Goal: Task Accomplishment & Management: Complete application form

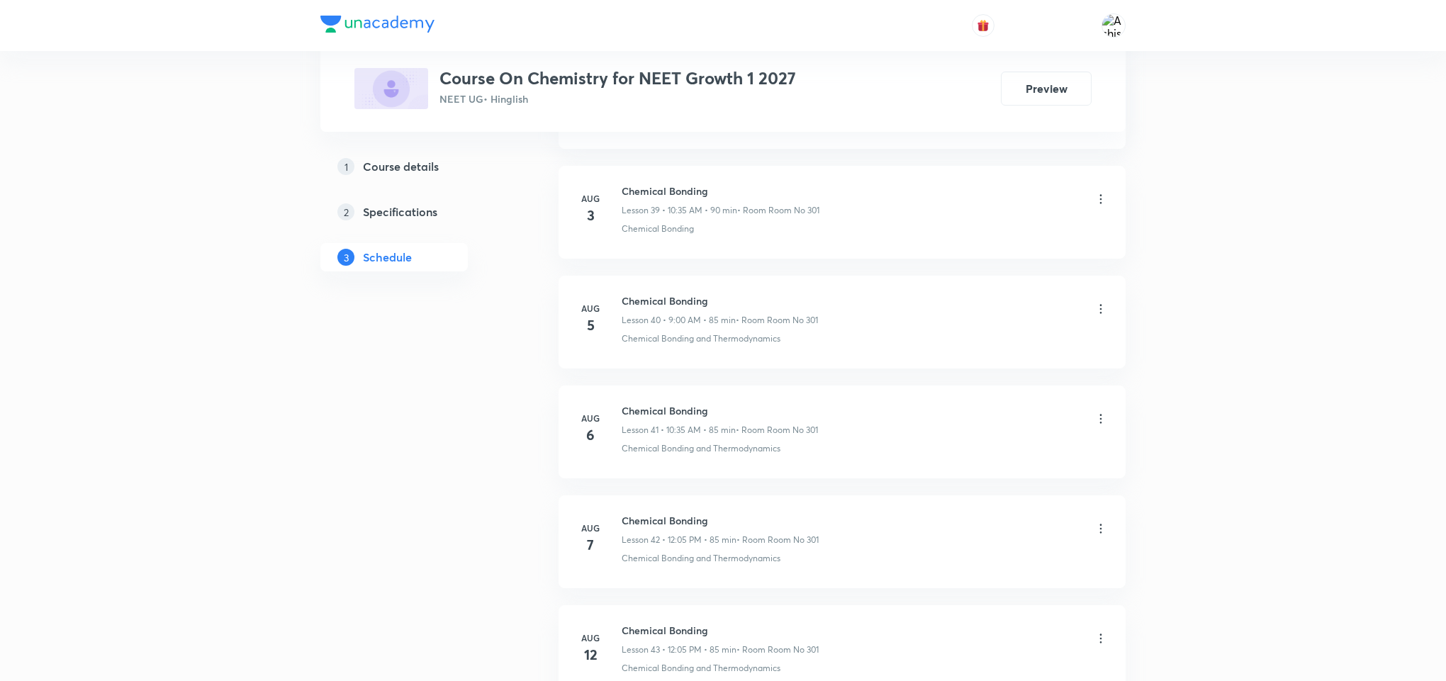
scroll to position [6550, 0]
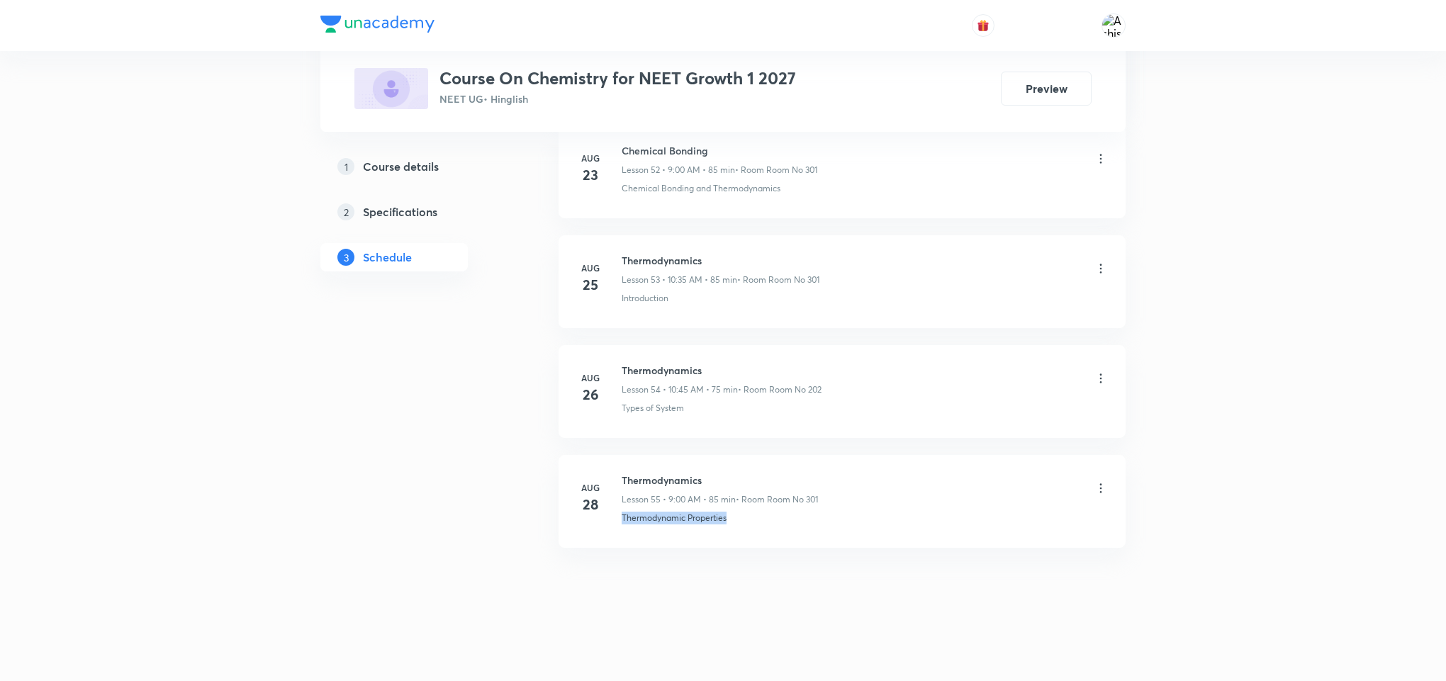
drag, startPoint x: 730, startPoint y: 540, endPoint x: 611, endPoint y: 563, distance: 121.3
copy p "Thermodynamic Properties"
drag, startPoint x: 711, startPoint y: 471, endPoint x: 615, endPoint y: 451, distance: 97.6
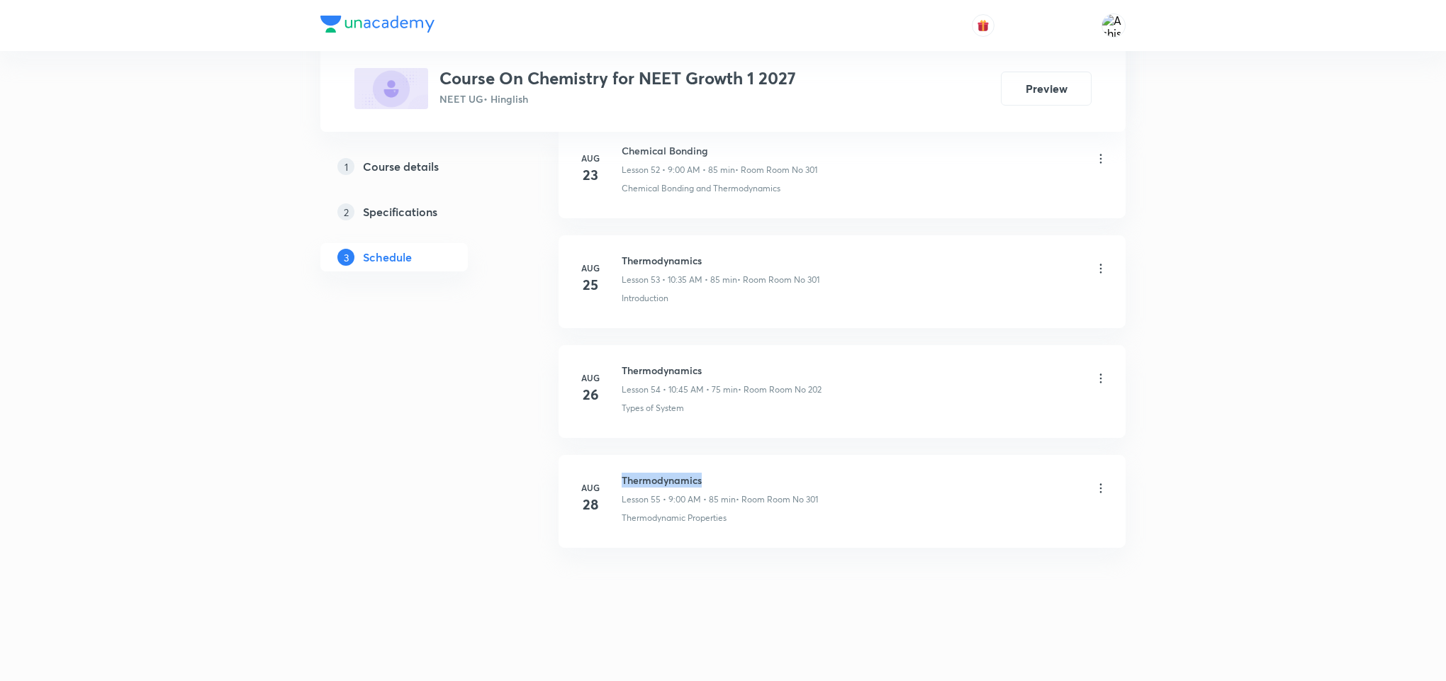
copy h6 "Thermodynamics"
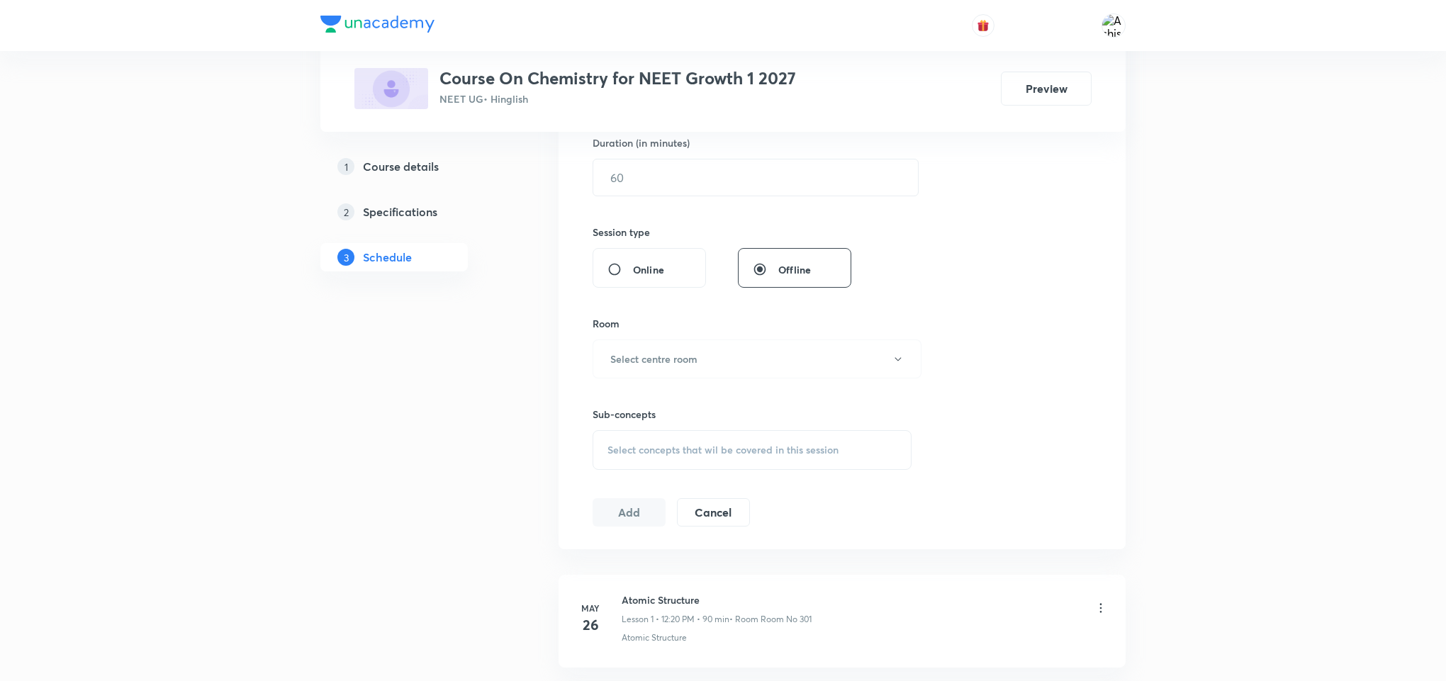
scroll to position [0, 0]
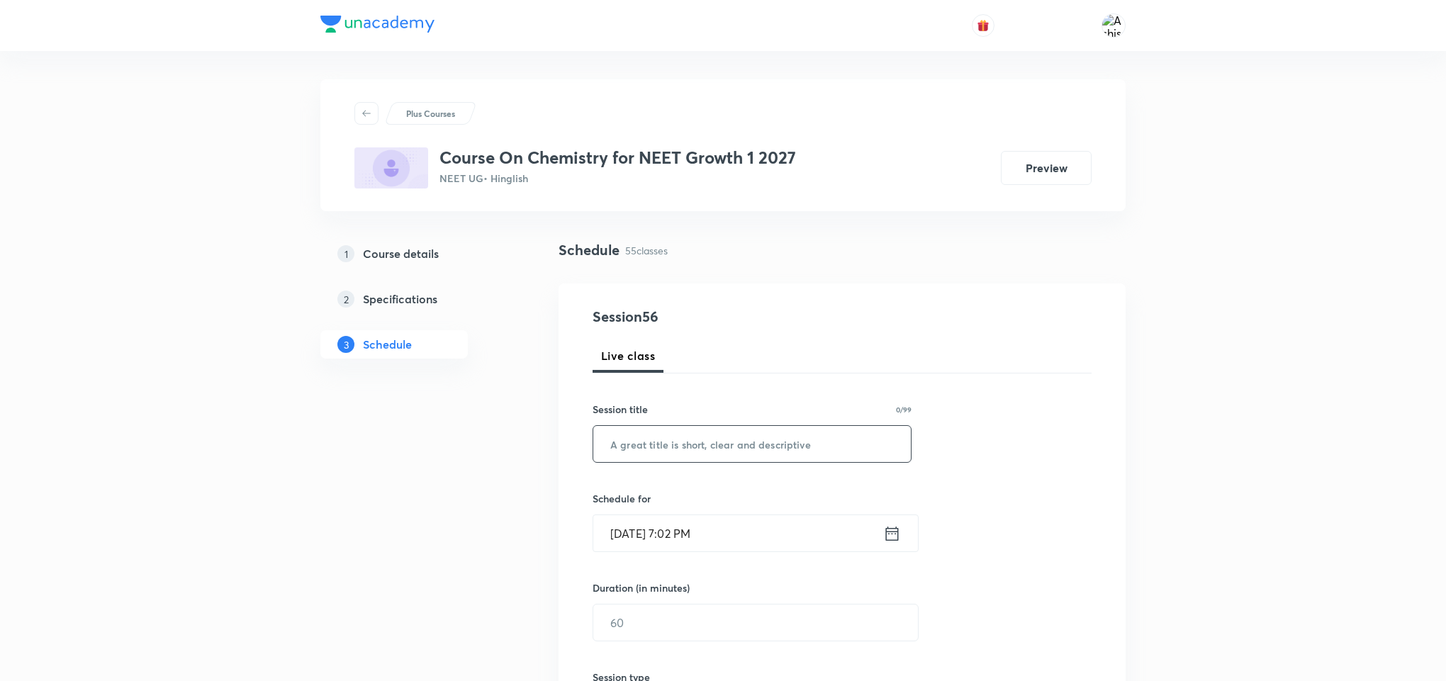
click at [680, 456] on input "text" at bounding box center [751, 444] width 317 height 36
paste input "Thermodynamics"
type input "Thermodynamics"
click at [641, 532] on input "Aug 31, 2025, 7:02 PM" at bounding box center [738, 533] width 290 height 36
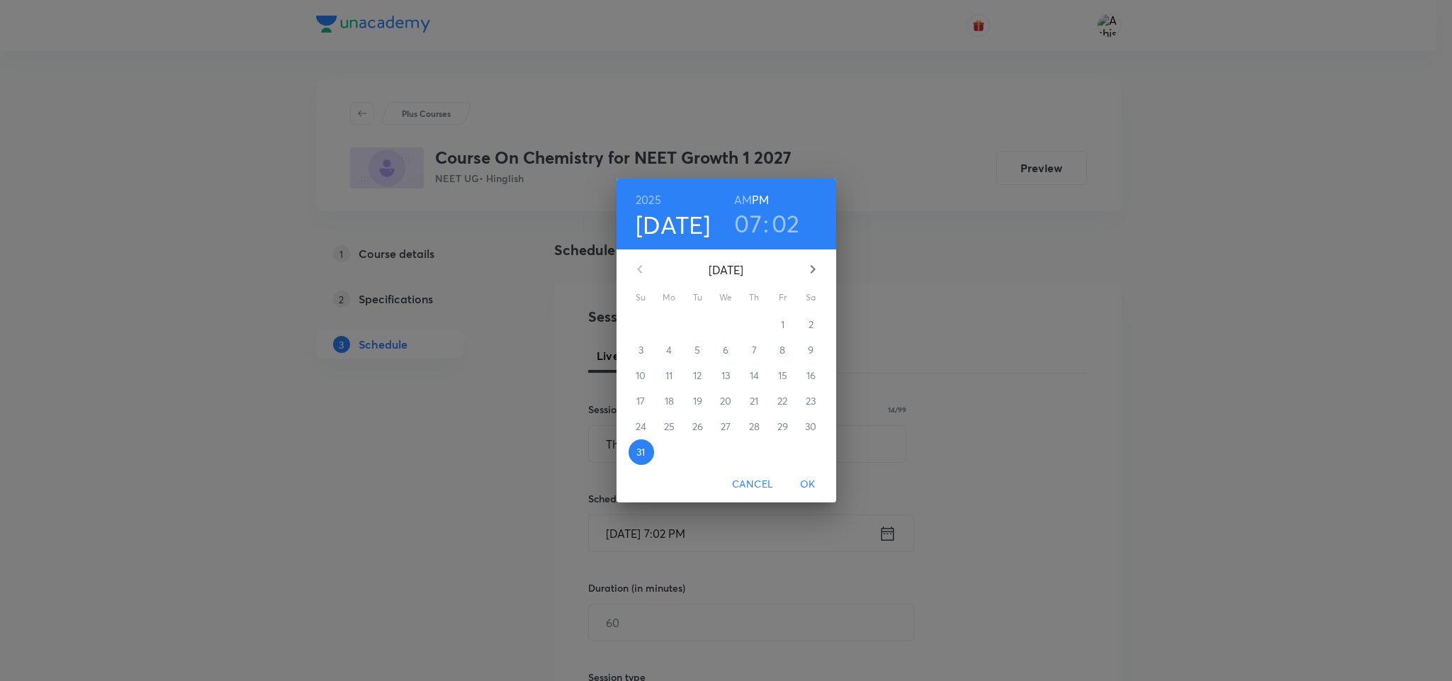
click at [808, 266] on icon "button" at bounding box center [812, 269] width 17 height 17
click at [746, 202] on h6 "AM" at bounding box center [743, 200] width 18 height 20
click at [810, 272] on icon "button" at bounding box center [812, 269] width 17 height 17
click at [668, 328] on p "1" at bounding box center [670, 324] width 4 height 14
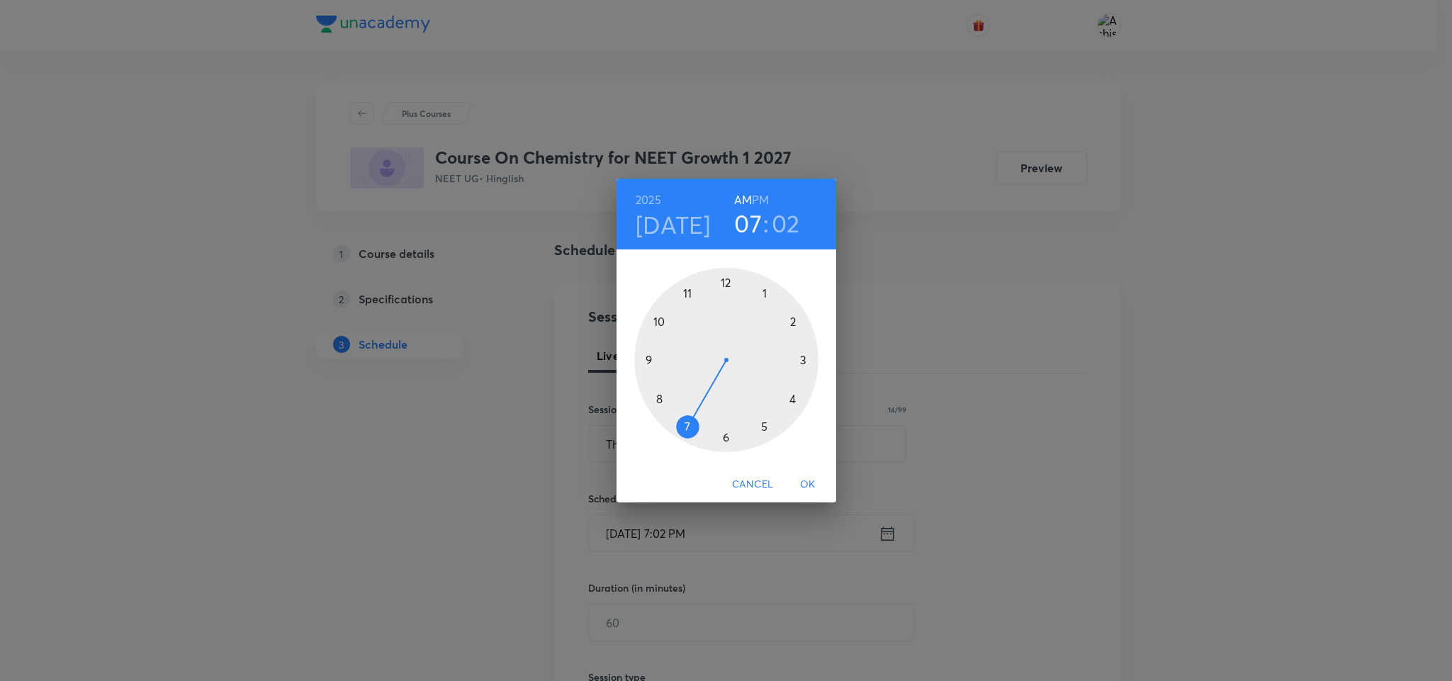
click at [651, 360] on div at bounding box center [726, 360] width 184 height 184
click at [726, 283] on div at bounding box center [726, 360] width 184 height 184
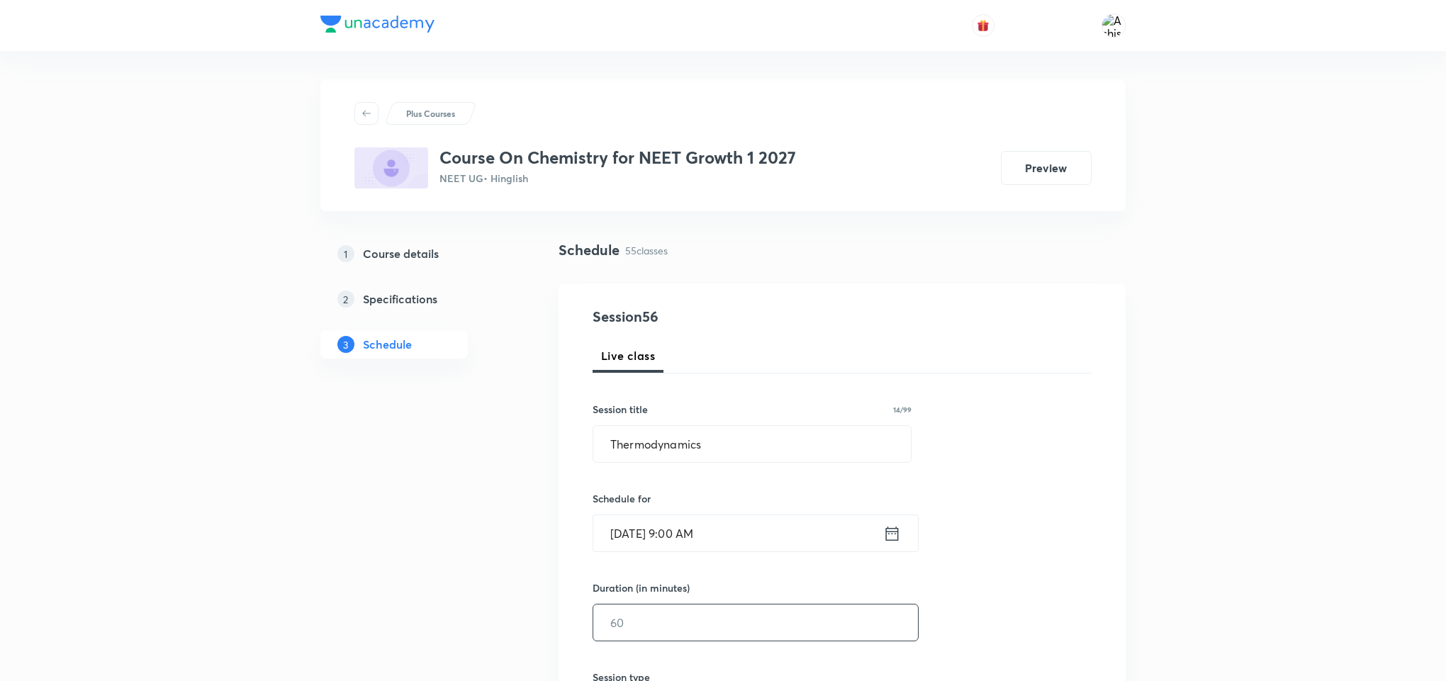
click at [646, 629] on input "text" at bounding box center [755, 622] width 325 height 36
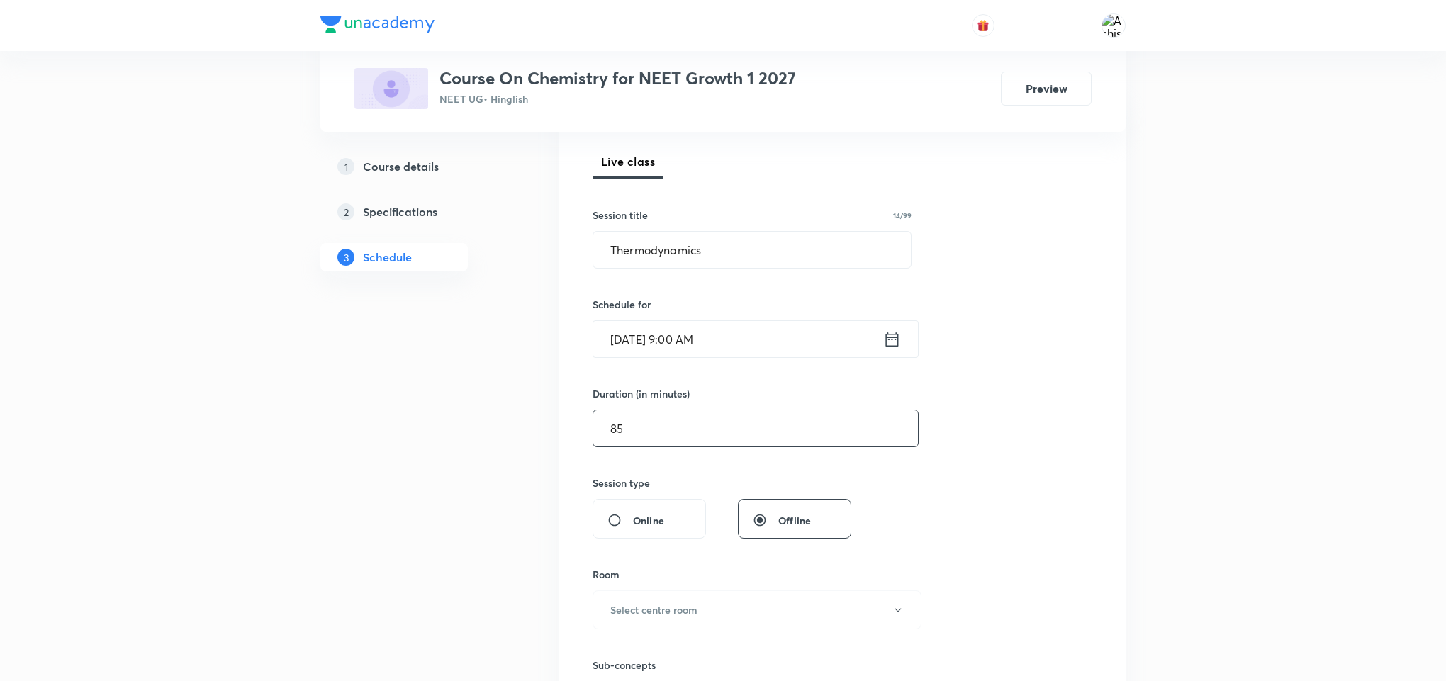
scroll to position [213, 0]
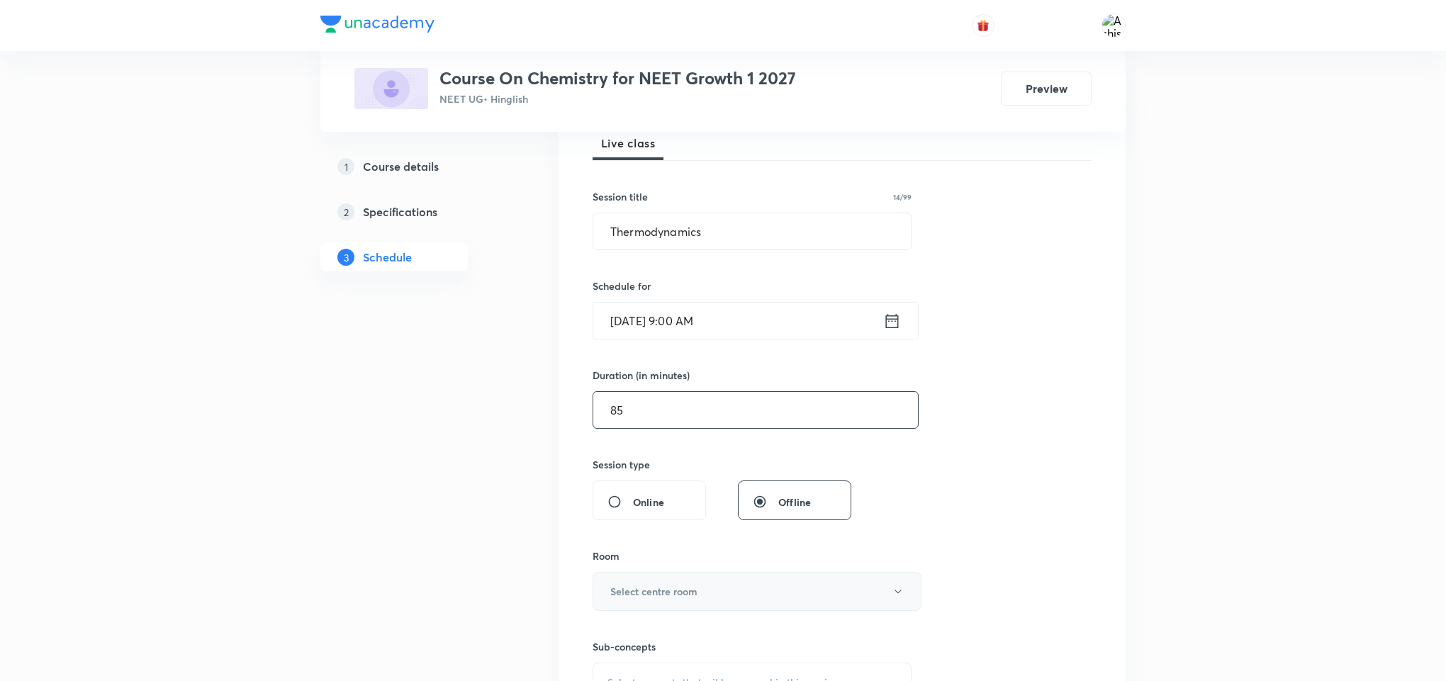
type input "85"
click at [678, 596] on h6 "Select centre room" at bounding box center [653, 591] width 87 height 15
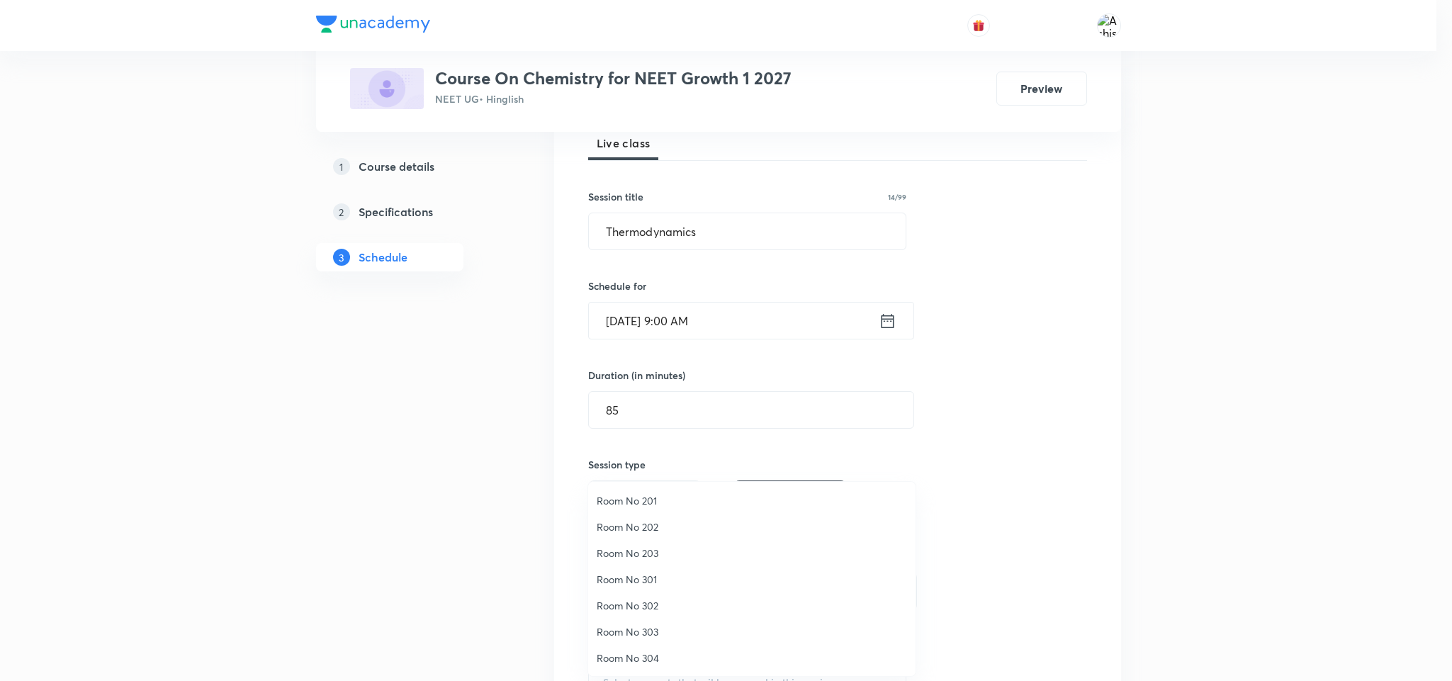
click at [651, 572] on span "Room No 301" at bounding box center [752, 579] width 310 height 15
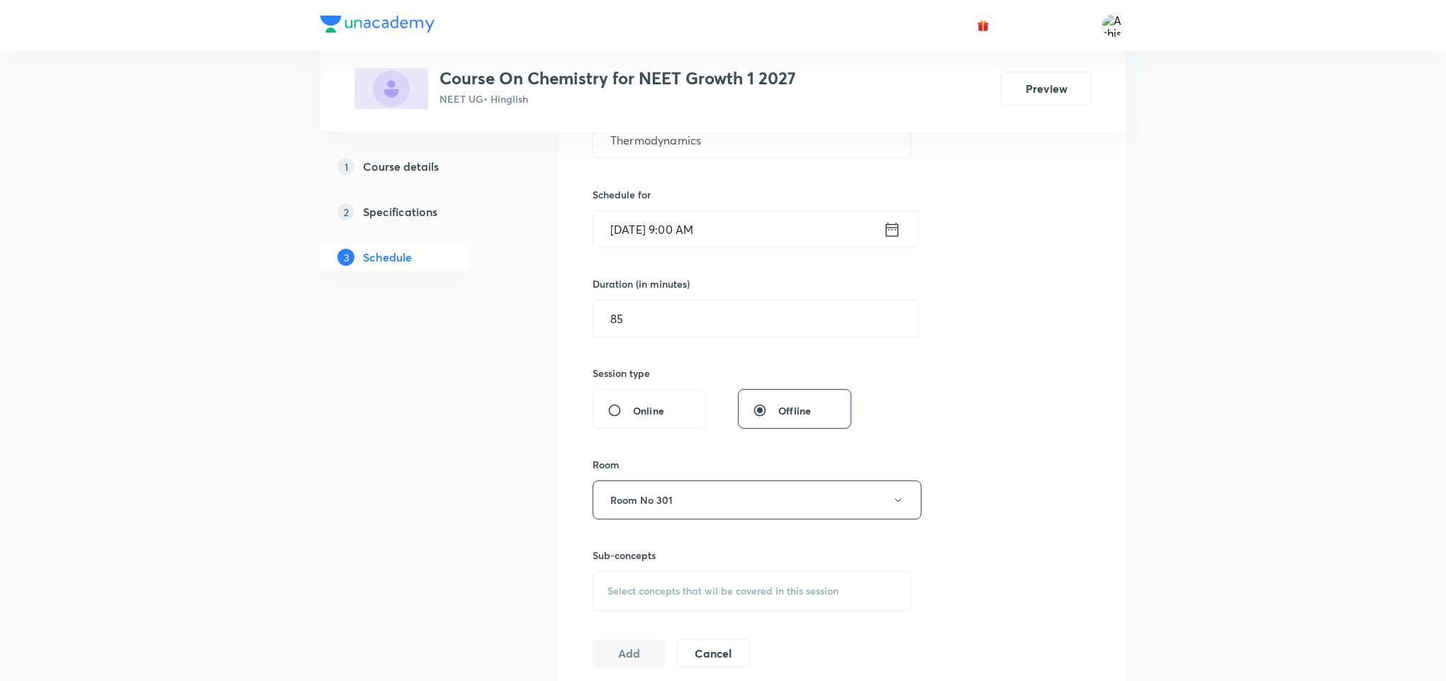
scroll to position [531, 0]
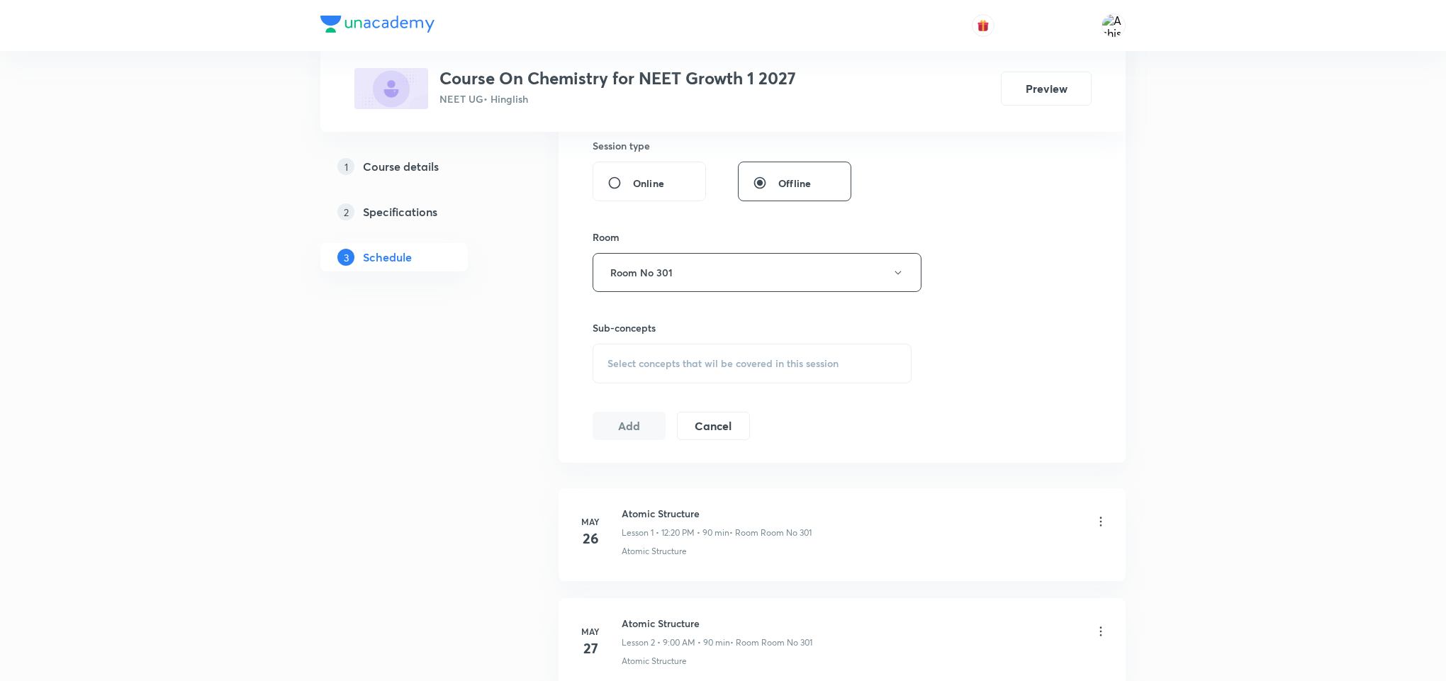
click at [682, 369] on span "Select concepts that wil be covered in this session" at bounding box center [722, 363] width 231 height 11
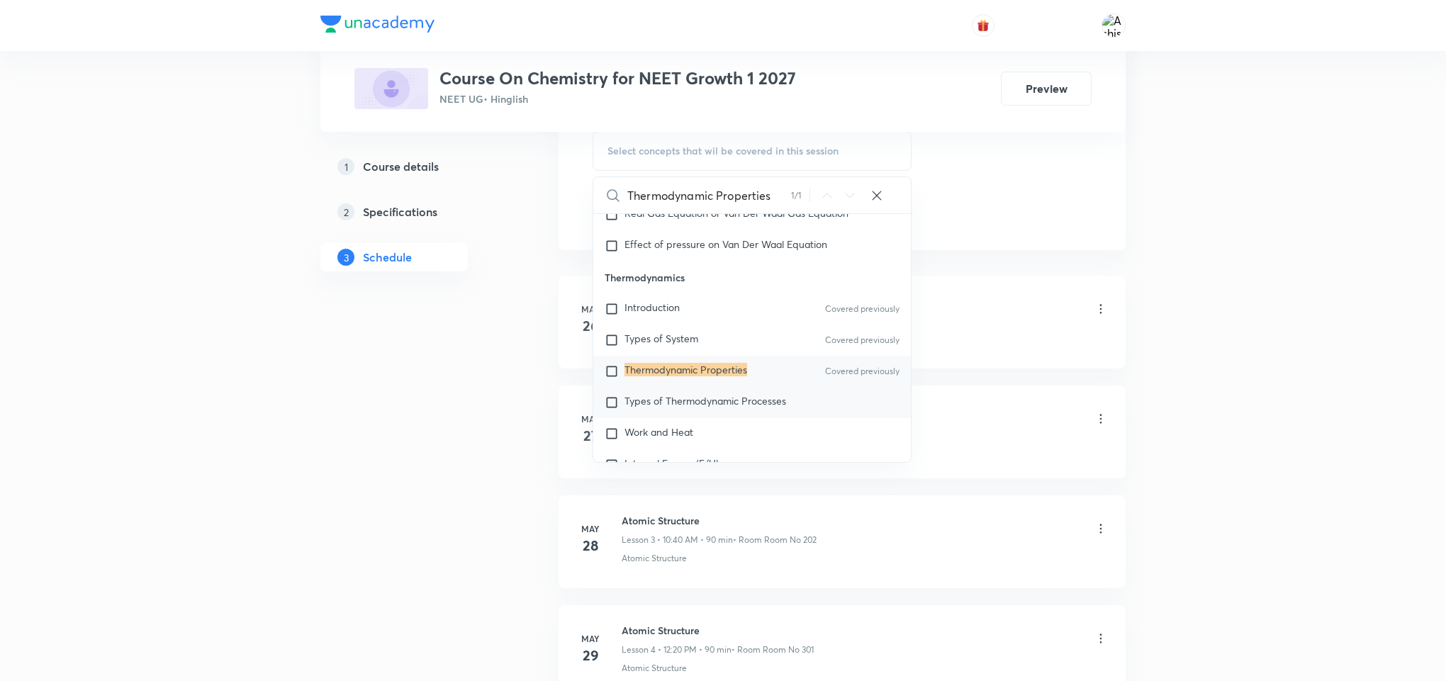
scroll to position [12048, 0]
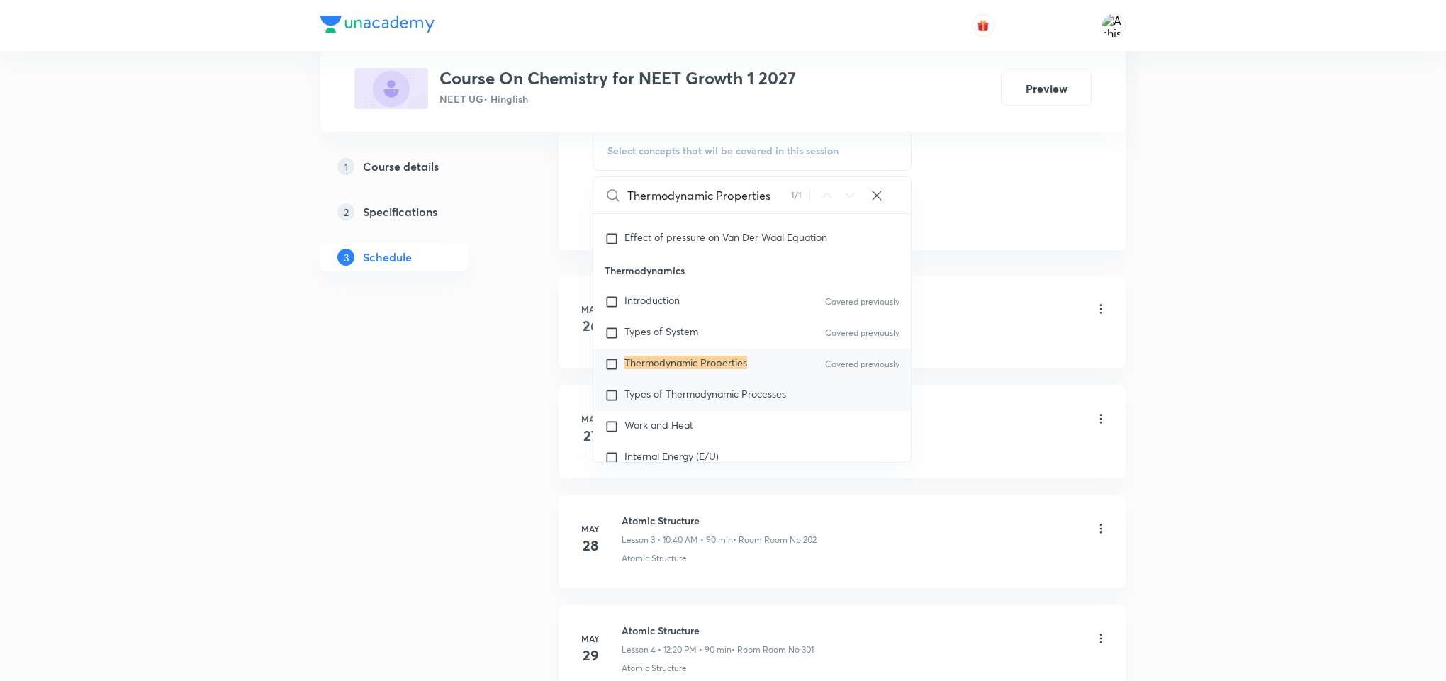
type input "Thermodynamic Properties"
click at [702, 400] on span "Types of Thermodynamic Processes" at bounding box center [705, 393] width 162 height 13
checkbox input "true"
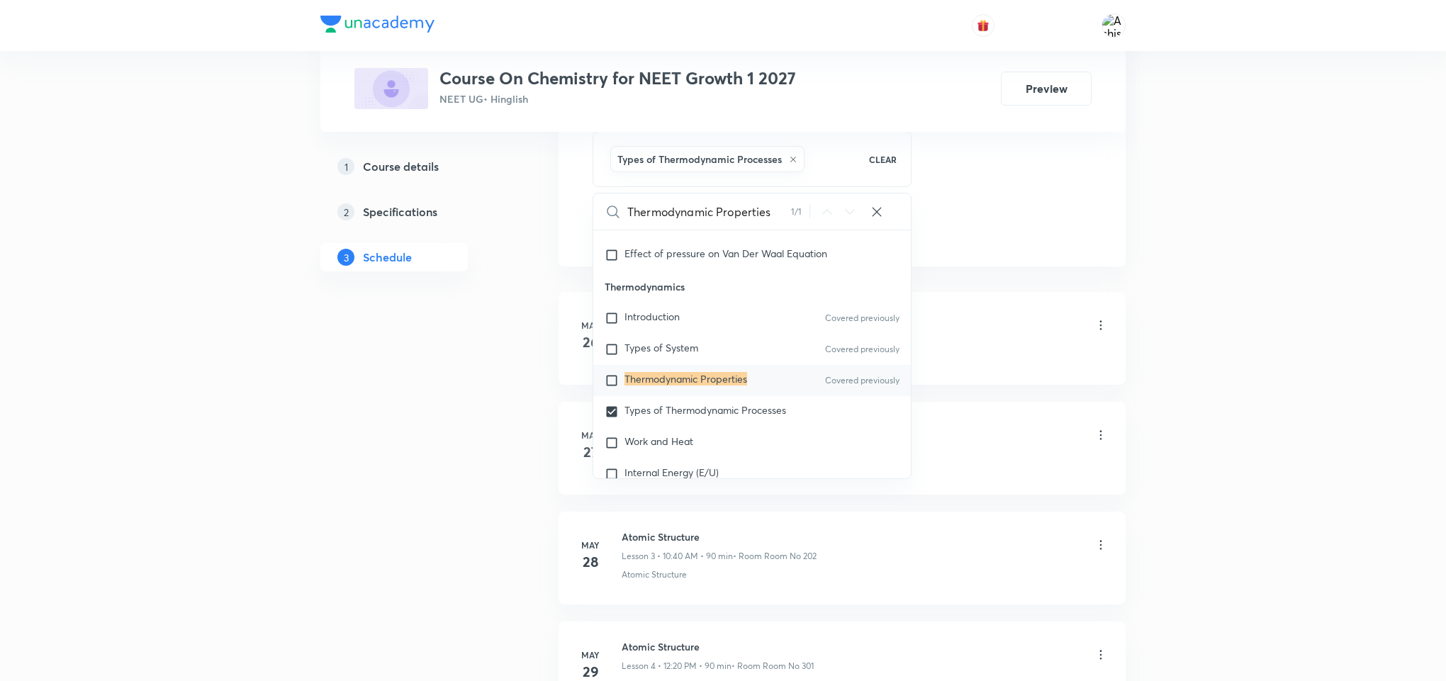
drag, startPoint x: 1014, startPoint y: 378, endPoint x: 827, endPoint y: 395, distance: 187.8
click at [1008, 378] on li "May 26 Atomic Structure Lesson 1 • 12:20 PM • 90 min • Room Room No 301 Atomic …" at bounding box center [841, 338] width 567 height 93
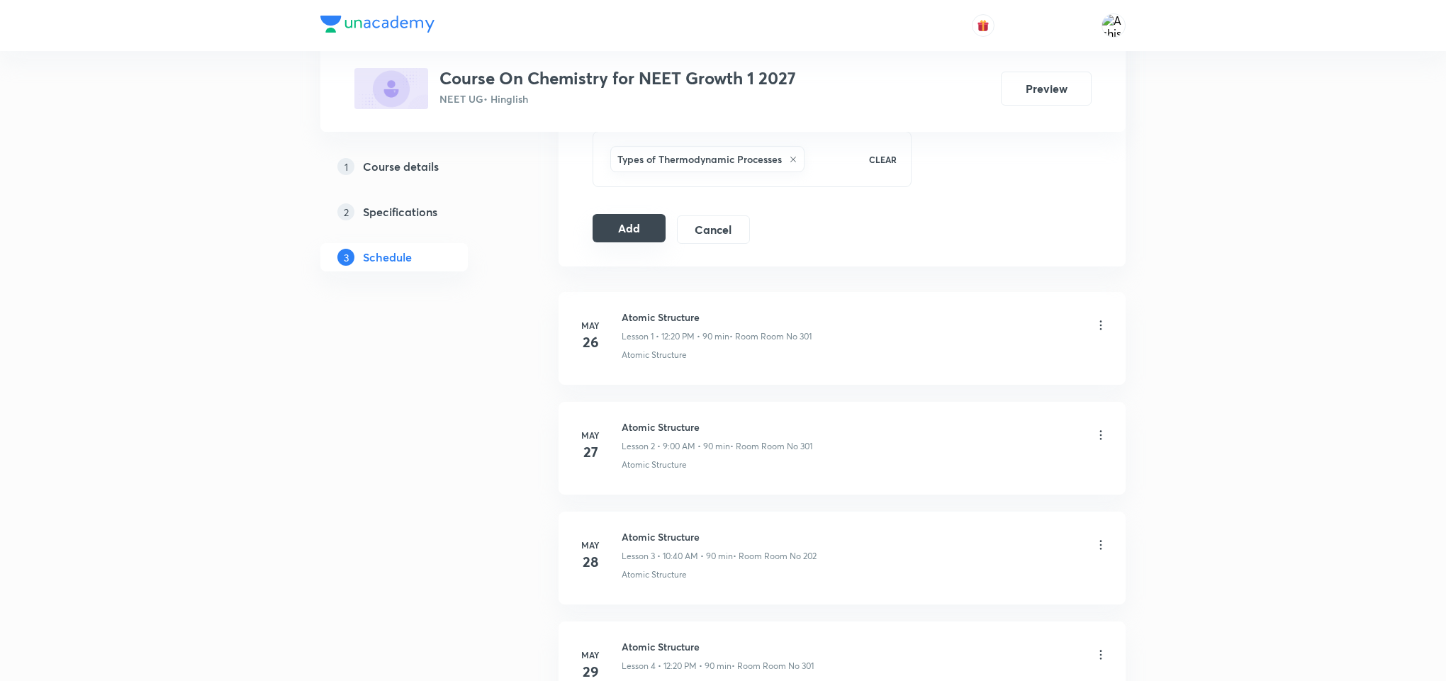
click at [634, 237] on button "Add" at bounding box center [628, 228] width 73 height 28
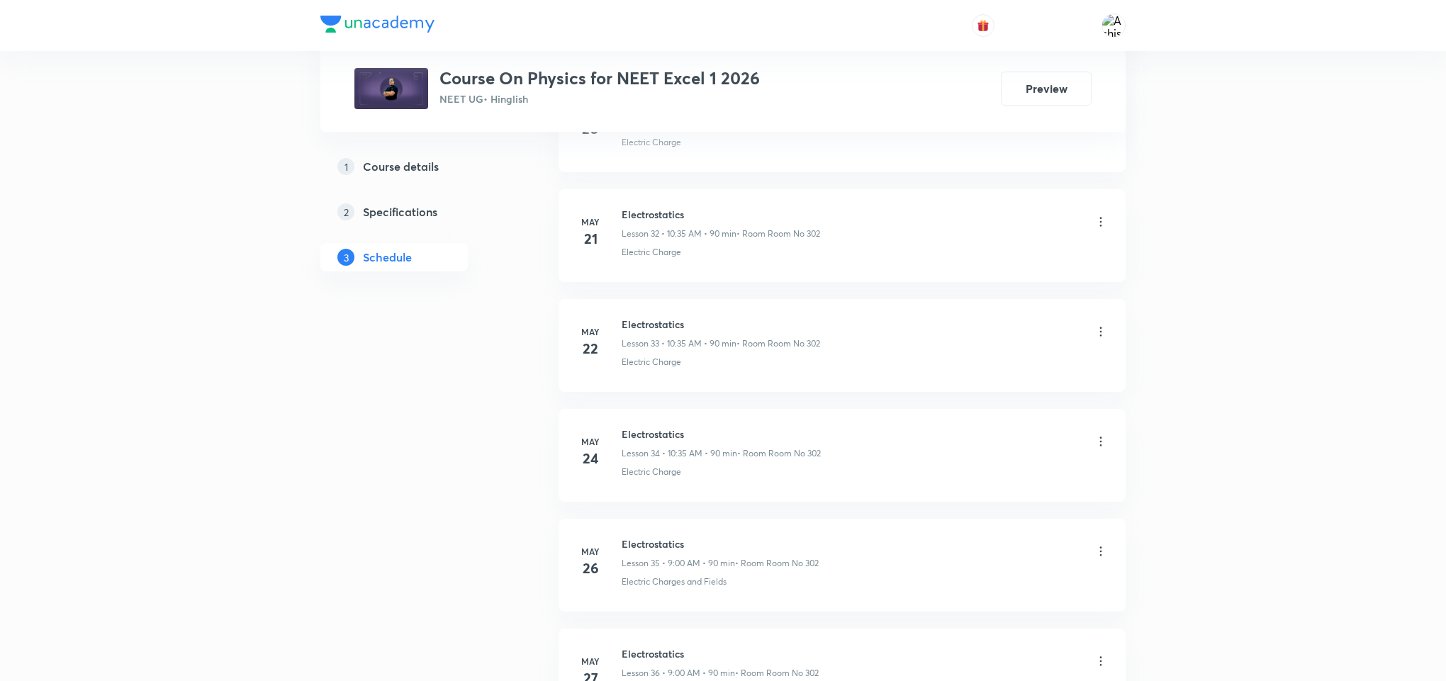
scroll to position [10472, 0]
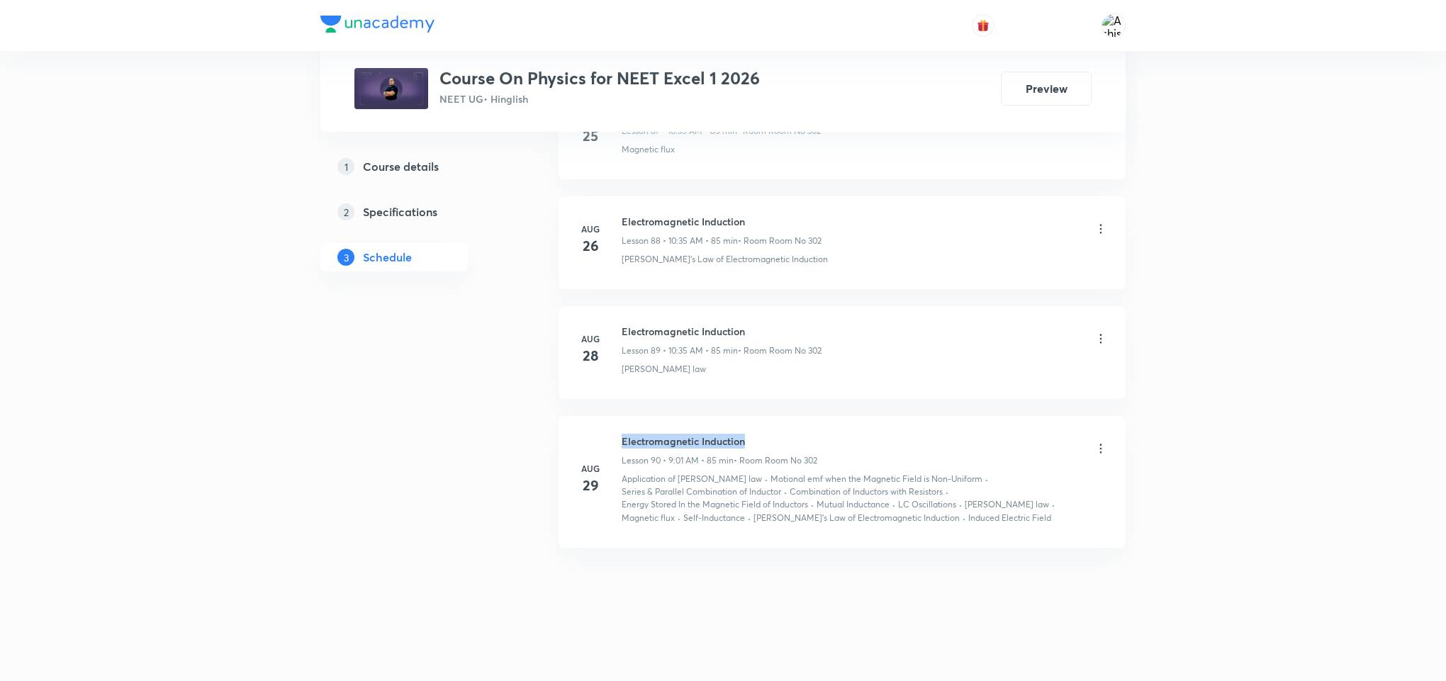
drag, startPoint x: 757, startPoint y: 442, endPoint x: 621, endPoint y: 436, distance: 136.2
click at [621, 436] on h6 "Electromagnetic Induction" at bounding box center [719, 441] width 196 height 15
copy h6 "Electromagnetic Induction"
drag, startPoint x: 624, startPoint y: 480, endPoint x: 733, endPoint y: 481, distance: 109.8
click at [733, 481] on div "Application of Kirchoff's law · Motional emf when the Magnetic Field is Non-Uni…" at bounding box center [864, 499] width 486 height 52
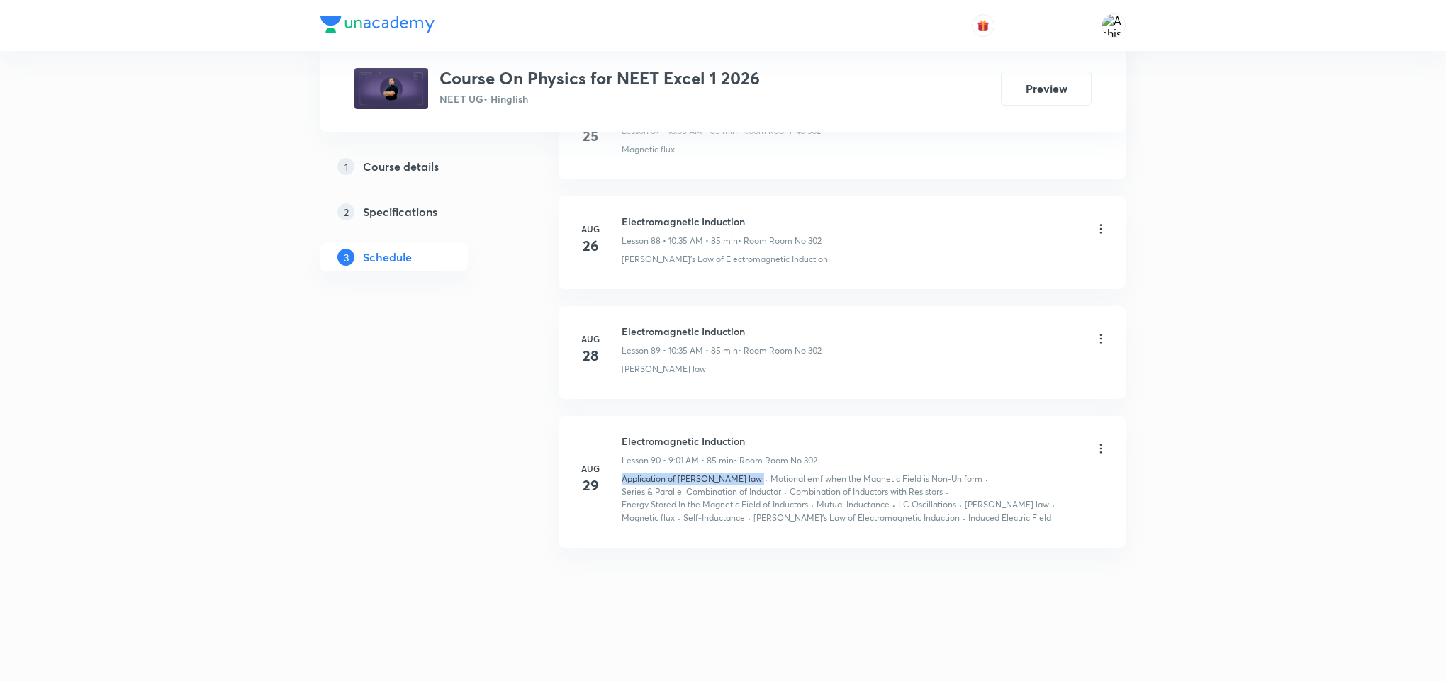
copy p "Application of Kirchoff's law"
drag, startPoint x: 746, startPoint y: 613, endPoint x: 732, endPoint y: 422, distance: 191.8
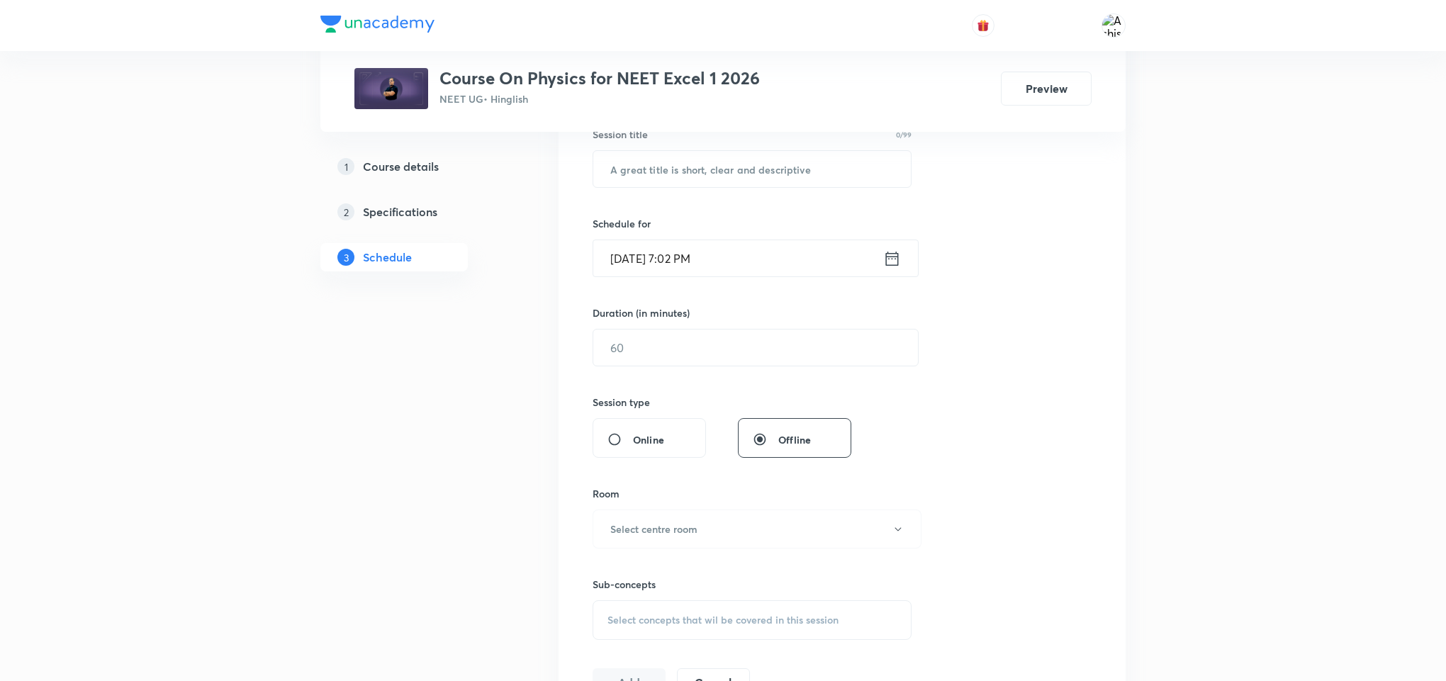
scroll to position [0, 0]
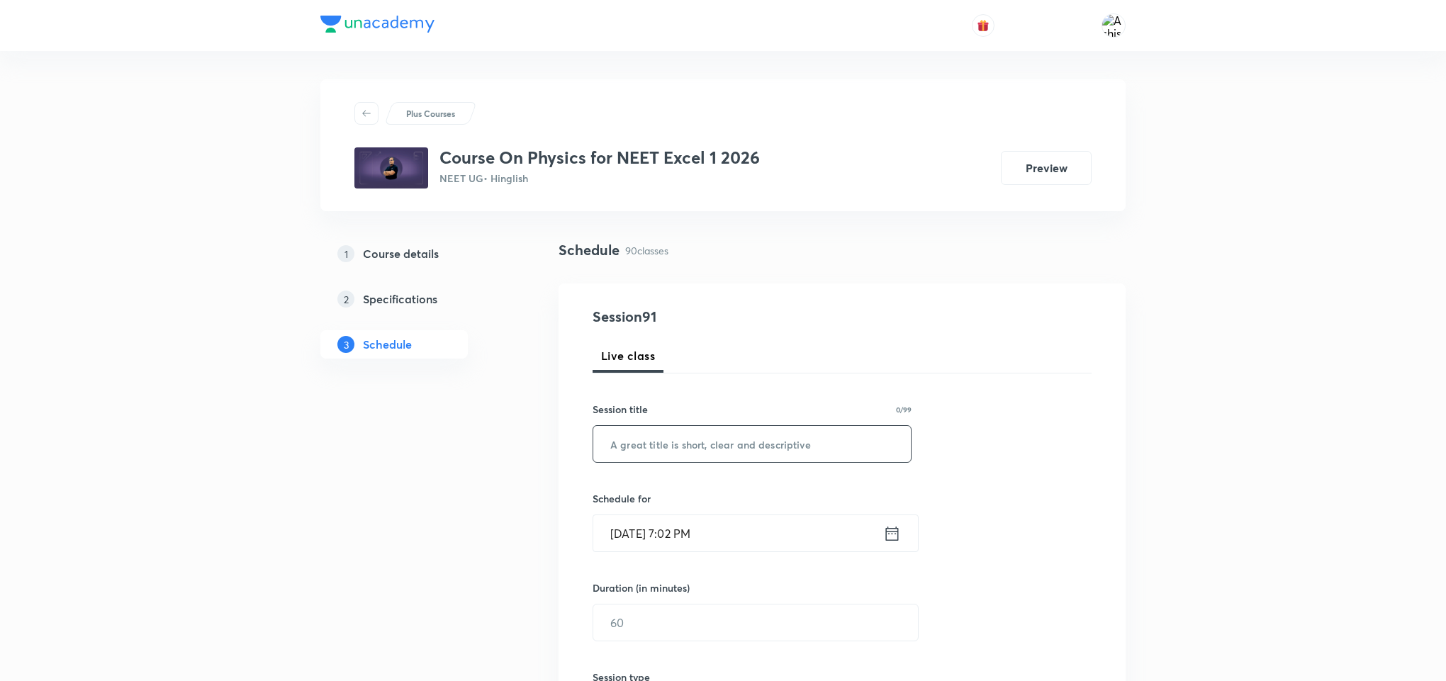
click at [743, 439] on input "text" at bounding box center [751, 444] width 317 height 36
paste input "Electromagnetic Induction"
type input "Electromagnetic Induction"
click at [650, 545] on input "Aug 31, 2025, 7:02 PM" at bounding box center [738, 533] width 290 height 36
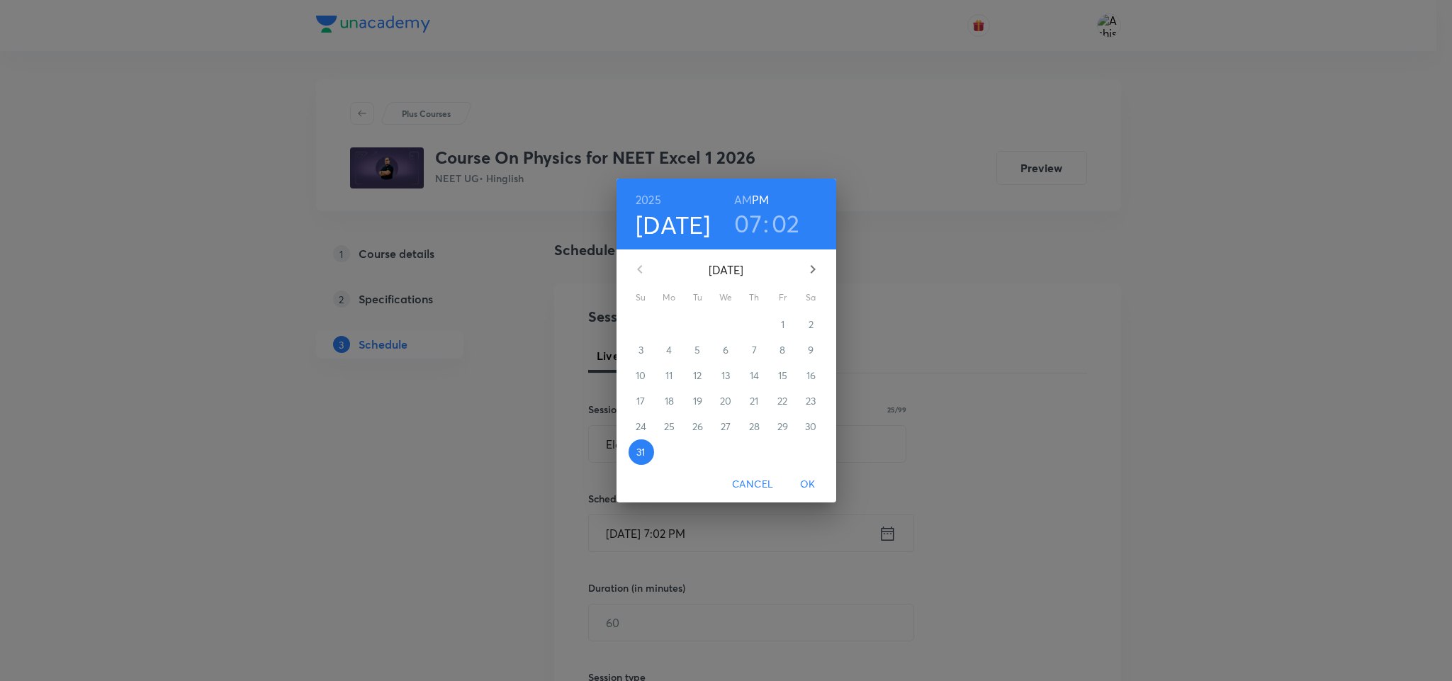
click at [810, 264] on icon "button" at bounding box center [812, 269] width 17 height 17
click at [750, 203] on h6 "AM" at bounding box center [743, 200] width 18 height 20
click at [817, 259] on button "button" at bounding box center [813, 269] width 34 height 34
click at [670, 326] on p "1" at bounding box center [670, 324] width 4 height 14
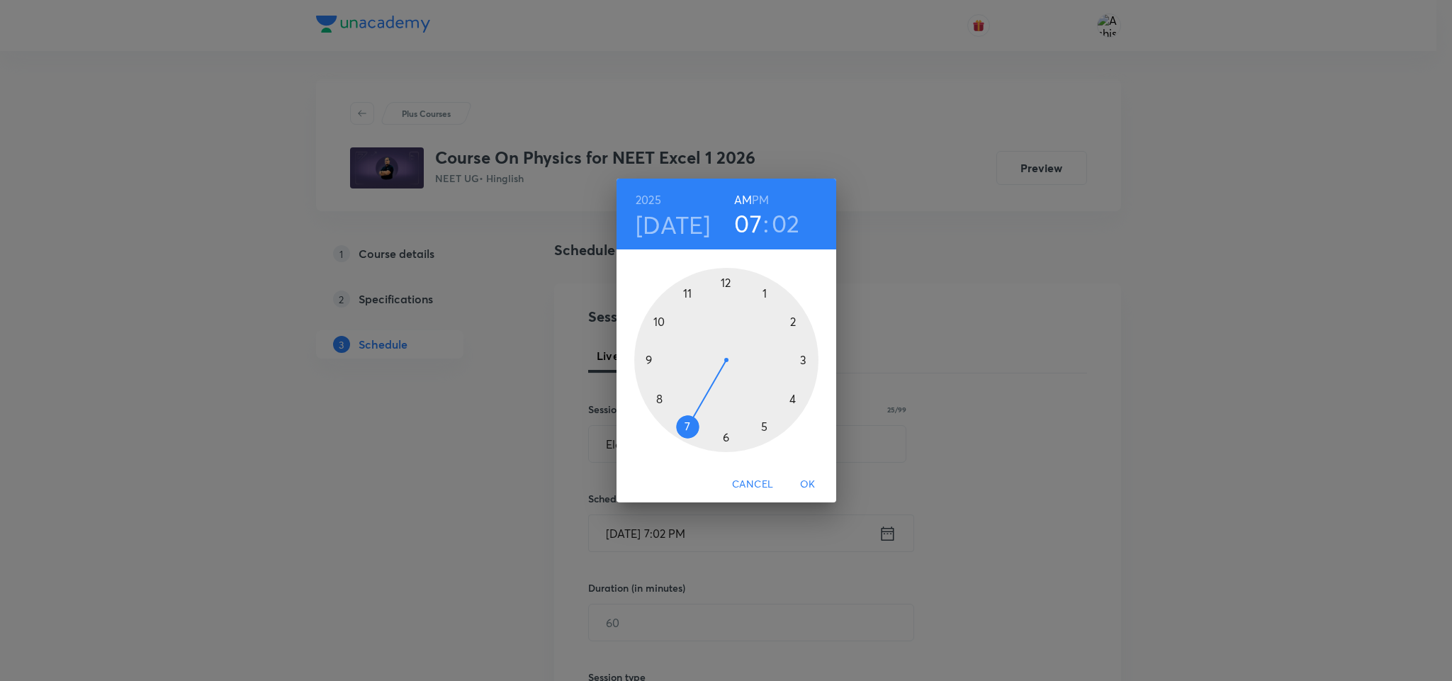
click at [645, 359] on div at bounding box center [726, 360] width 184 height 184
click at [726, 281] on div at bounding box center [726, 360] width 184 height 184
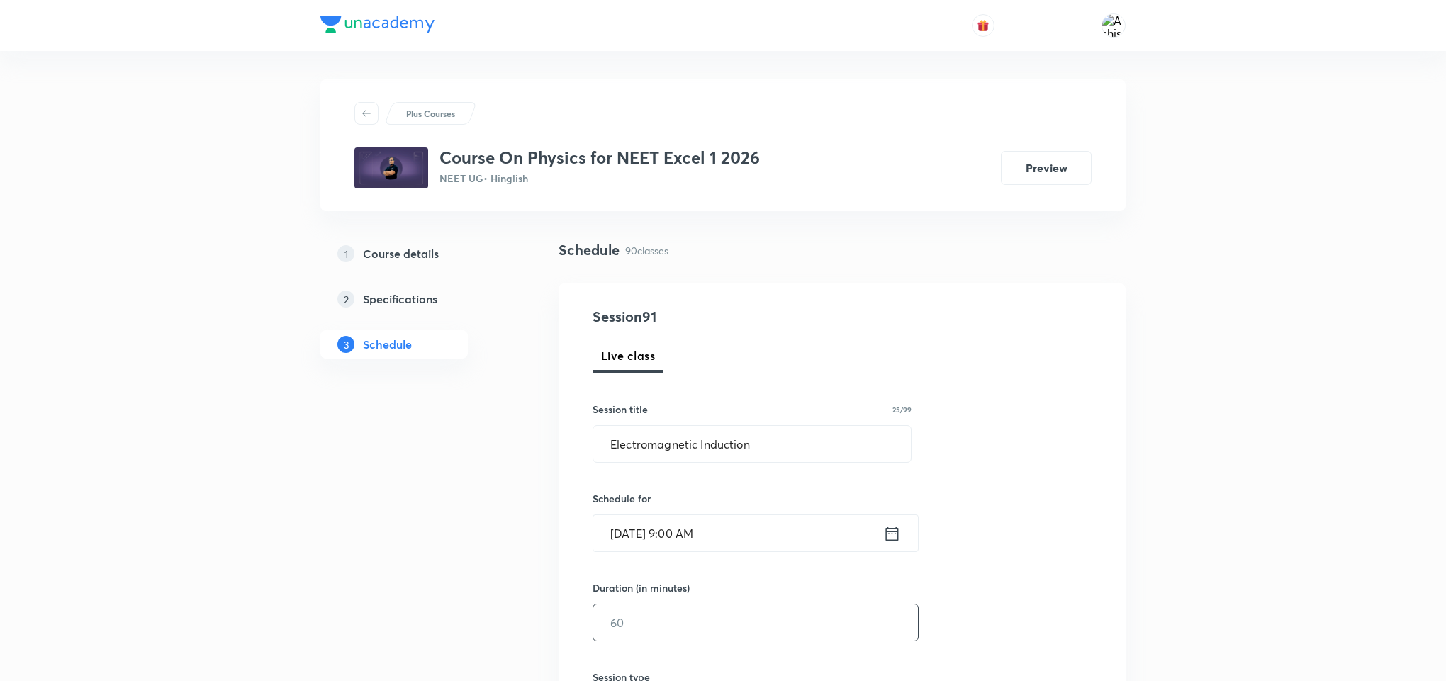
click at [634, 621] on input "text" at bounding box center [755, 622] width 325 height 36
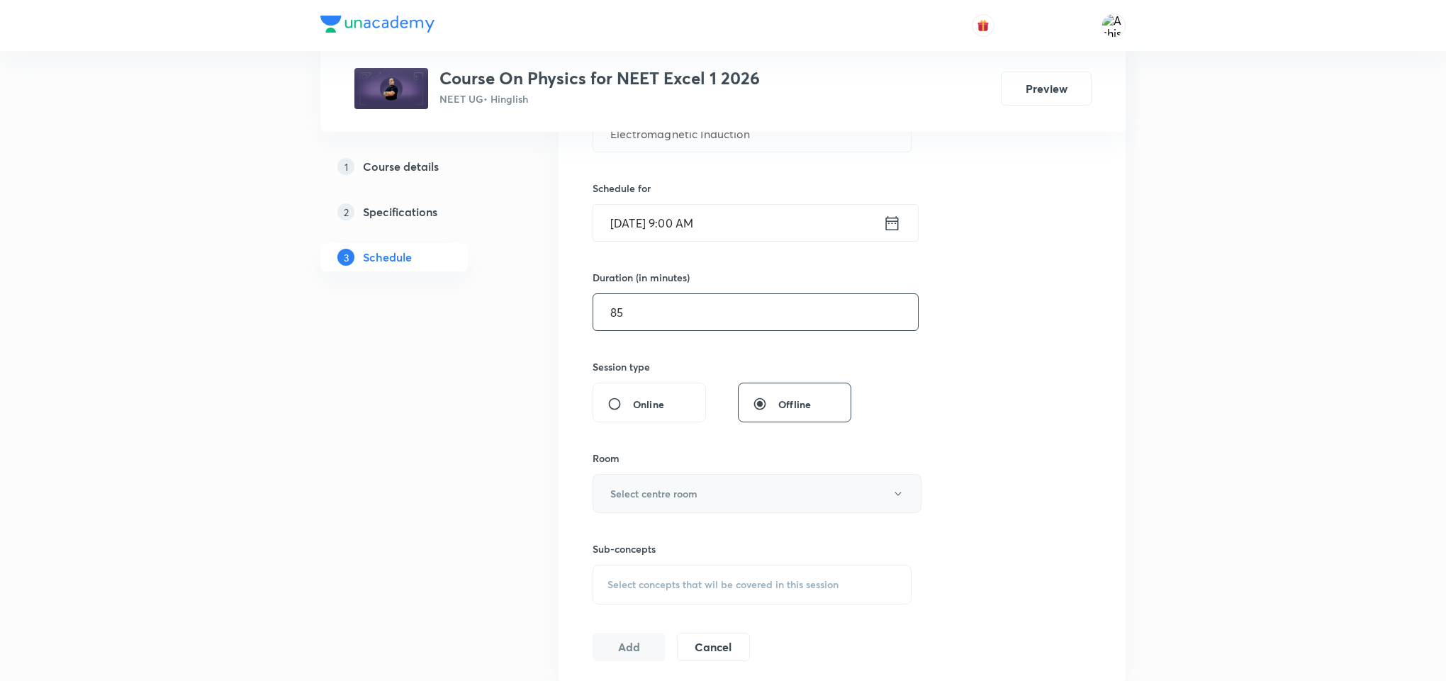
scroll to position [319, 0]
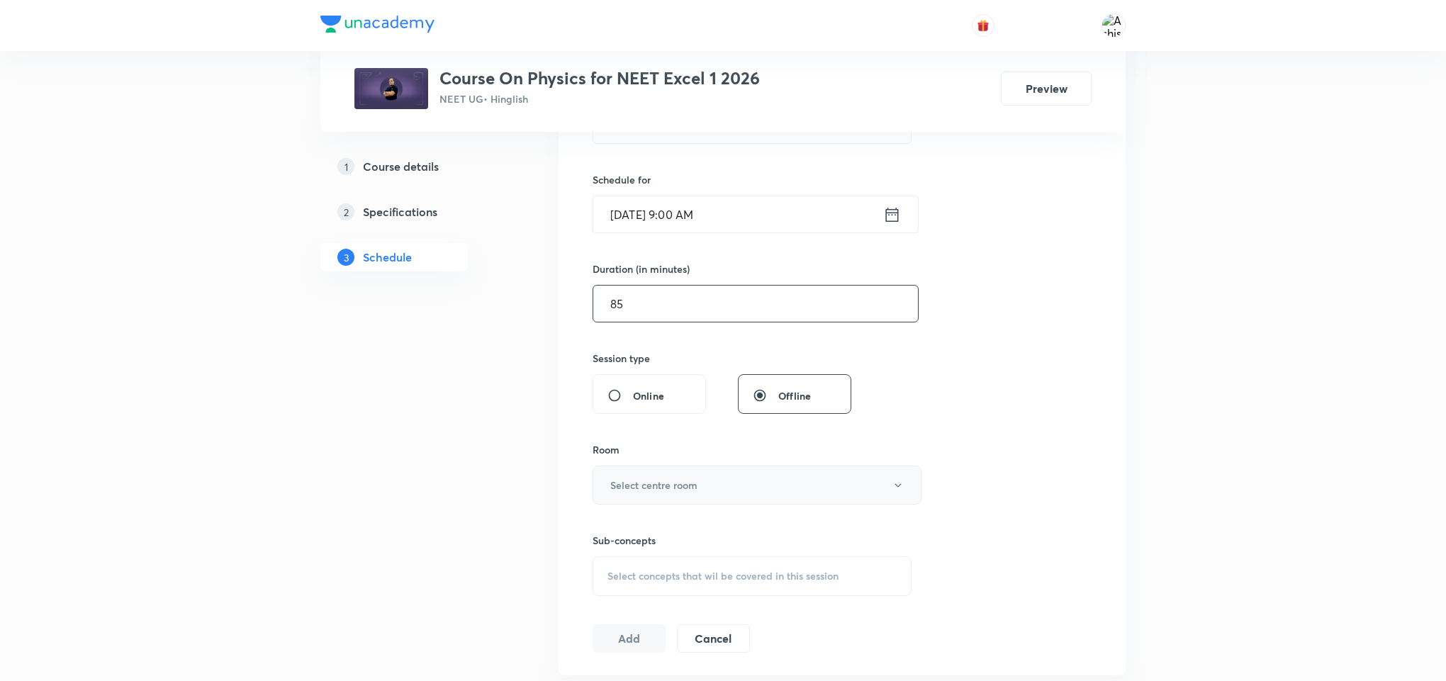
type input "85"
click at [633, 483] on h6 "Select centre room" at bounding box center [653, 485] width 87 height 15
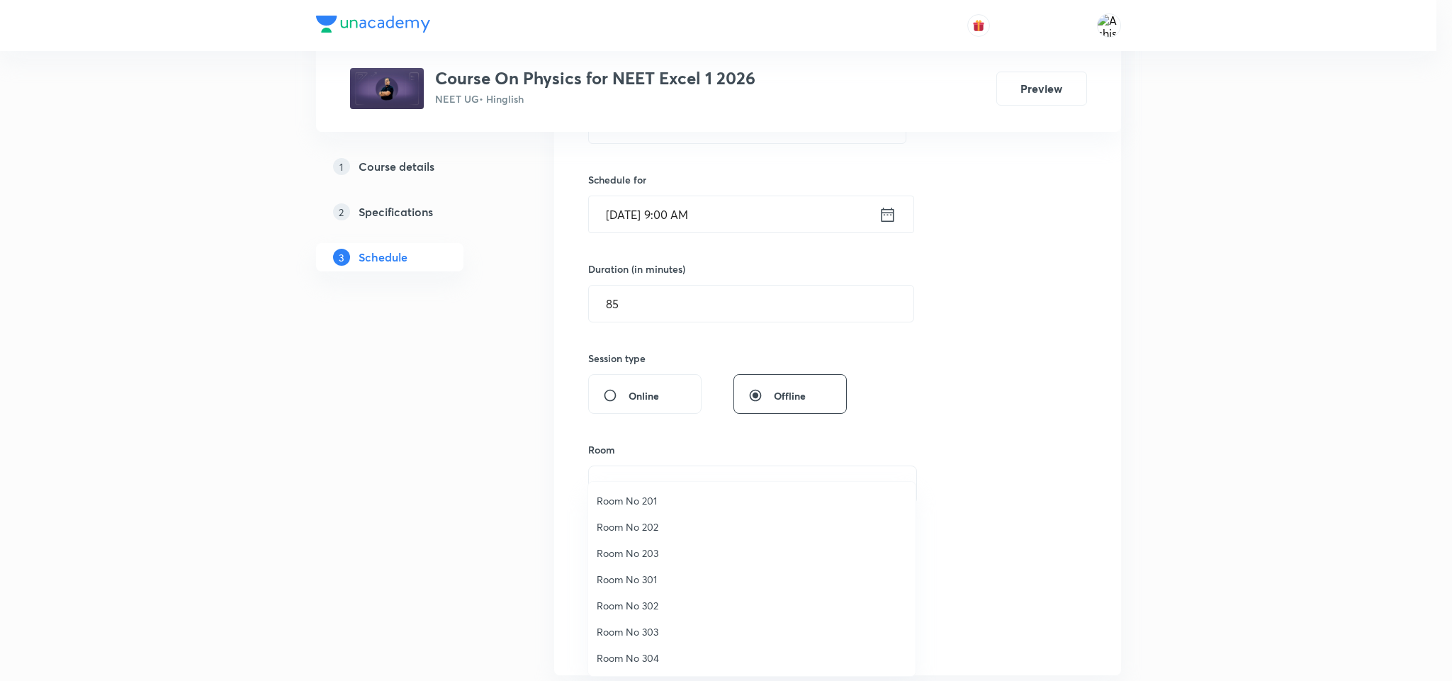
click at [655, 602] on span "Room No 302" at bounding box center [752, 605] width 310 height 15
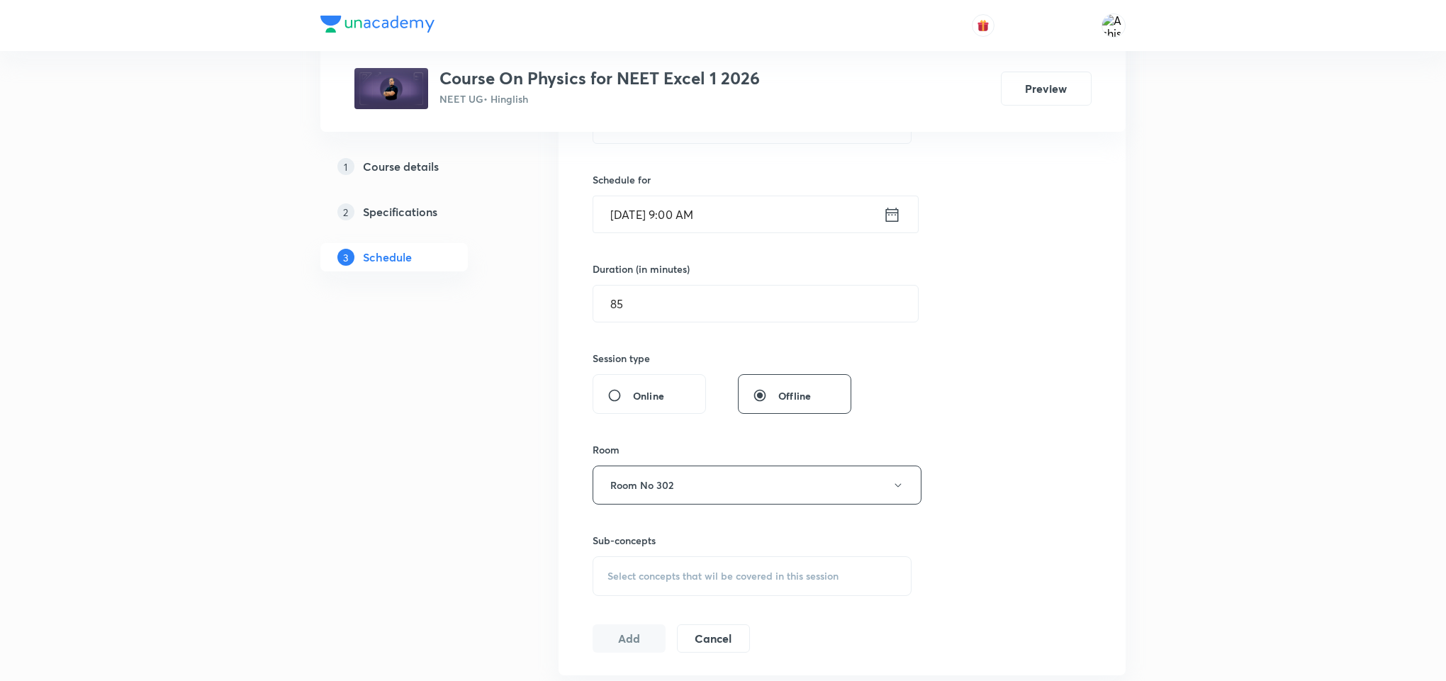
click at [714, 578] on span "Select concepts that wil be covered in this session" at bounding box center [722, 575] width 231 height 11
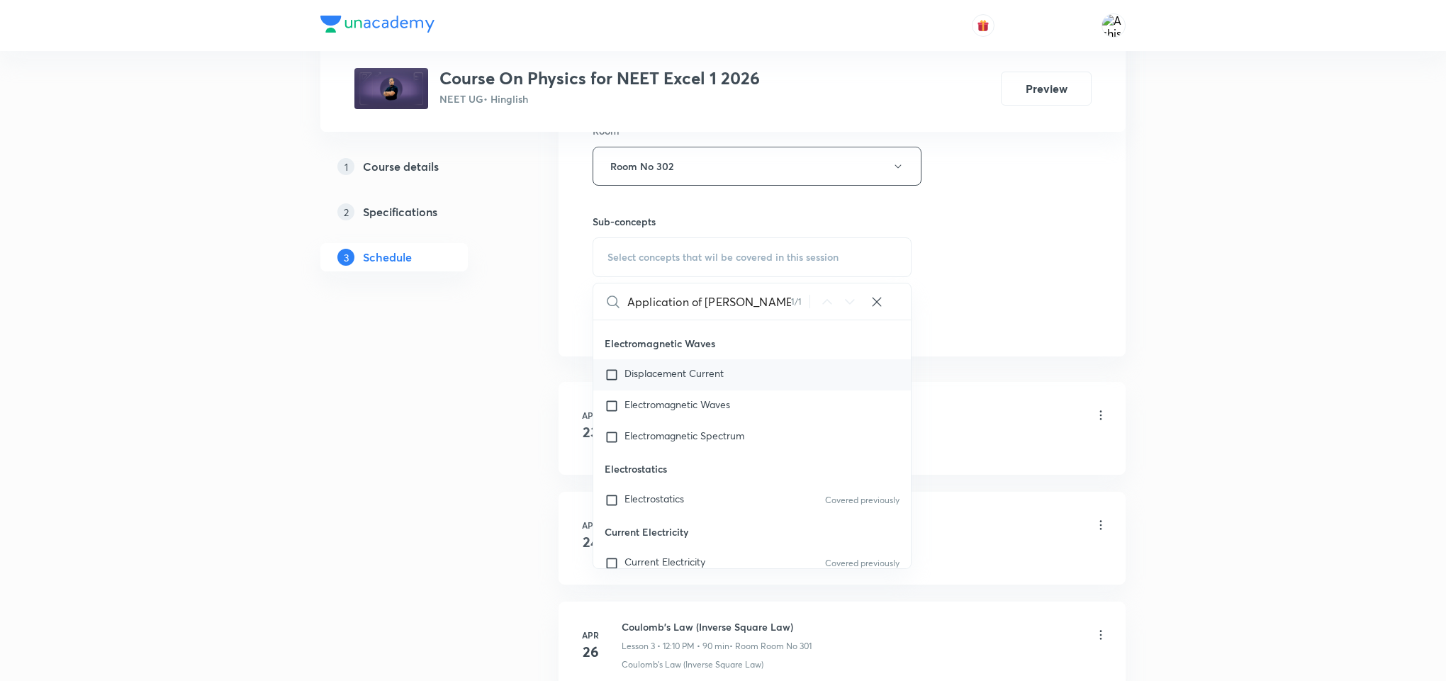
scroll to position [14049, 0]
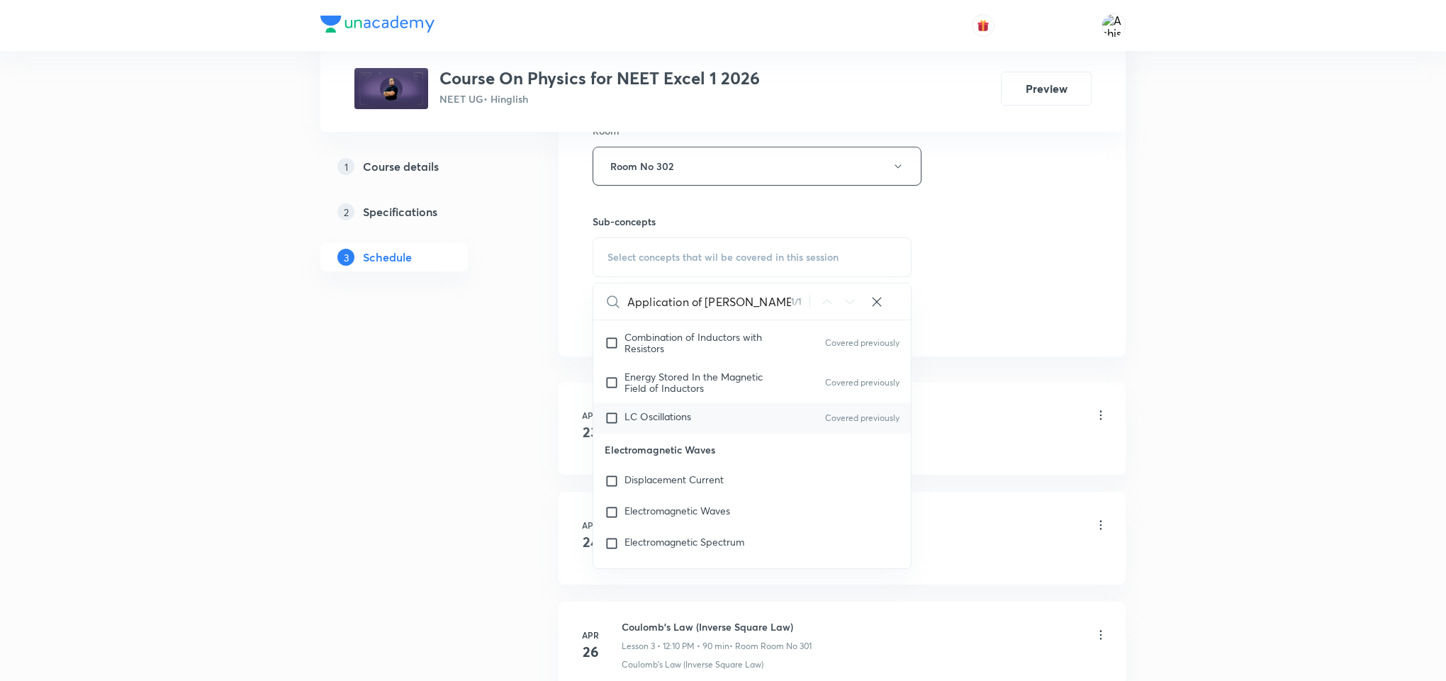
type input "Application of Kirchoff's law"
click at [744, 434] on div "LC Oscillations Covered previously" at bounding box center [751, 417] width 317 height 31
checkbox input "true"
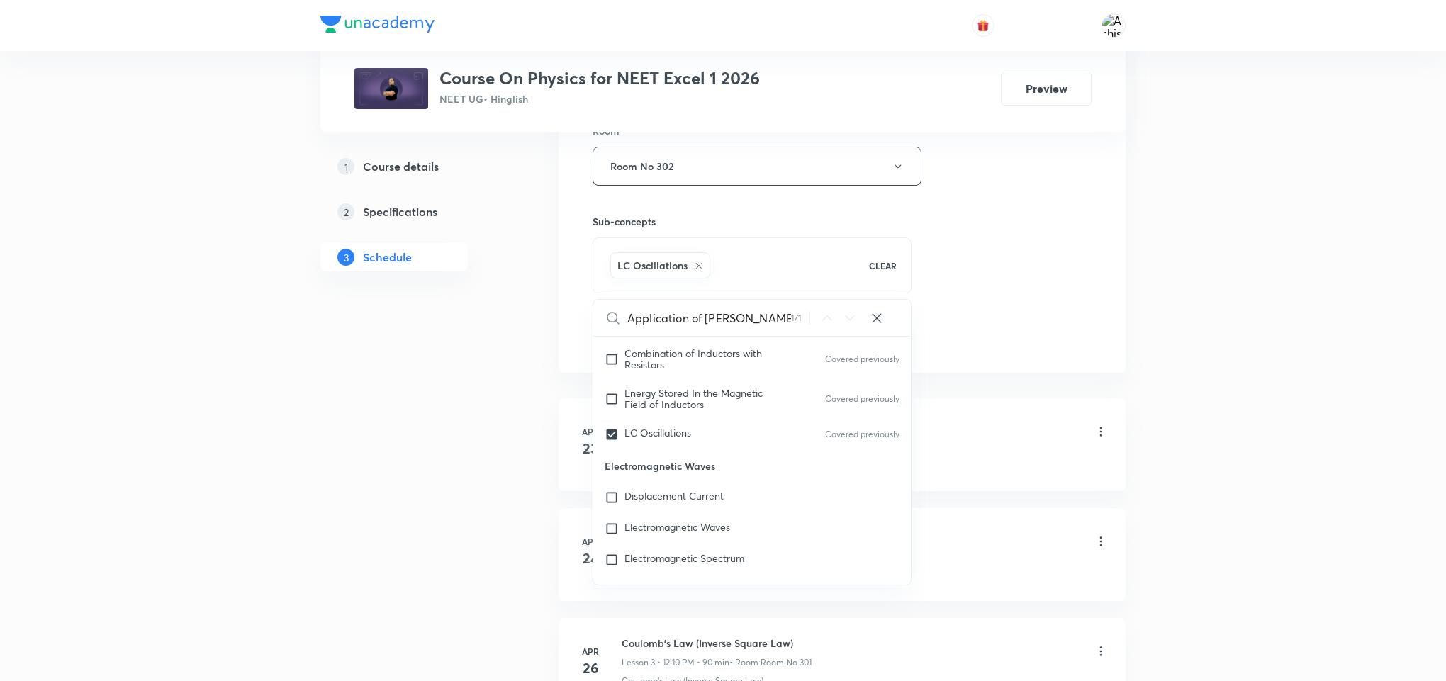
click at [997, 283] on div "Session 91 Live class Session title 25/99 Electromagnetic Induction ​ Schedule …" at bounding box center [841, 9] width 499 height 682
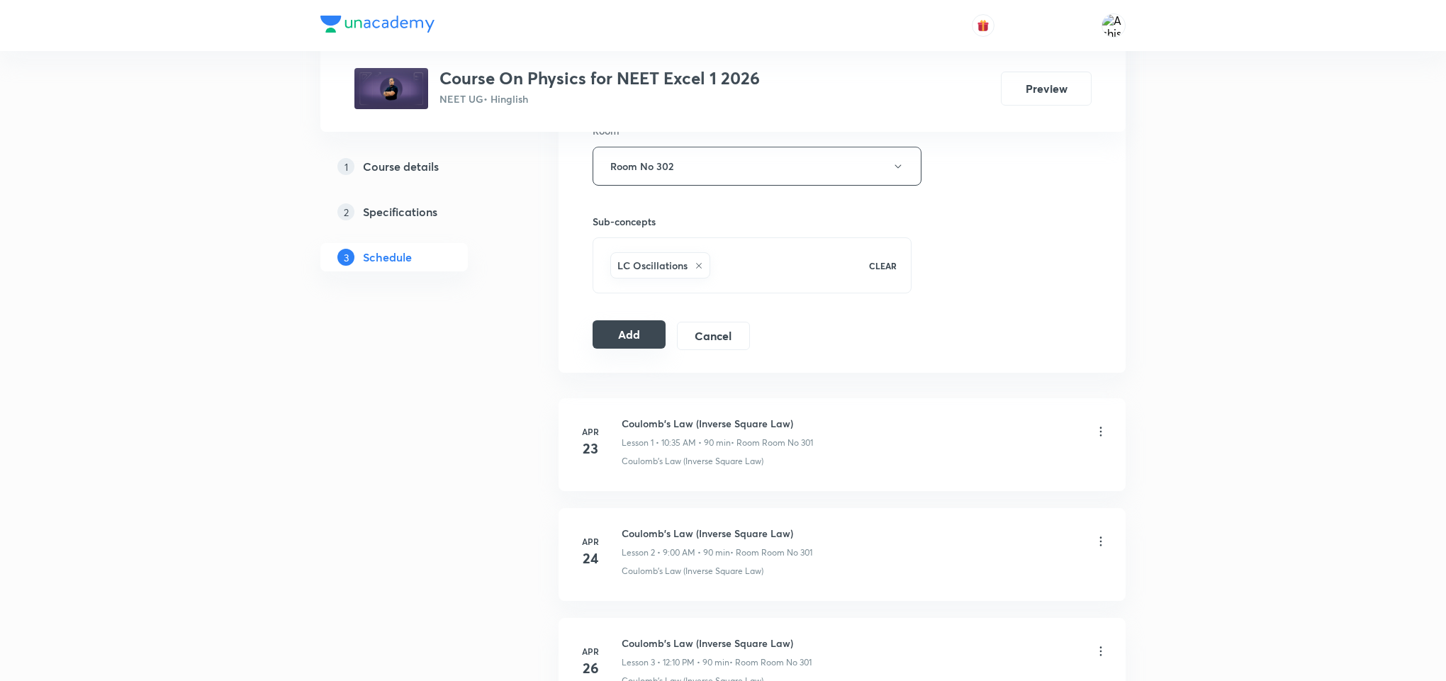
click at [638, 343] on button "Add" at bounding box center [628, 334] width 73 height 28
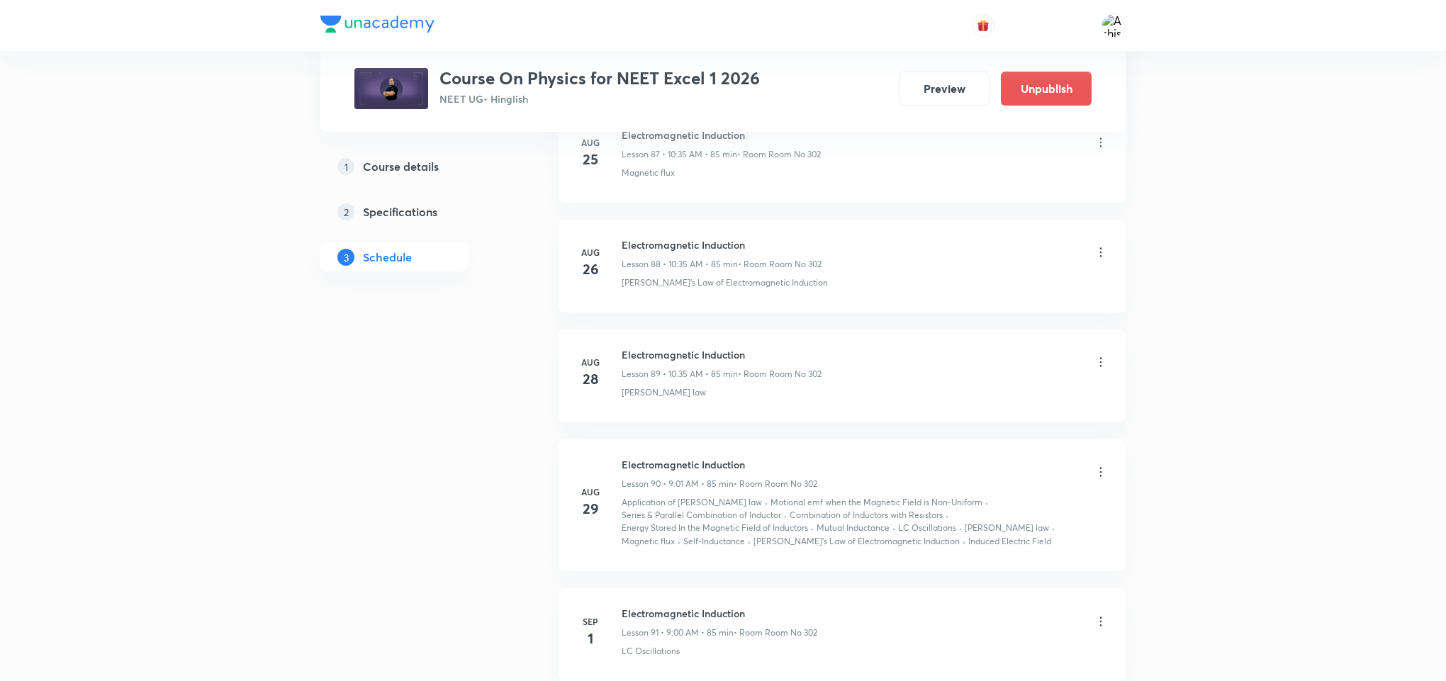
scroll to position [9928, 0]
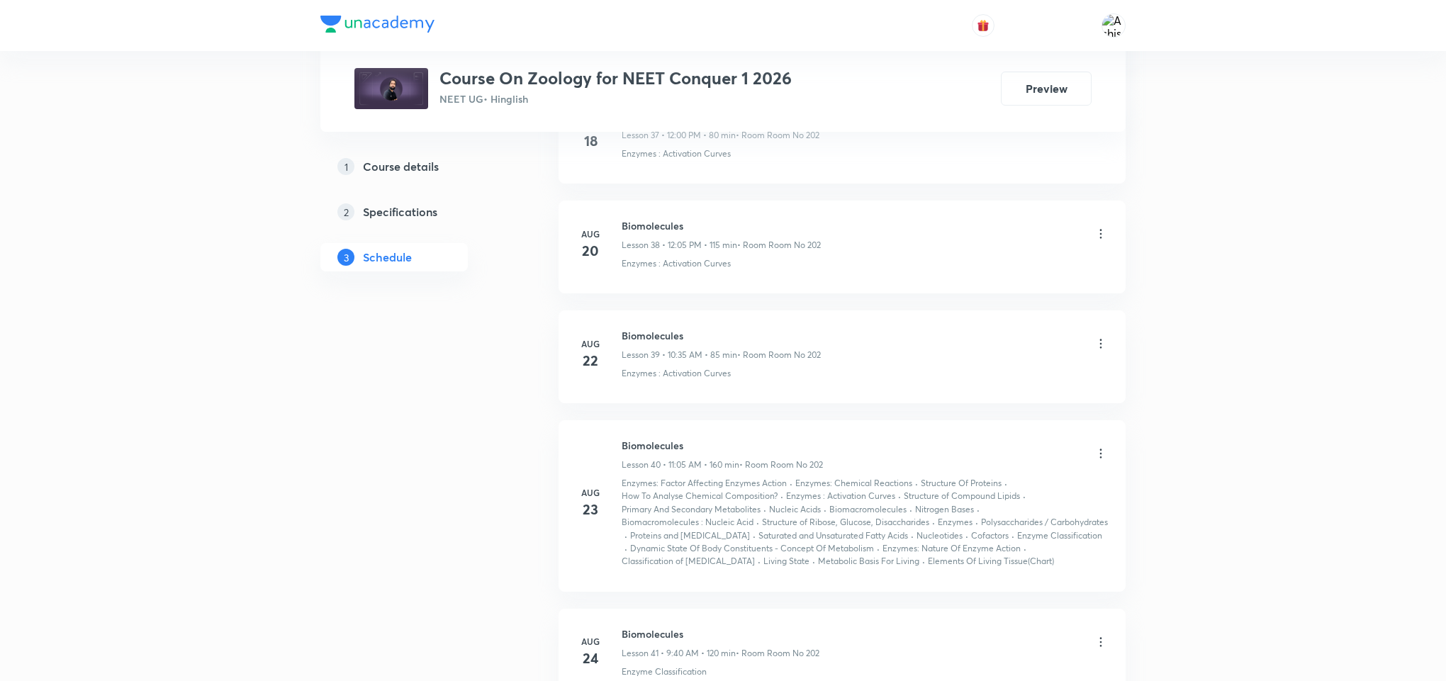
scroll to position [5685, 0]
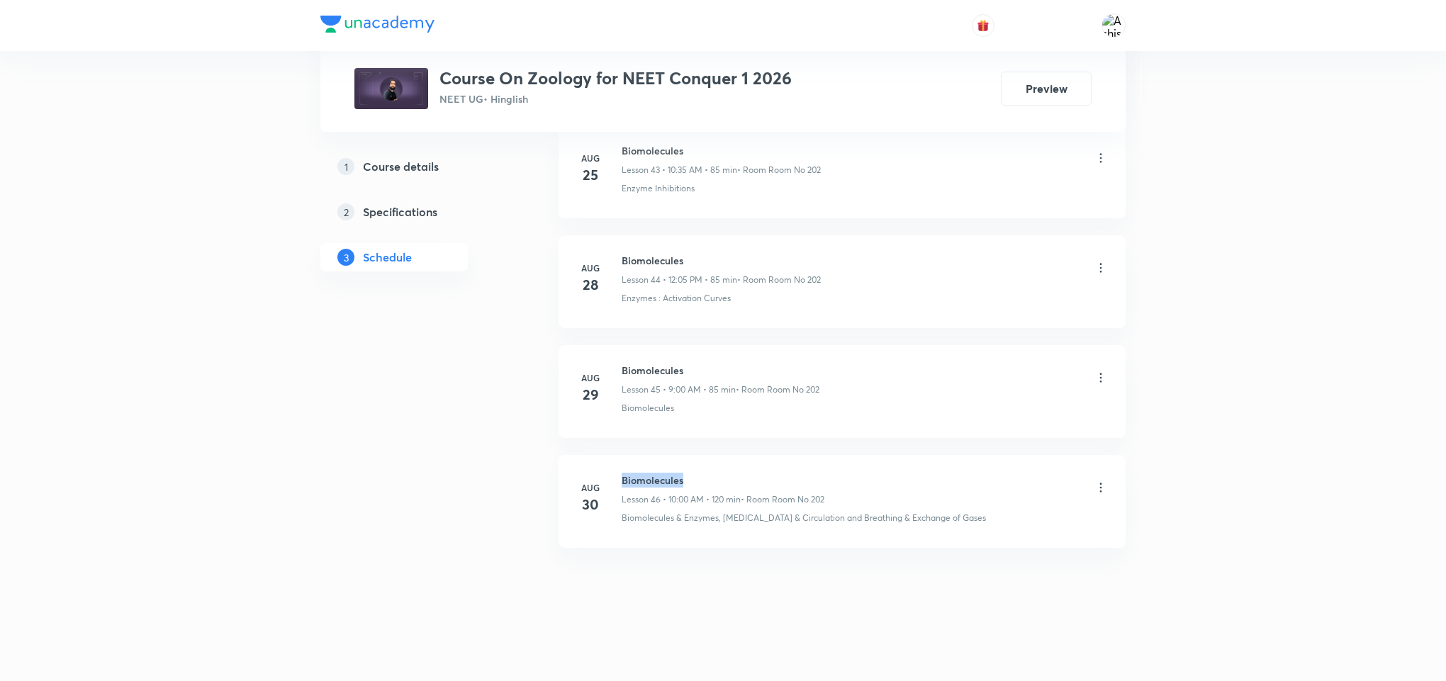
drag, startPoint x: 710, startPoint y: 472, endPoint x: 609, endPoint y: 463, distance: 101.7
click at [609, 463] on li "Aug 30 Biomolecules Lesson 46 • 10:00 AM • 120 min • Room Room No 202 Biomolecu…" at bounding box center [841, 501] width 567 height 93
copy h6 "Biomolecules"
drag, startPoint x: 991, startPoint y: 529, endPoint x: 978, endPoint y: 599, distance: 71.3
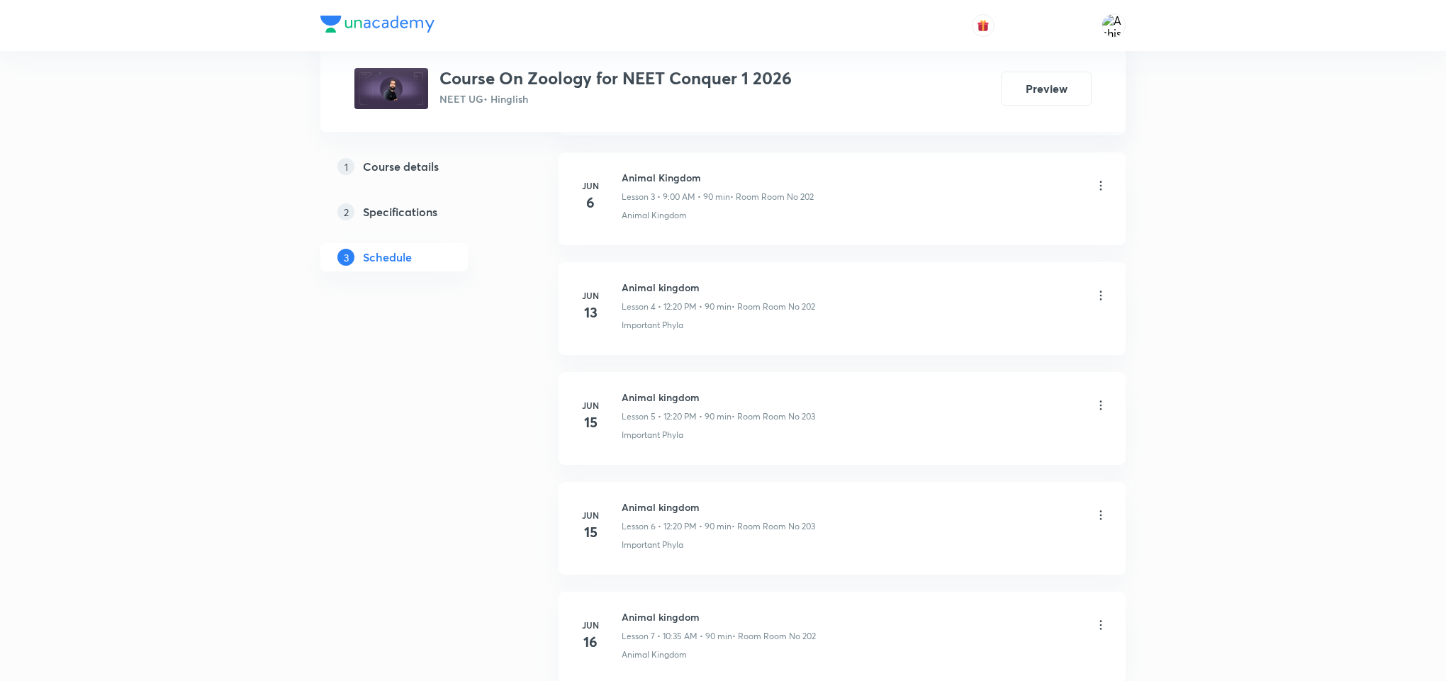
scroll to position [0, 0]
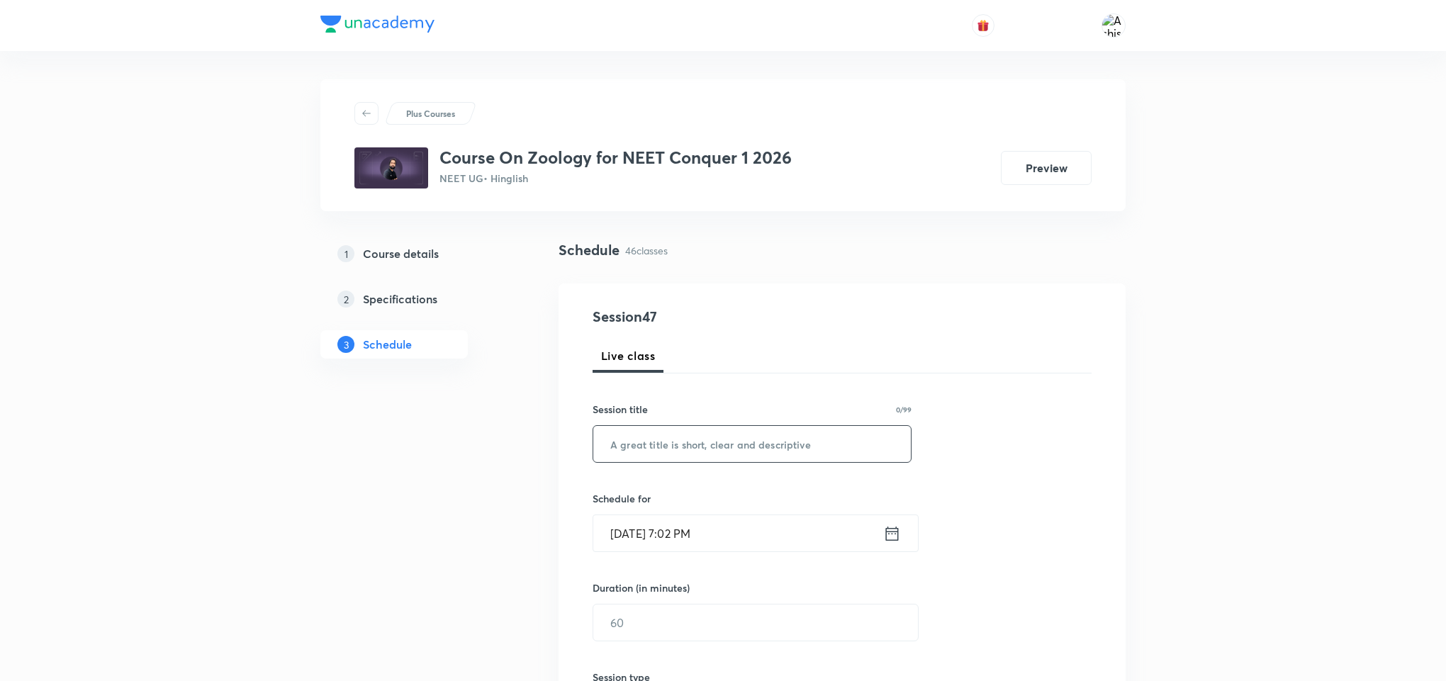
click at [766, 436] on input "text" at bounding box center [751, 444] width 317 height 36
paste input "Biomolecules"
type input "Biomolecules"
click at [670, 539] on input "Aug 31, 2025, 7:02 PM" at bounding box center [738, 533] width 290 height 36
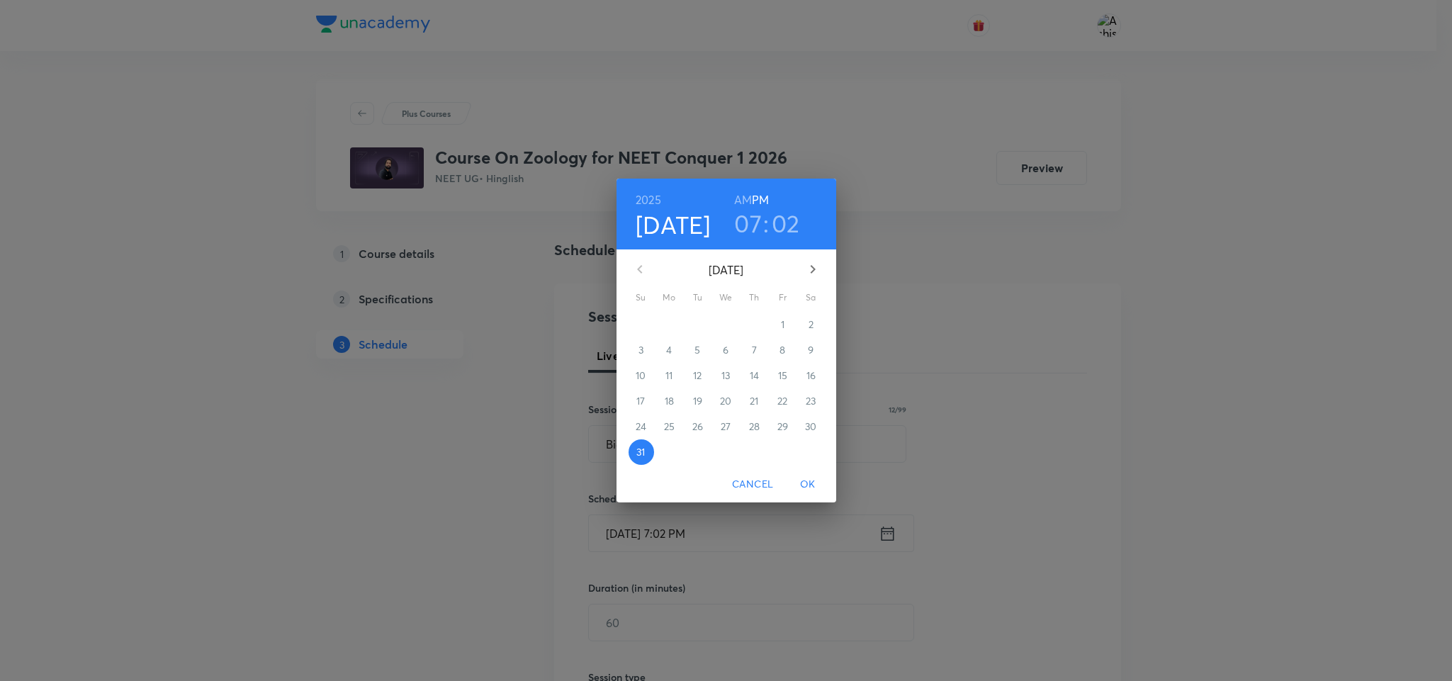
drag, startPoint x: 806, startPoint y: 268, endPoint x: 796, endPoint y: 268, distance: 10.6
click at [804, 268] on icon "button" at bounding box center [812, 269] width 17 height 17
click at [668, 327] on p "1" at bounding box center [670, 324] width 4 height 14
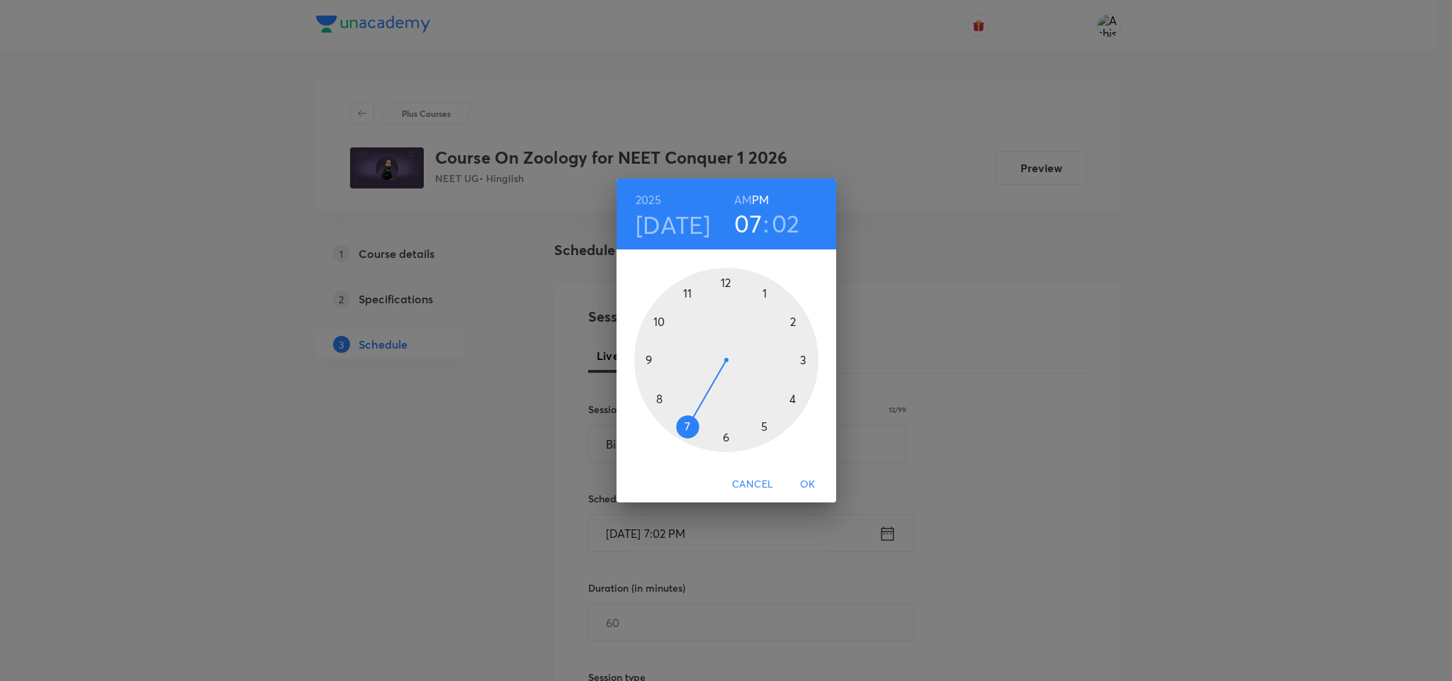
click at [747, 200] on h6 "AM" at bounding box center [743, 200] width 18 height 20
click at [653, 360] on div at bounding box center [726, 360] width 184 height 184
click at [723, 279] on div at bounding box center [726, 360] width 184 height 184
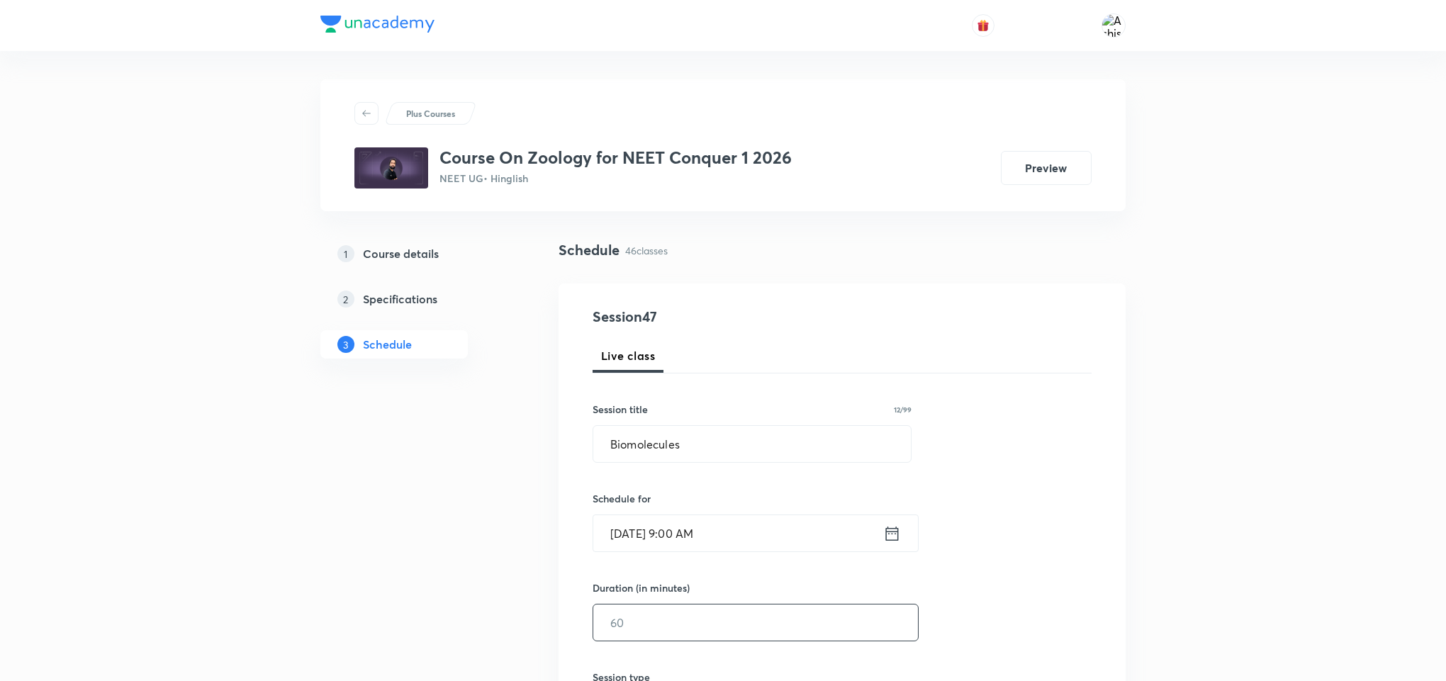
click at [644, 624] on input "text" at bounding box center [755, 622] width 325 height 36
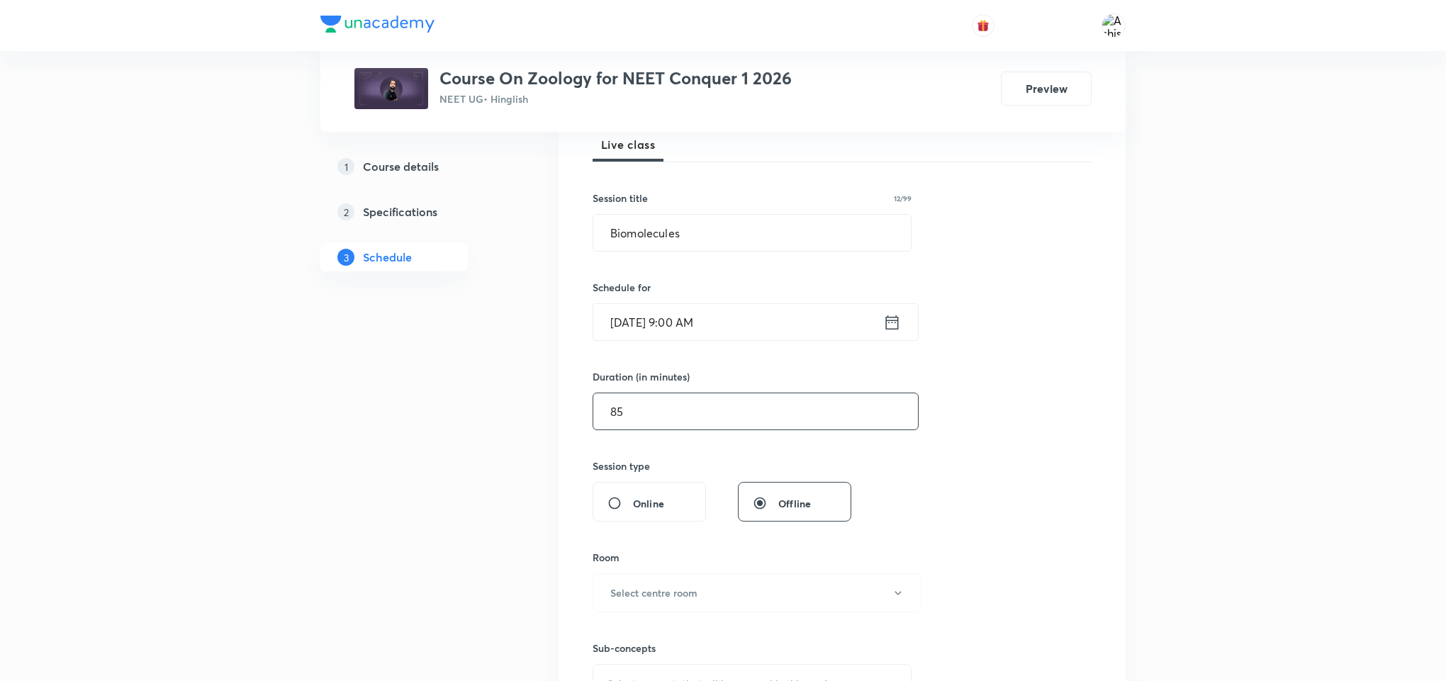
scroll to position [213, 0]
type input "85"
click at [642, 598] on h6 "Select centre room" at bounding box center [653, 591] width 87 height 15
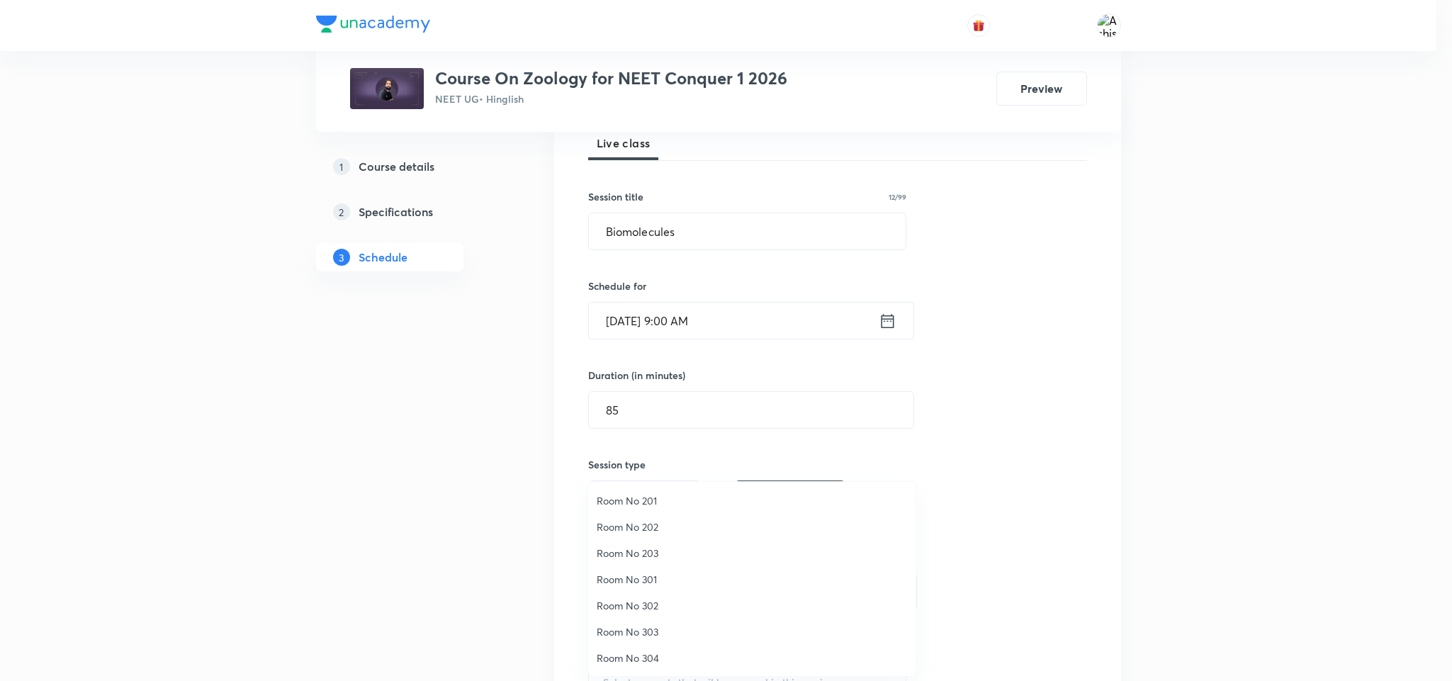
click at [664, 526] on span "Room No 202" at bounding box center [752, 526] width 310 height 15
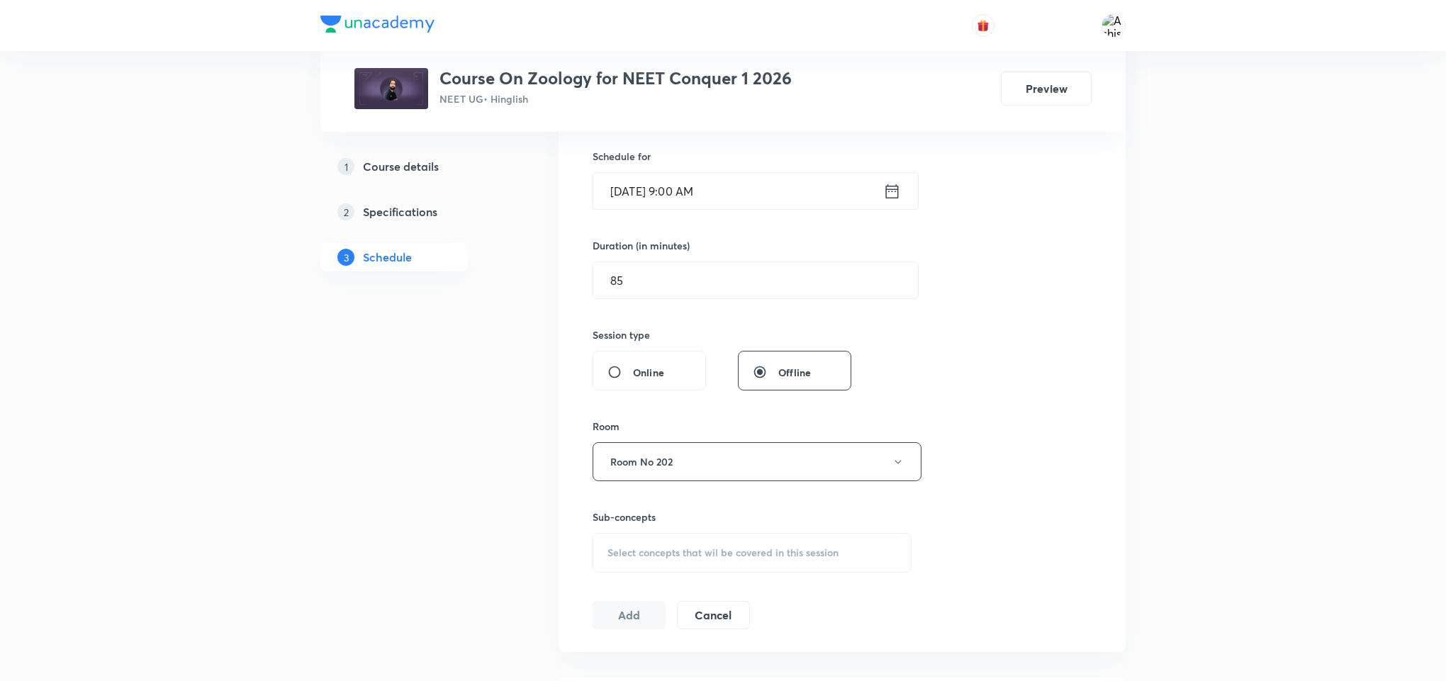
scroll to position [425, 0]
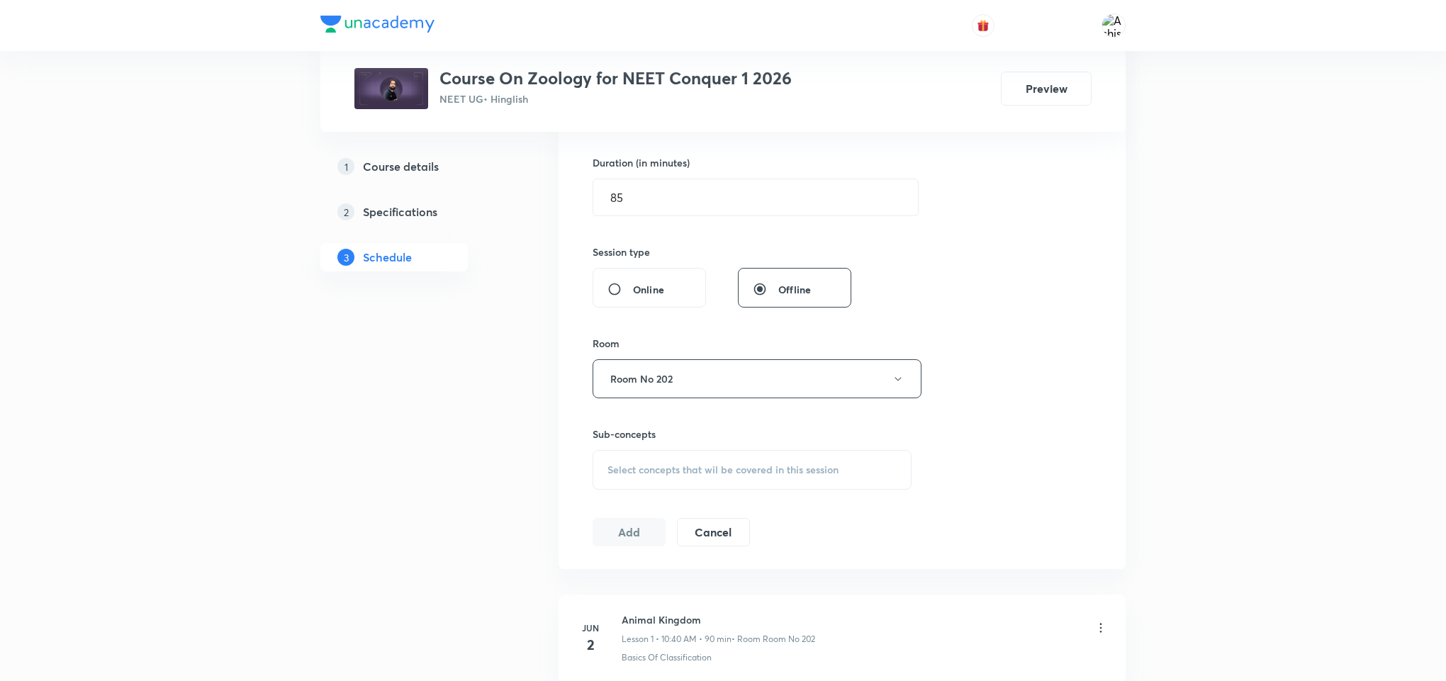
click at [662, 475] on span "Select concepts that wil be covered in this session" at bounding box center [722, 469] width 231 height 11
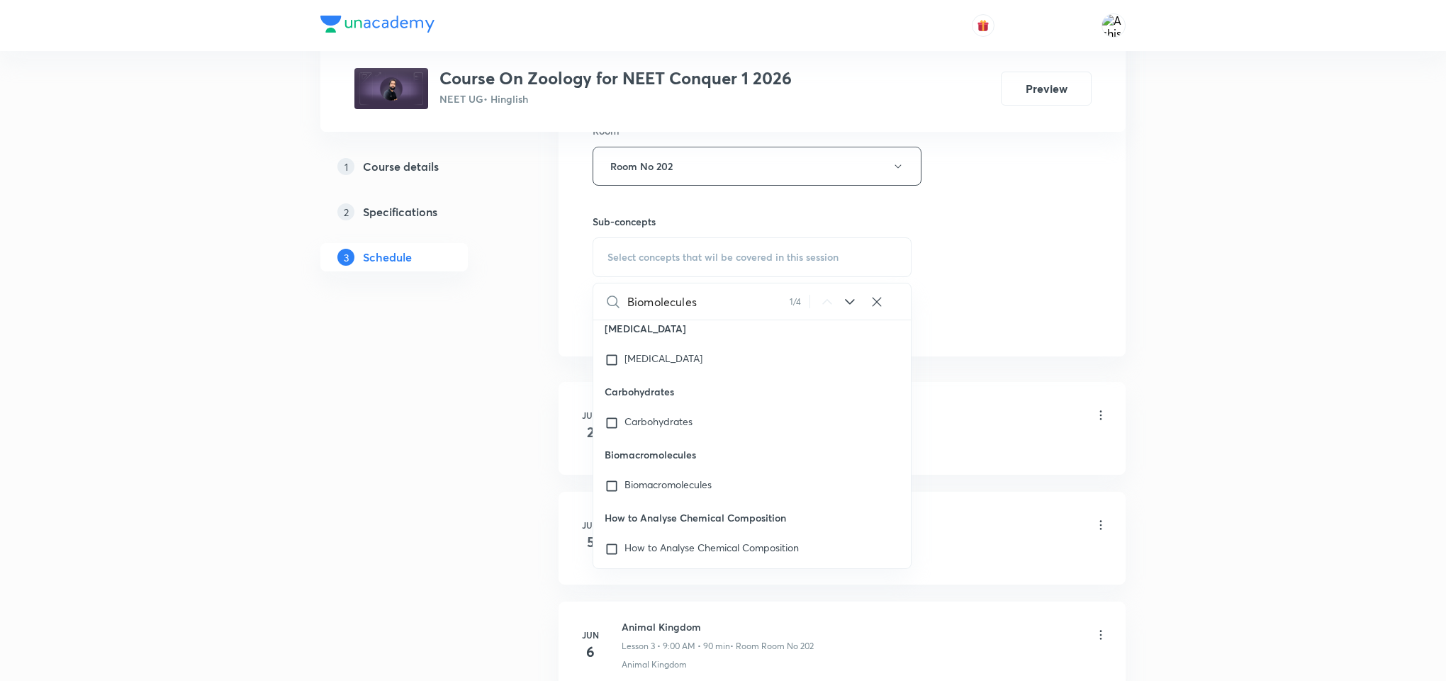
scroll to position [57894, 0]
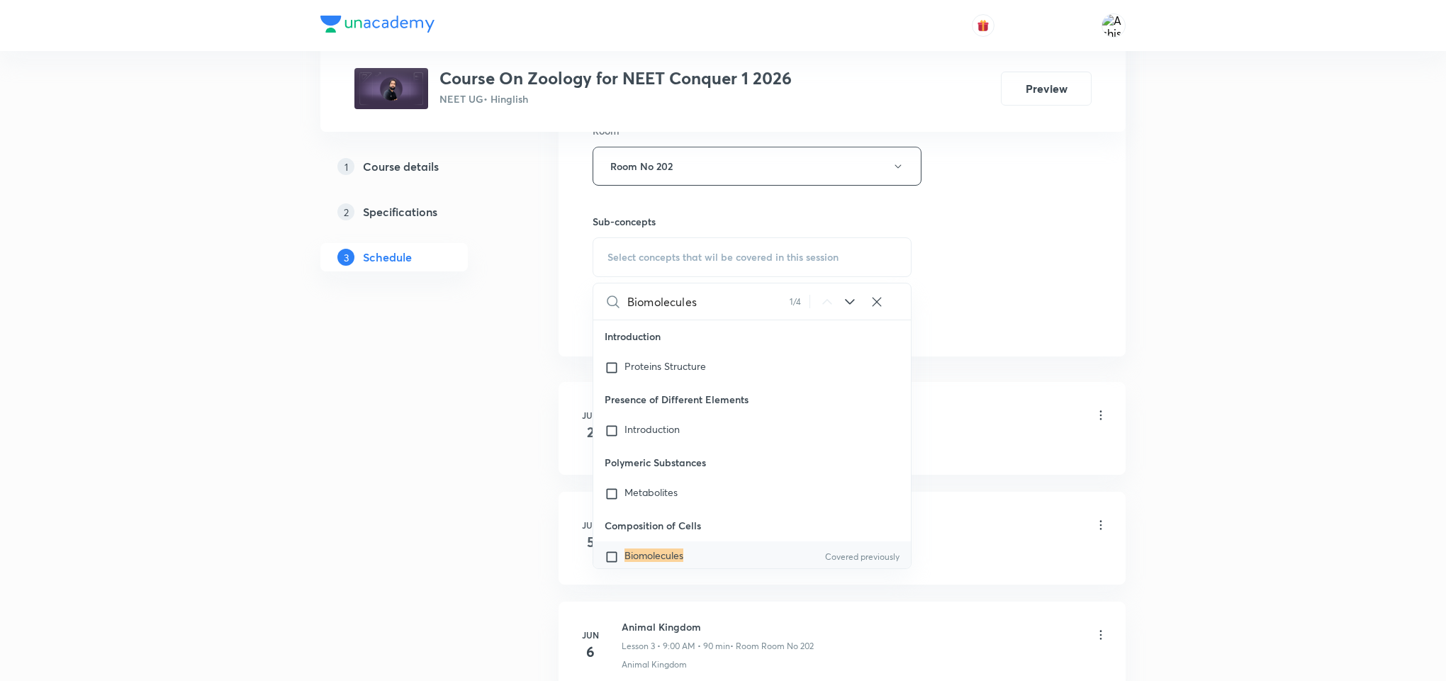
type input "Biomolecules"
click at [852, 300] on icon at bounding box center [849, 301] width 17 height 17
click at [851, 298] on icon at bounding box center [849, 301] width 17 height 17
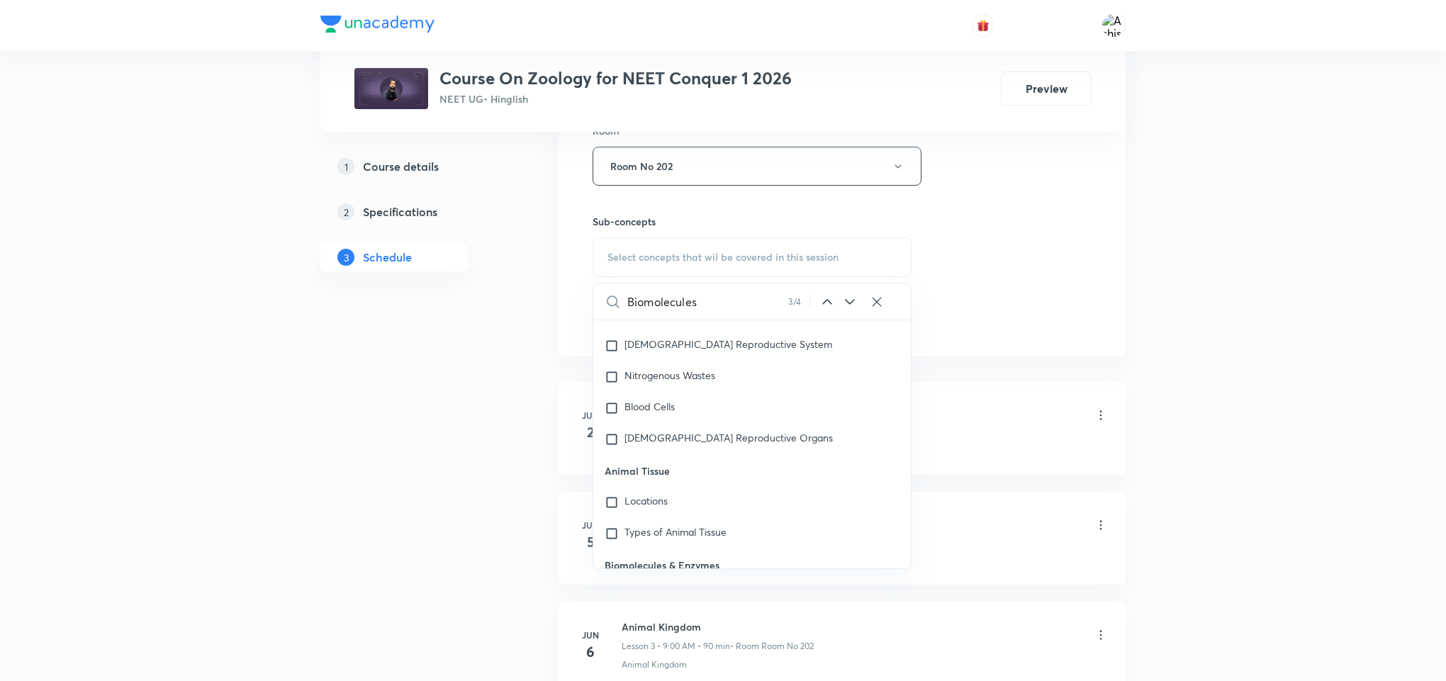
scroll to position [64852, 0]
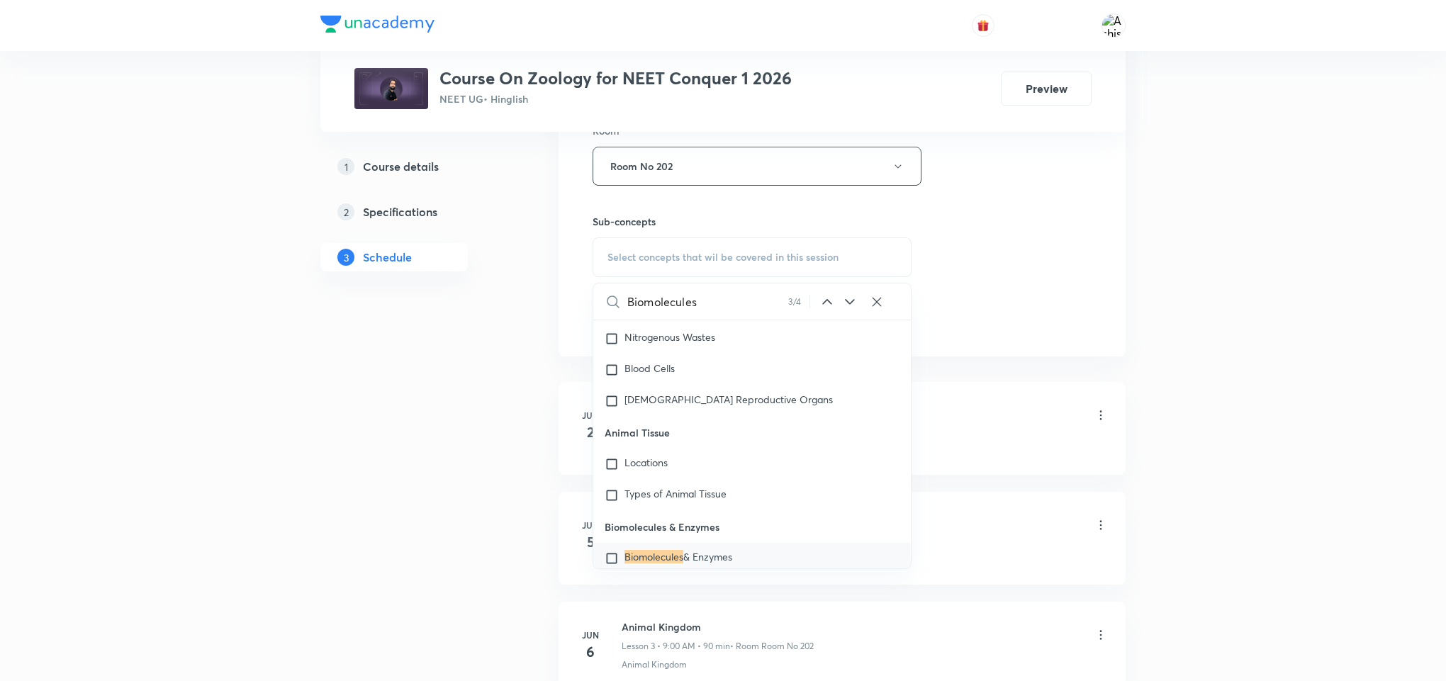
click at [721, 550] on span "& Enzymes" at bounding box center [707, 556] width 49 height 13
checkbox input "true"
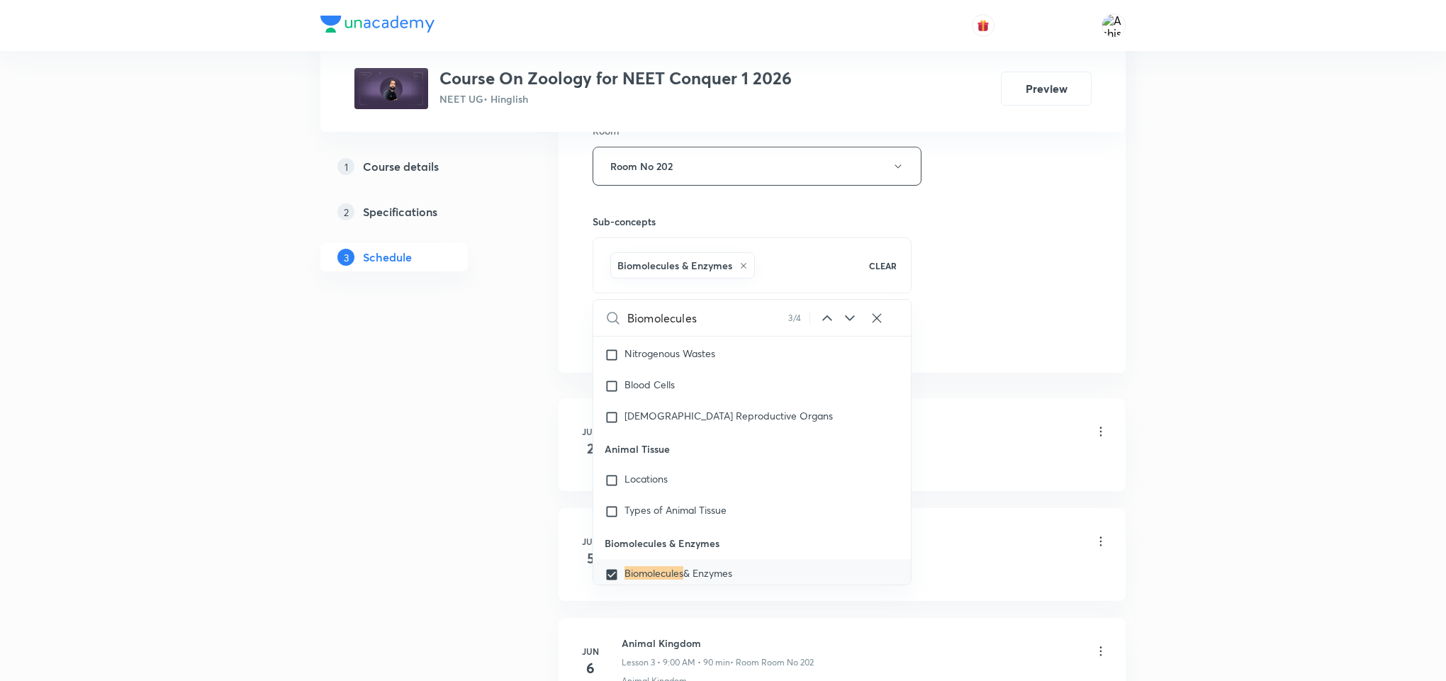
drag, startPoint x: 983, startPoint y: 290, endPoint x: 906, endPoint y: 328, distance: 86.2
click at [974, 293] on div "Session 47 Live class Session title 12/99 Biomolecules ​ Schedule for Sep 1, 20…" at bounding box center [841, 9] width 499 height 682
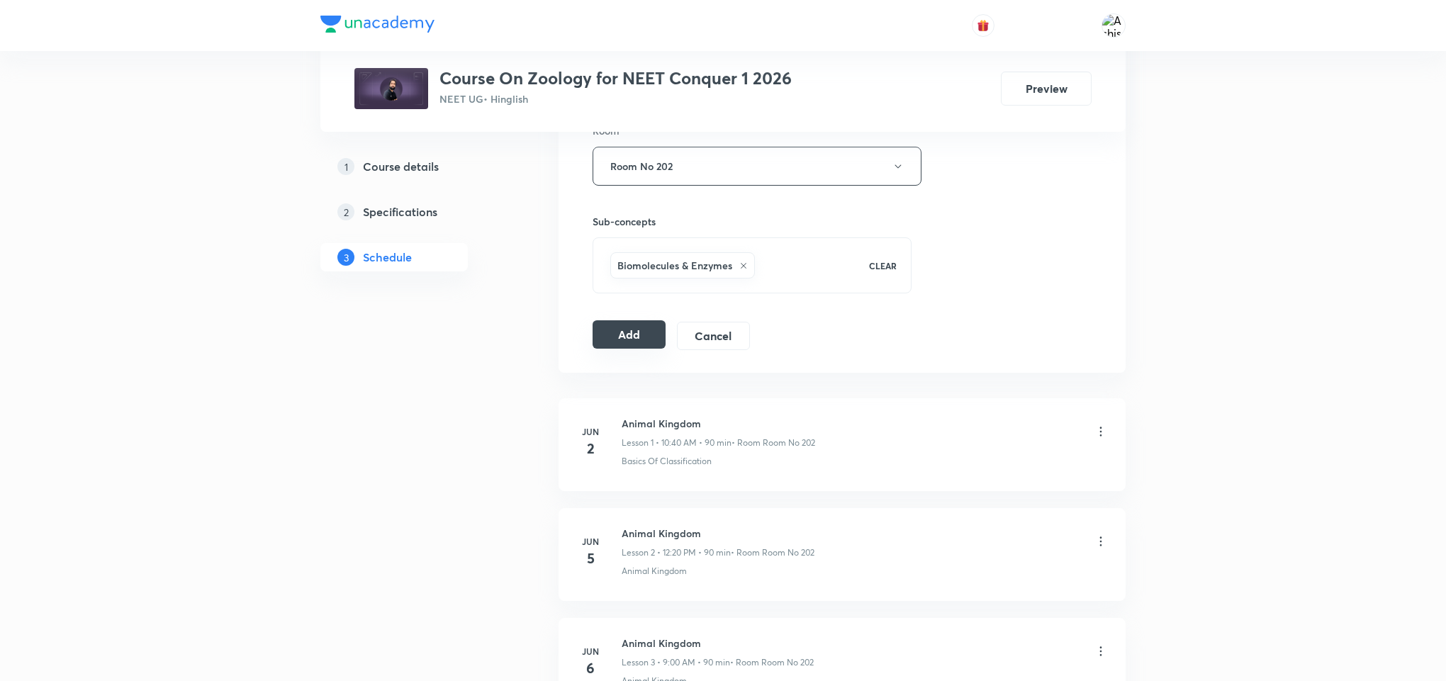
click at [627, 347] on button "Add" at bounding box center [628, 334] width 73 height 28
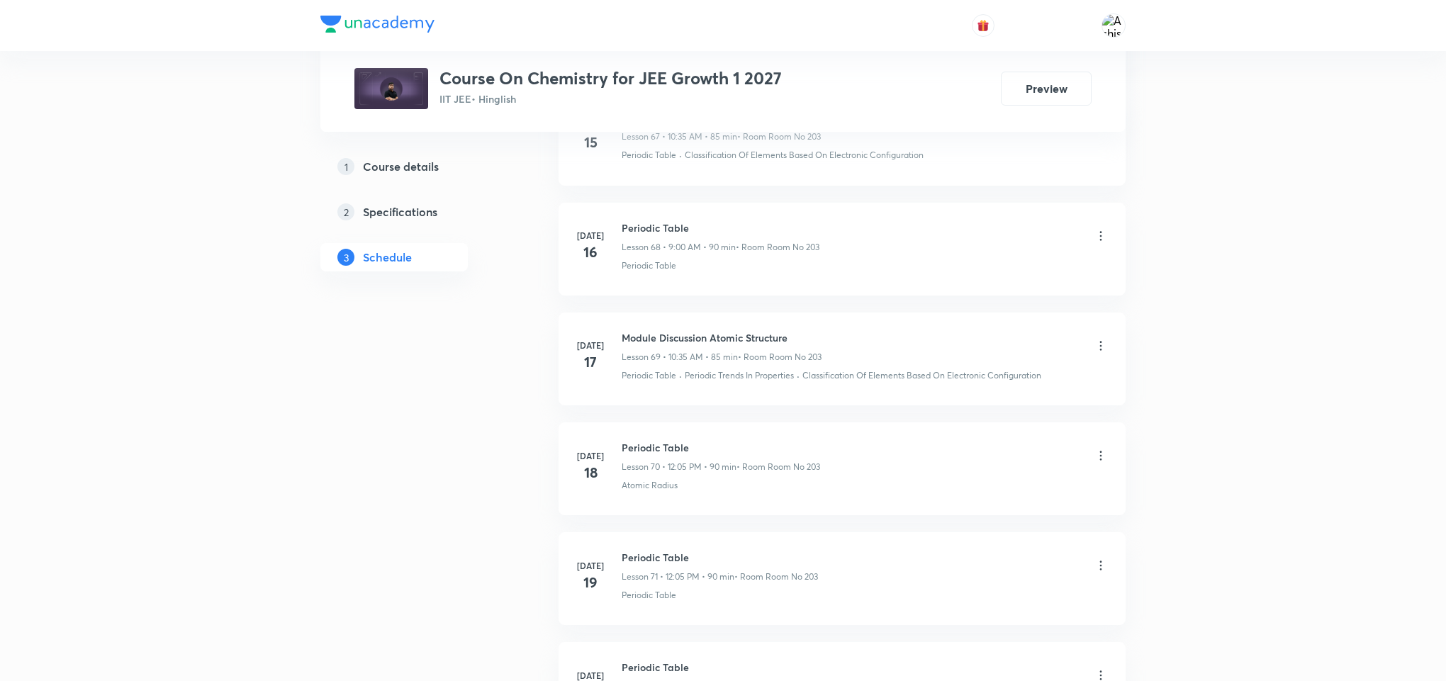
scroll to position [10848, 0]
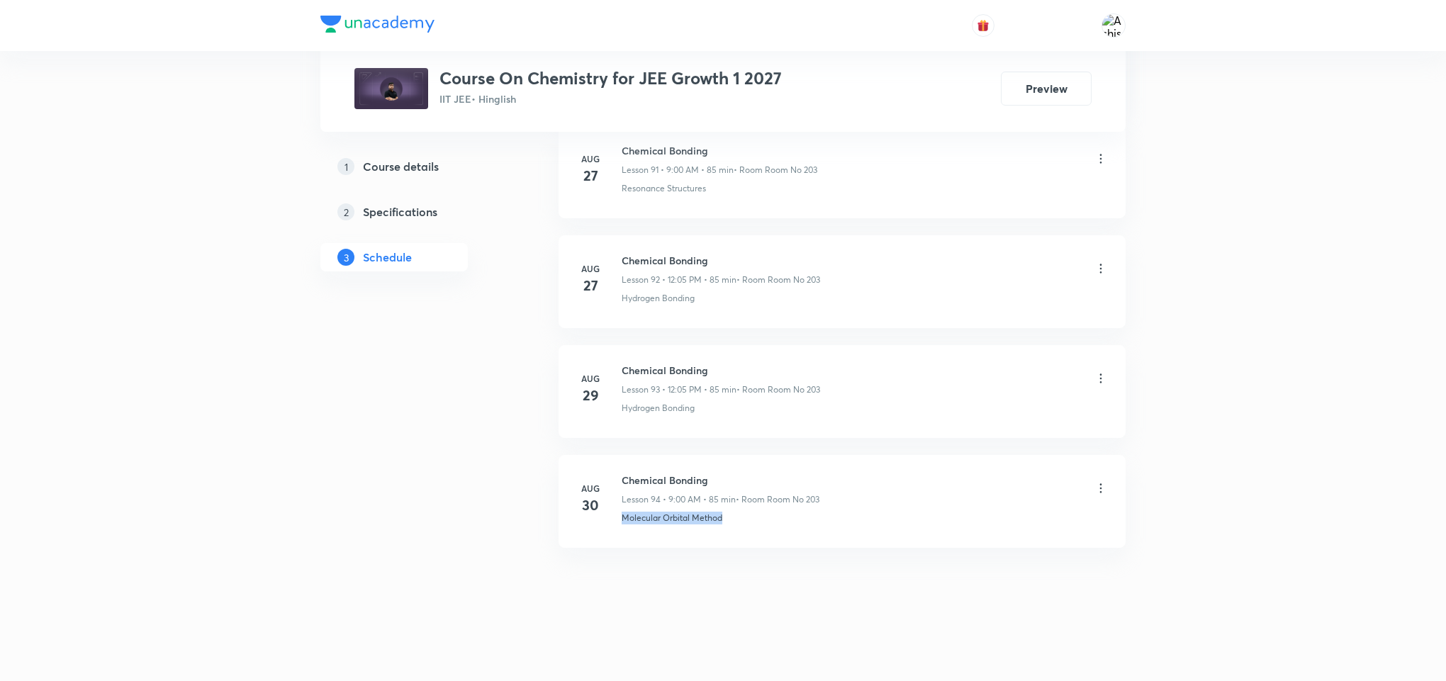
drag, startPoint x: 634, startPoint y: 560, endPoint x: 617, endPoint y: 561, distance: 17.1
copy p "Molecular Orbital Method"
drag, startPoint x: 706, startPoint y: 472, endPoint x: 621, endPoint y: 463, distance: 85.5
click at [621, 463] on li "[DATE] Chemical Bonding Lesson 94 • 9:00 AM • 85 min • Room Room No 203 Molecul…" at bounding box center [841, 501] width 567 height 93
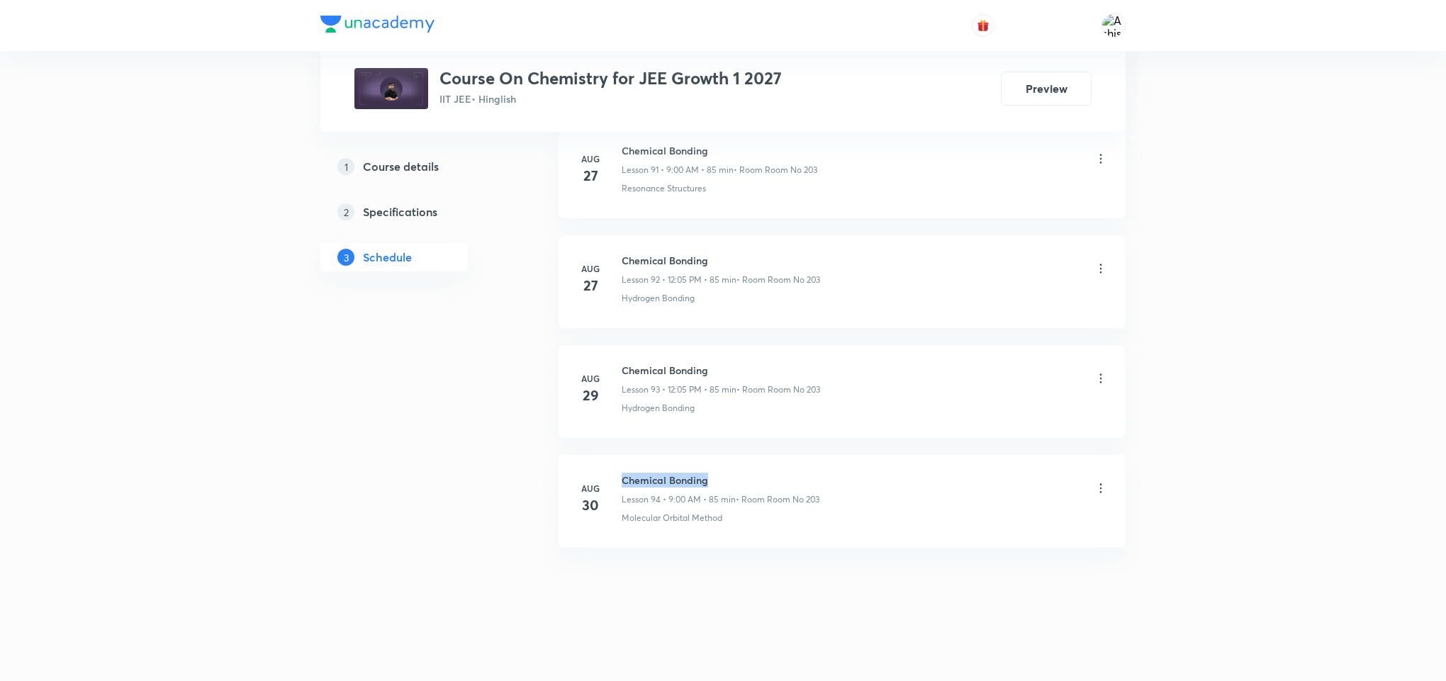
copy h6 "Chemical Bonding"
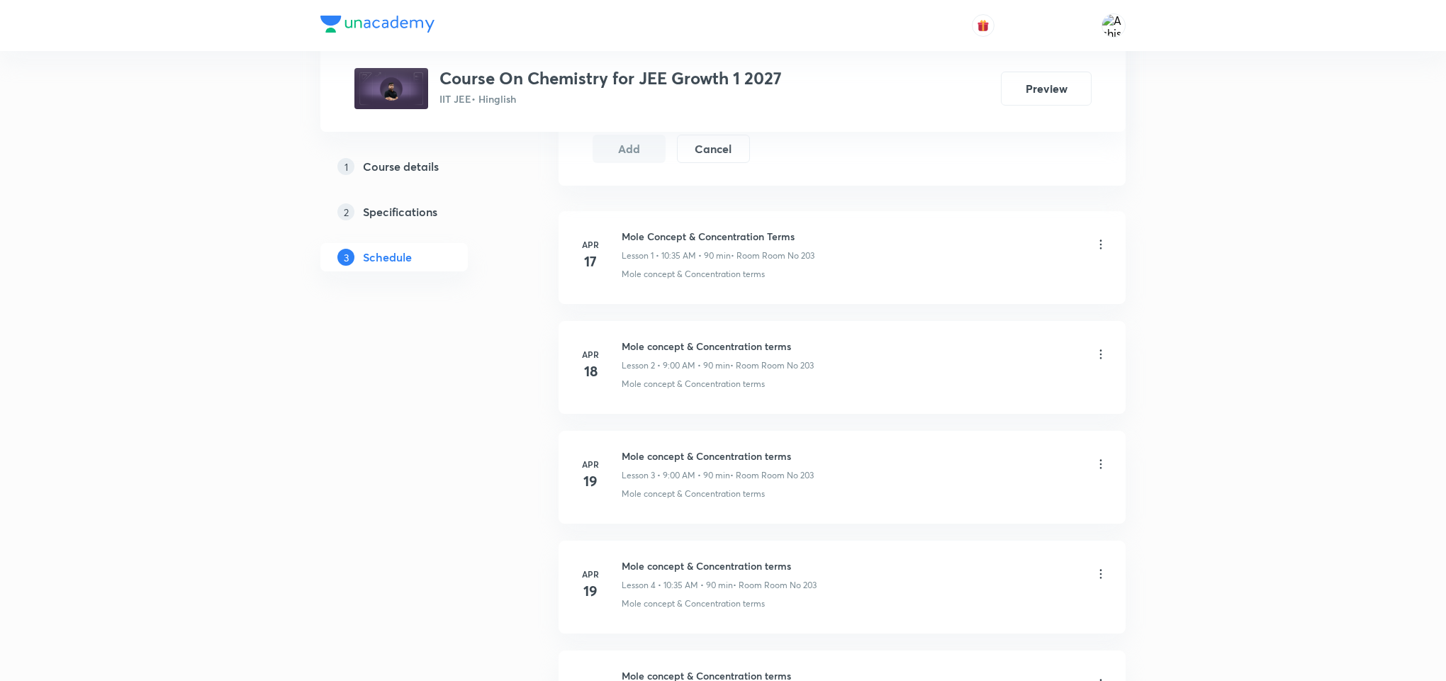
scroll to position [0, 0]
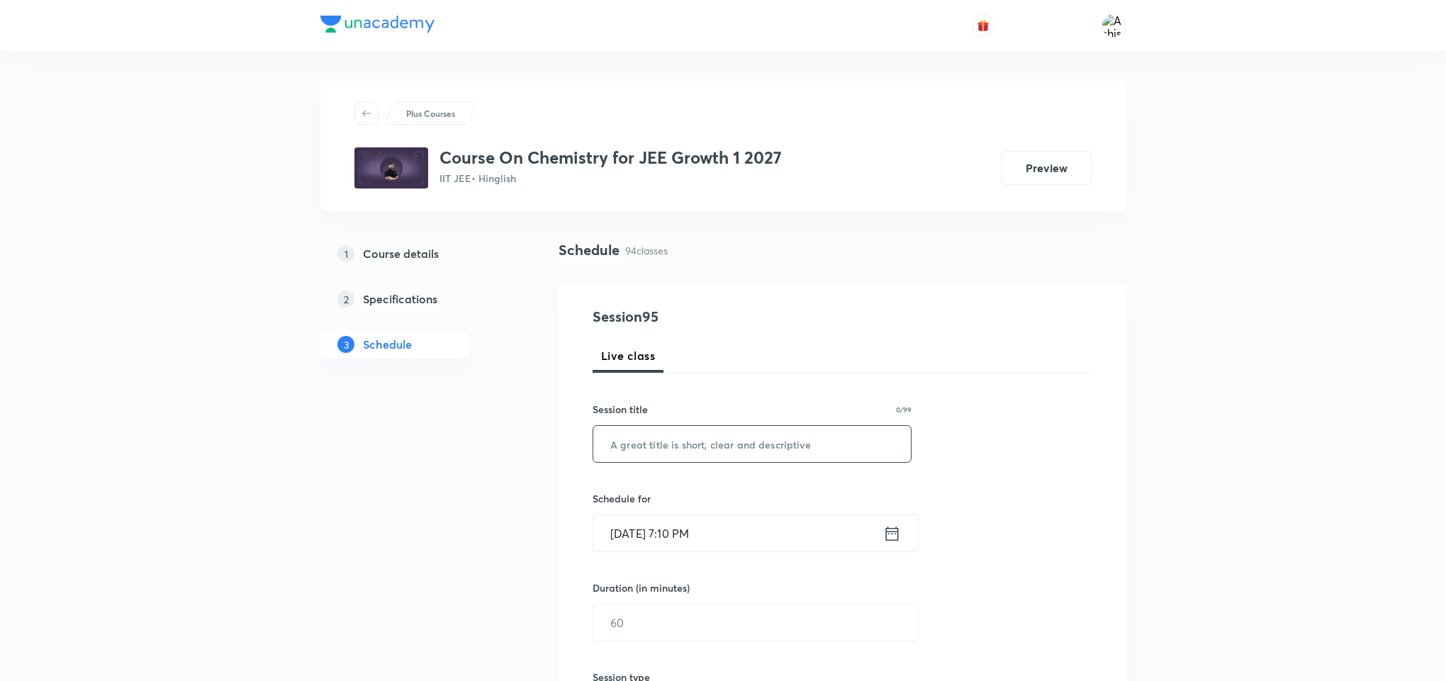
click at [711, 451] on input "text" at bounding box center [751, 444] width 317 height 36
paste input "Chemical Bonding"
type input "Chemical Bonding"
click at [638, 517] on input "[DATE] 7:10 PM" at bounding box center [738, 533] width 290 height 36
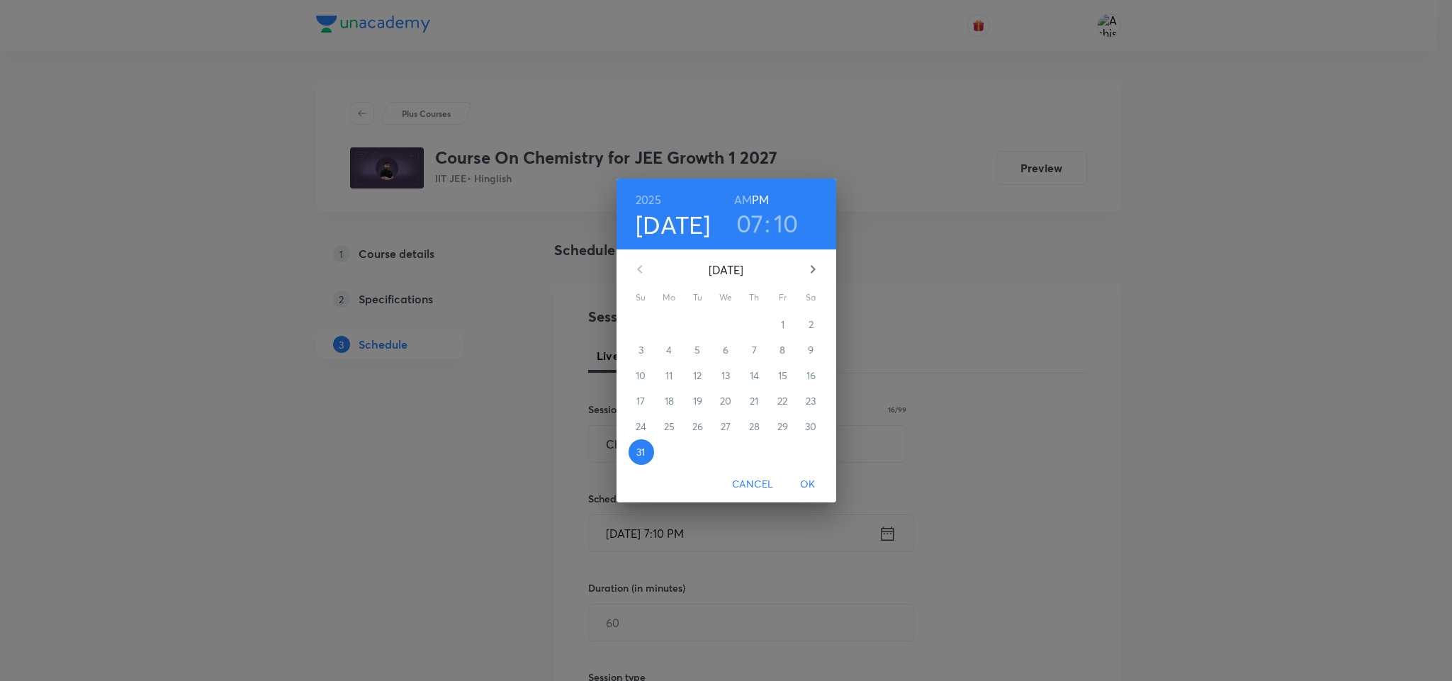
click at [809, 268] on icon "button" at bounding box center [812, 269] width 17 height 17
click at [670, 326] on p "1" at bounding box center [670, 324] width 4 height 14
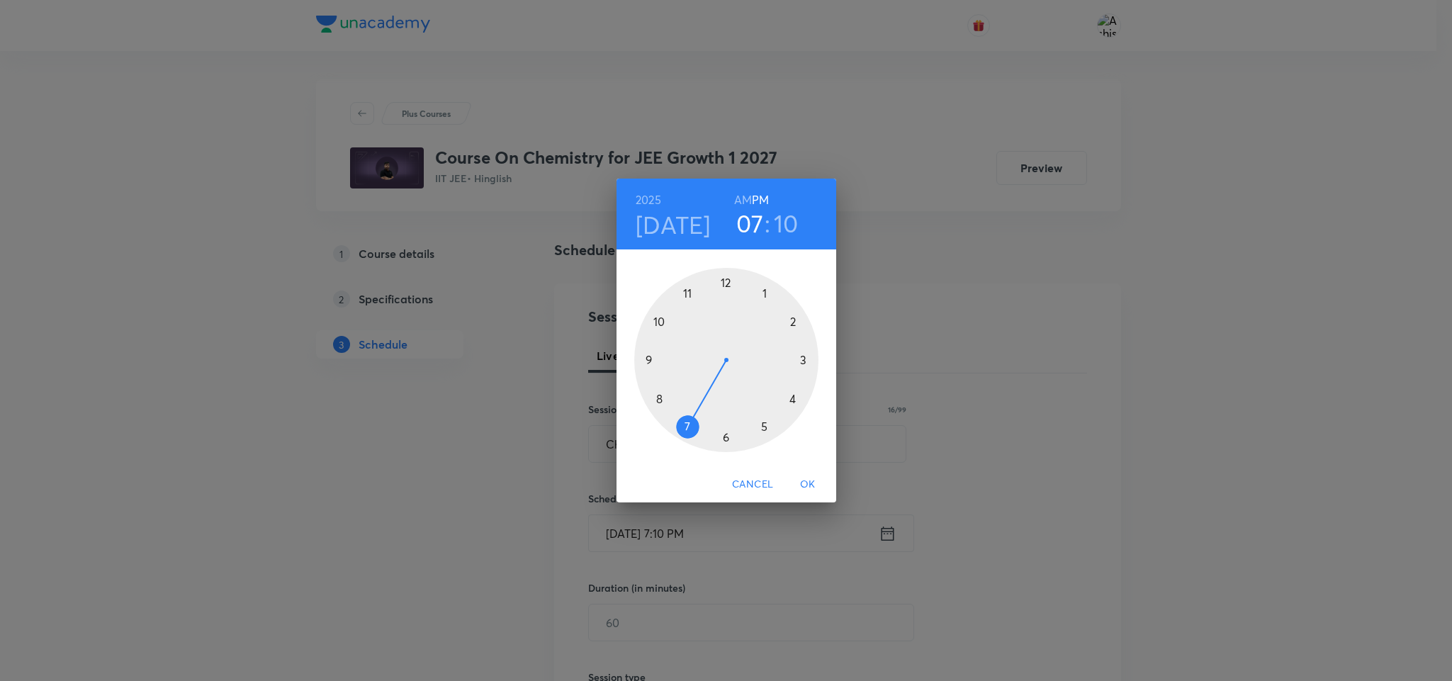
click at [750, 198] on h6 "AM" at bounding box center [743, 200] width 18 height 20
click at [655, 357] on div at bounding box center [726, 360] width 184 height 184
click at [727, 283] on div at bounding box center [726, 360] width 184 height 184
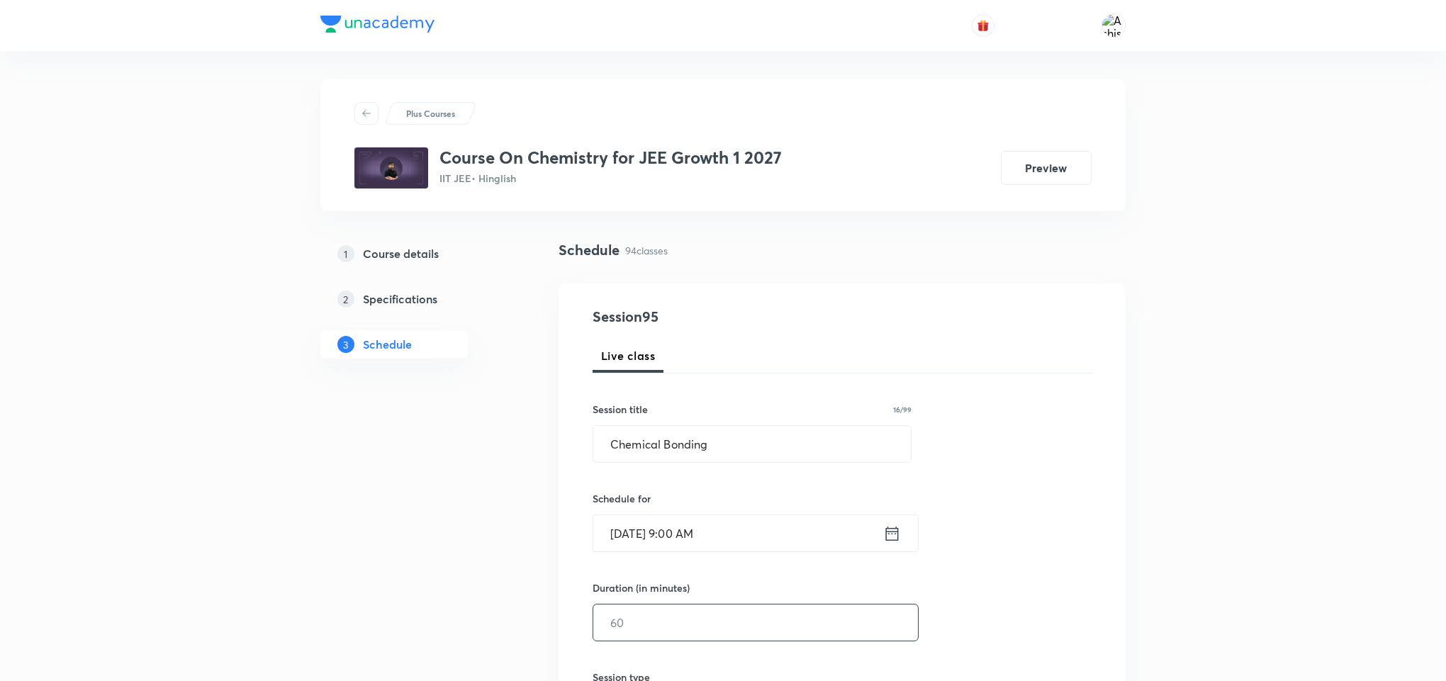
click at [668, 619] on input "text" at bounding box center [755, 622] width 325 height 36
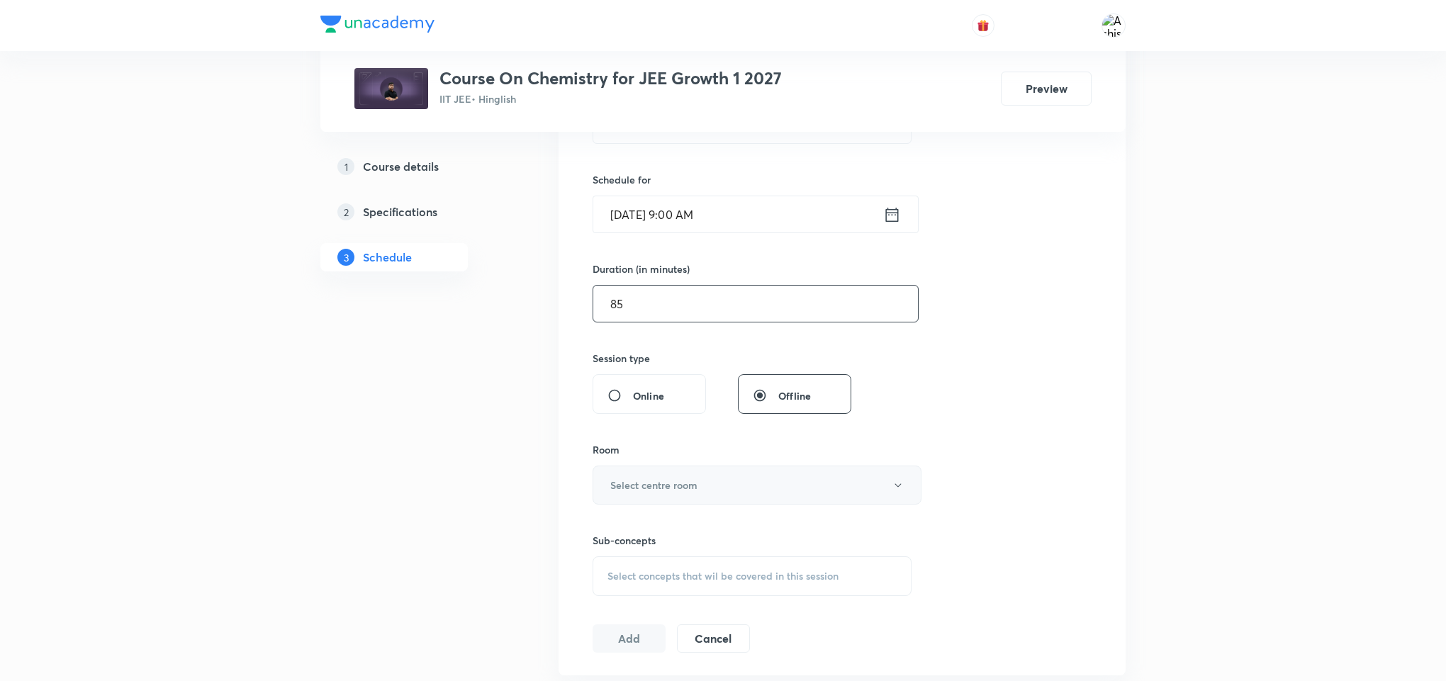
type input "85"
click at [650, 485] on h6 "Select centre room" at bounding box center [653, 485] width 87 height 15
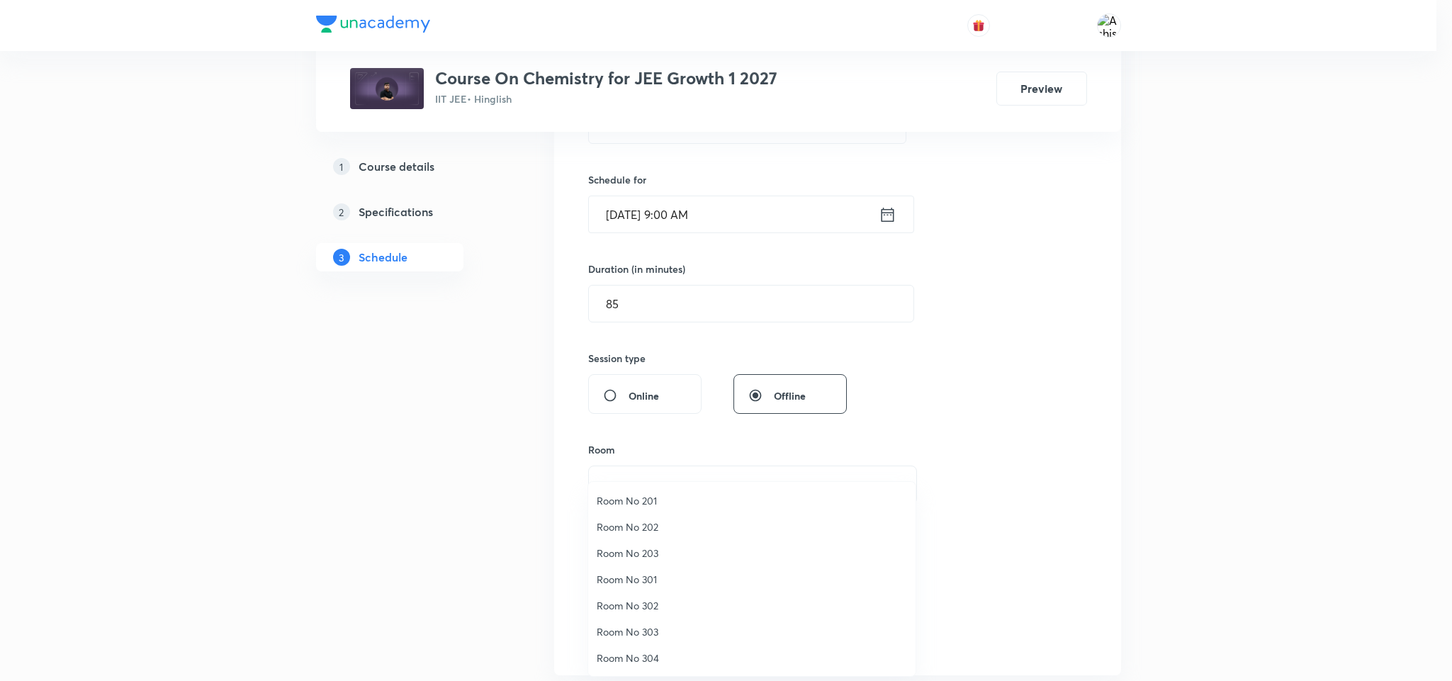
click at [638, 549] on span "Room No 203" at bounding box center [752, 553] width 310 height 15
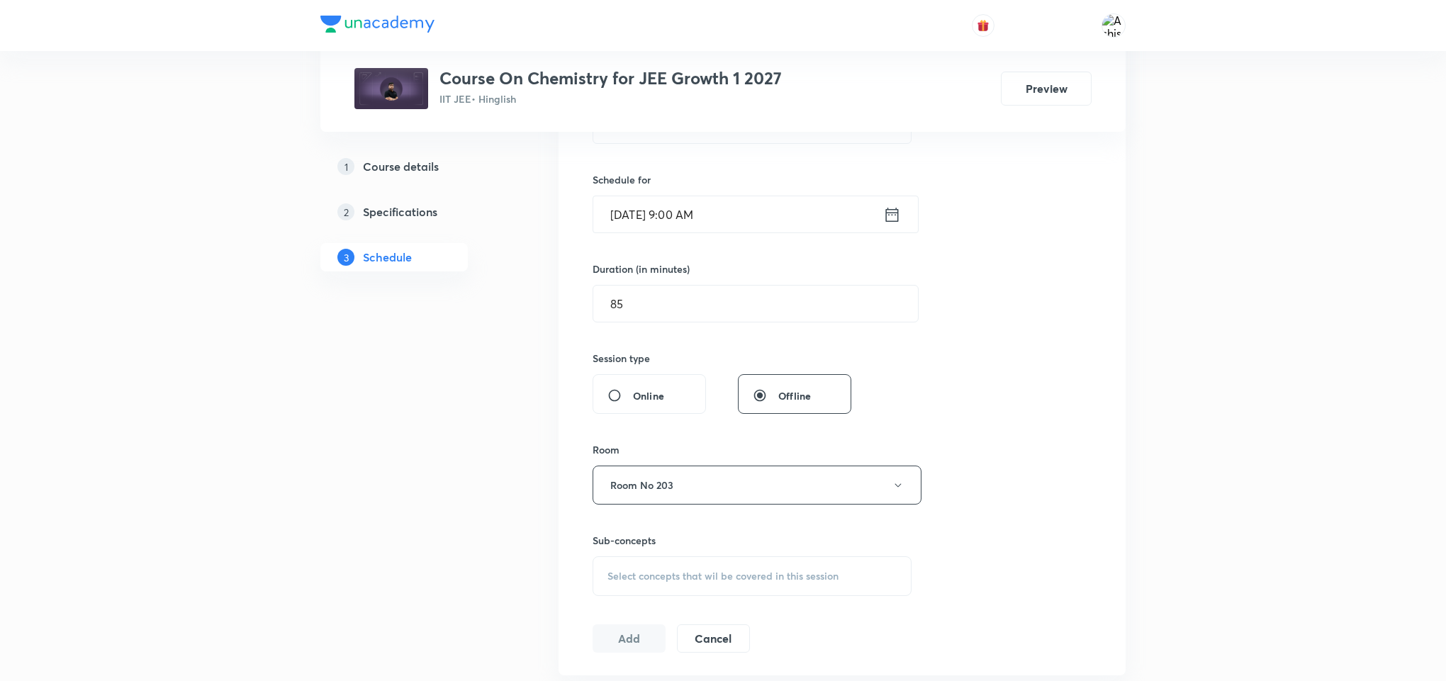
click at [687, 575] on span "Select concepts that wil be covered in this session" at bounding box center [722, 575] width 231 height 11
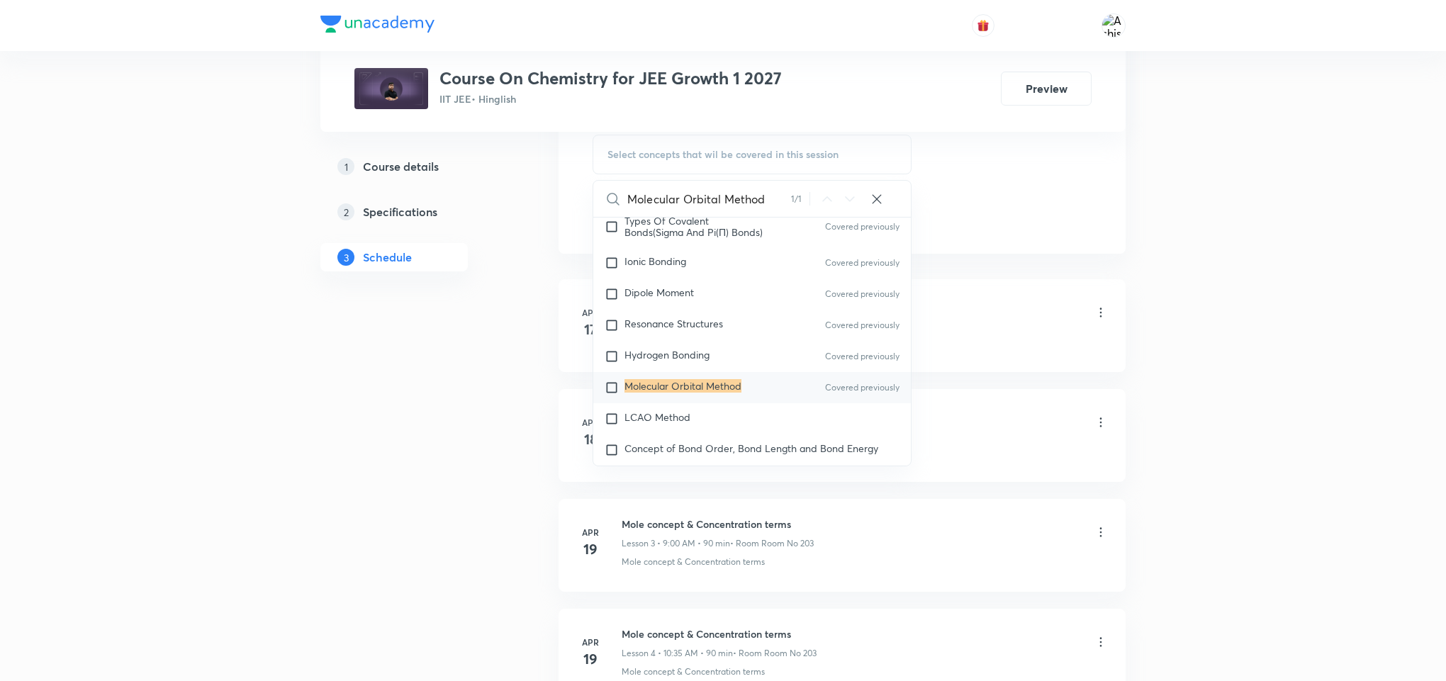
scroll to position [744, 0]
type input "Molecular Orbital Method"
click at [743, 417] on div "LCAO Method" at bounding box center [751, 415] width 317 height 31
checkbox input "true"
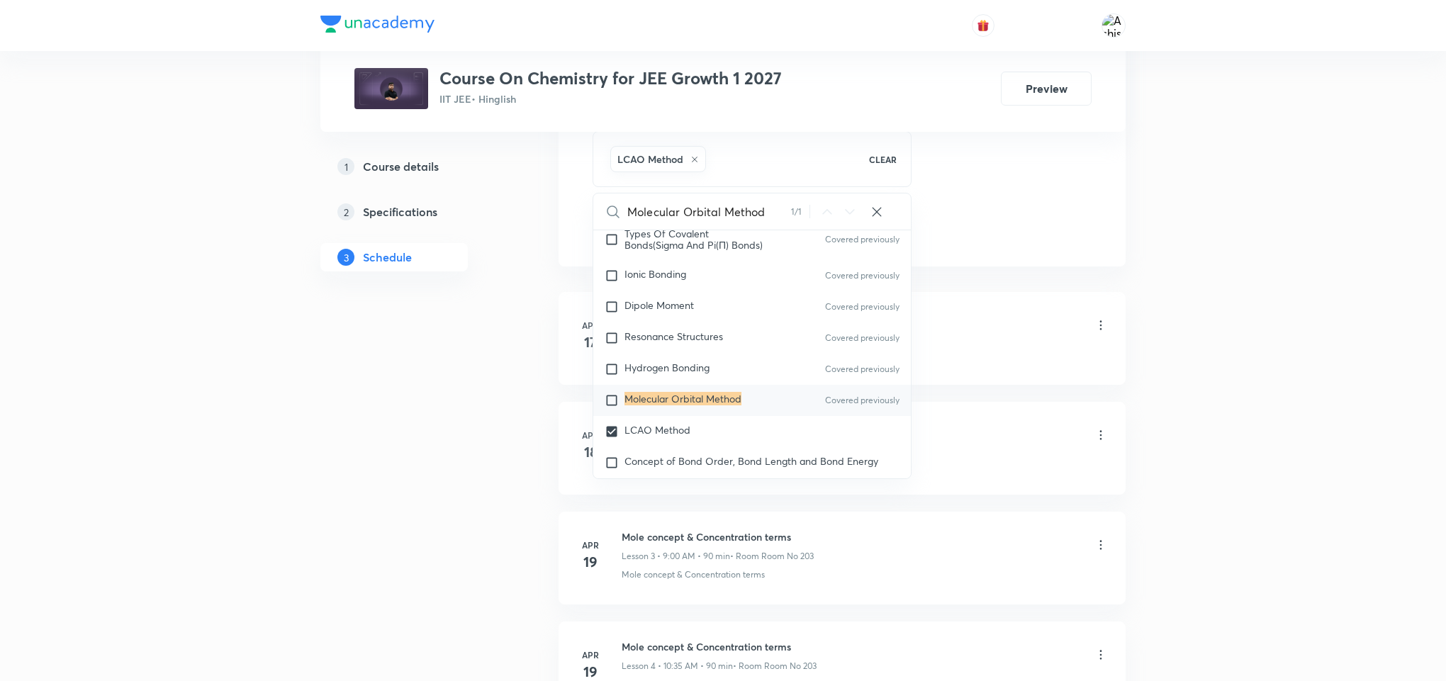
click at [988, 315] on div "Mole Concept & Concentration Terms Lesson 1 • 10:35 AM • 90 min • Room Room No …" at bounding box center [864, 326] width 486 height 33
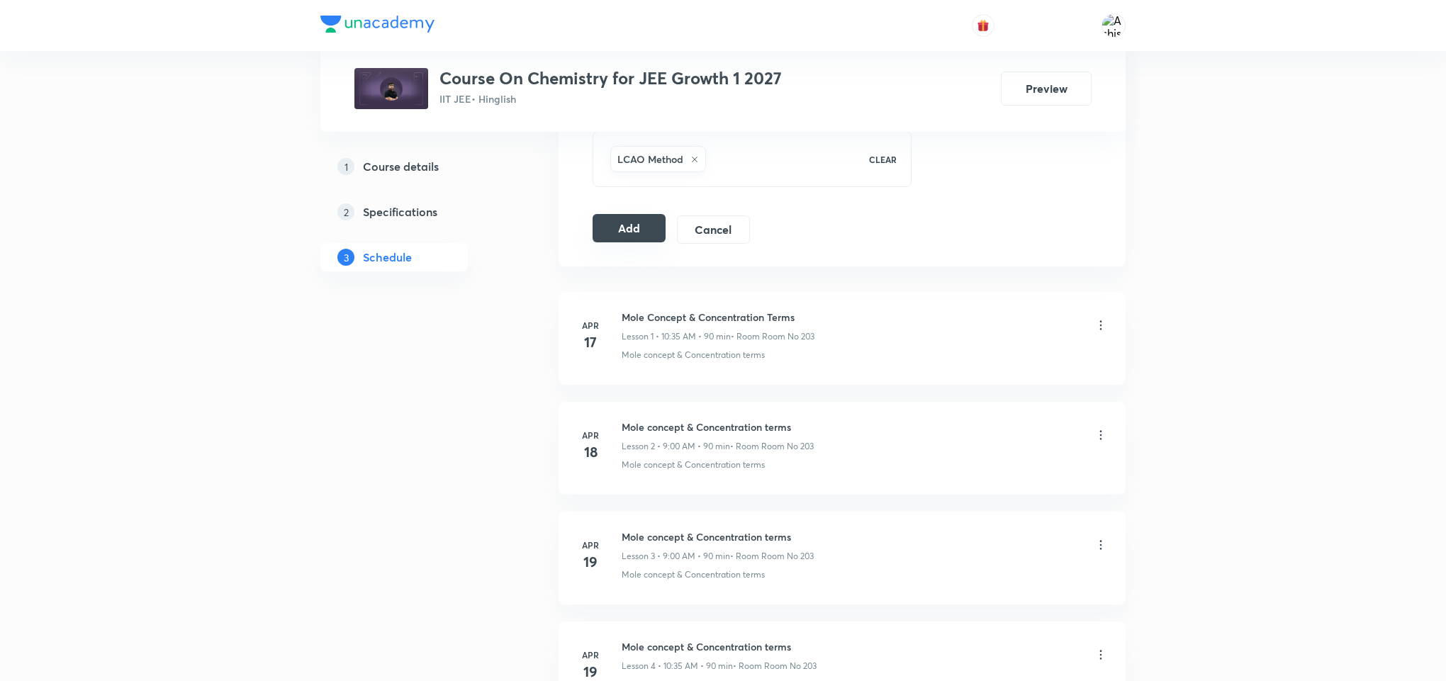
click at [632, 232] on button "Add" at bounding box center [628, 228] width 73 height 28
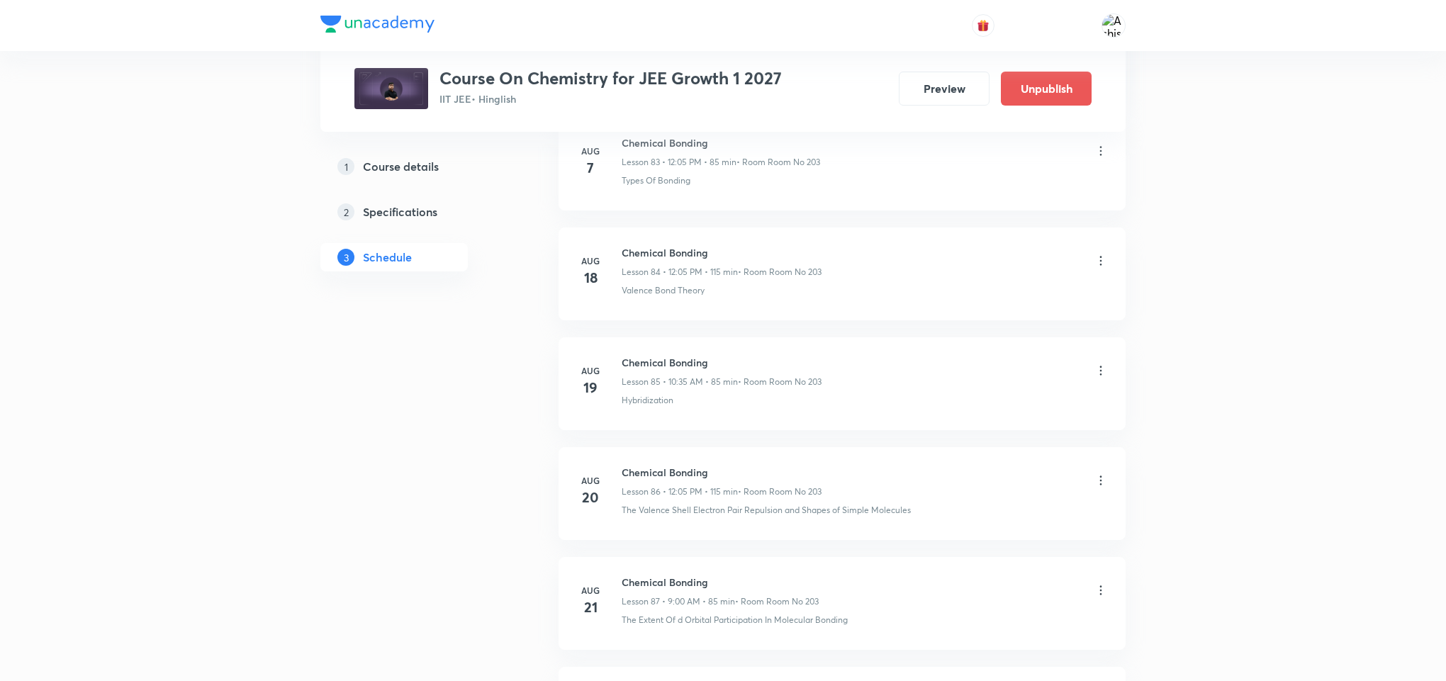
scroll to position [10304, 0]
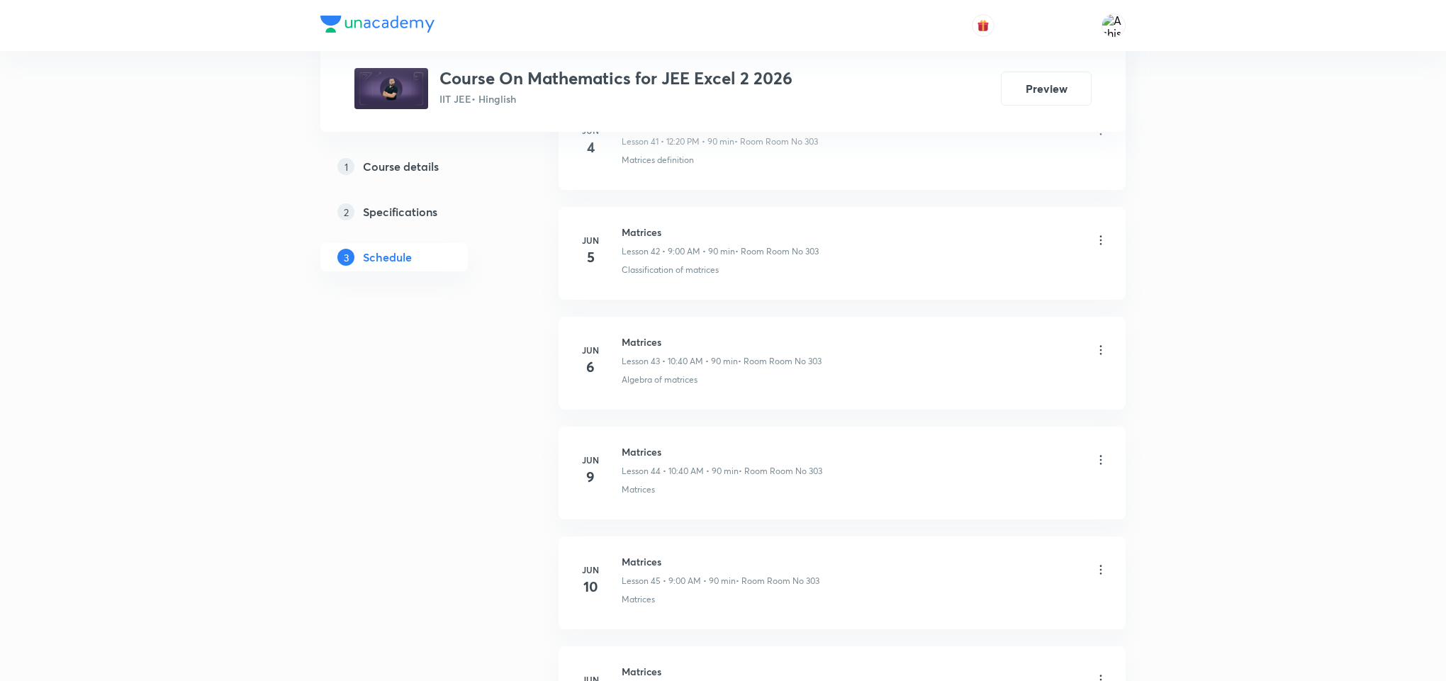
scroll to position [11092, 0]
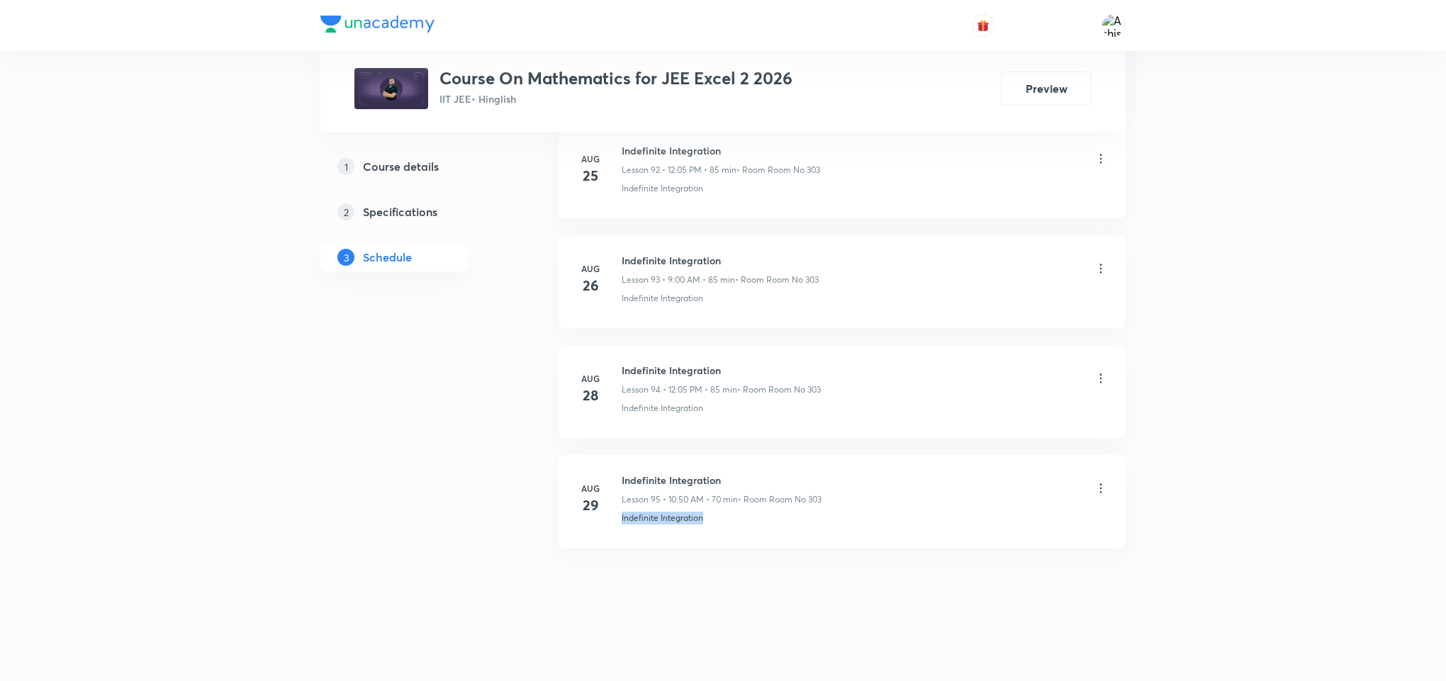
drag, startPoint x: 647, startPoint y: 536, endPoint x: 615, endPoint y: 536, distance: 31.9
click at [615, 536] on li "Aug 29 Indefinite Integration Lesson 95 • 10:50 AM • 70 min • Room Room No 303 …" at bounding box center [841, 501] width 567 height 93
copy p "Indefinite Integration"
drag, startPoint x: 732, startPoint y: 580, endPoint x: 760, endPoint y: 345, distance: 236.9
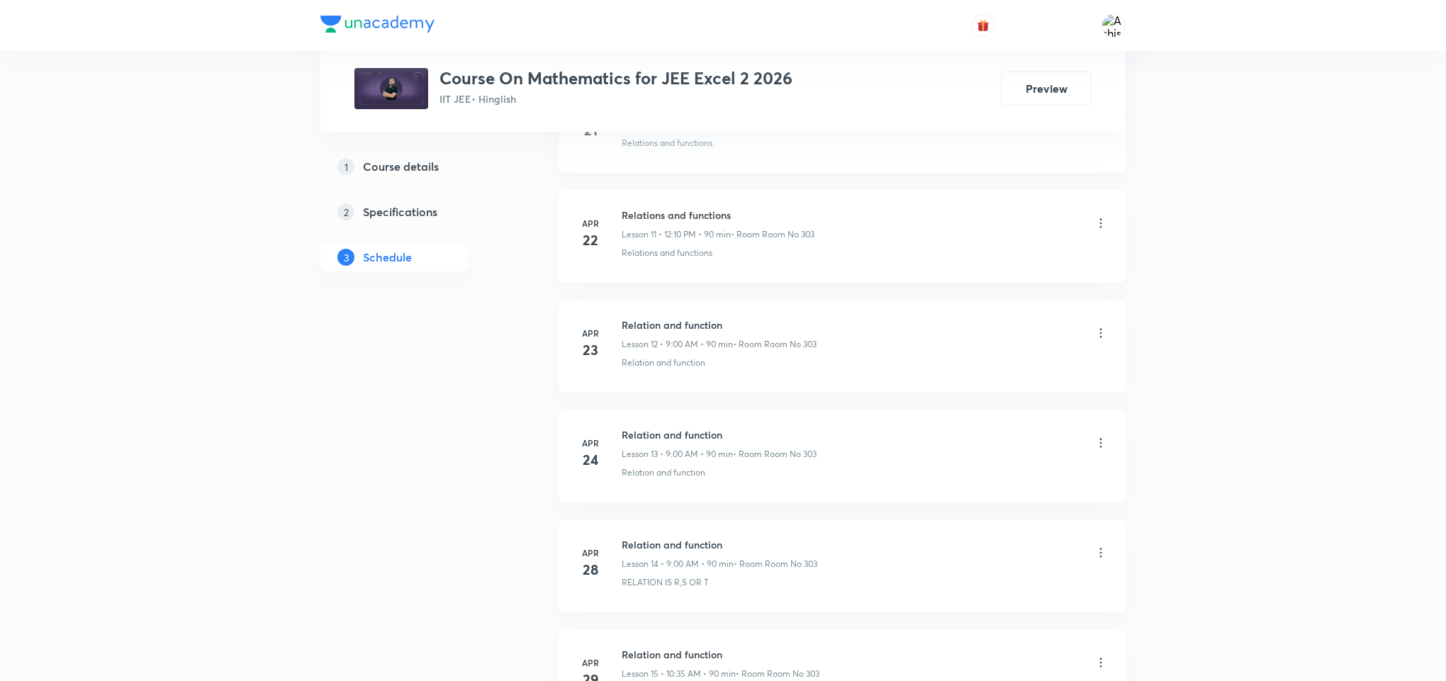
scroll to position [0, 0]
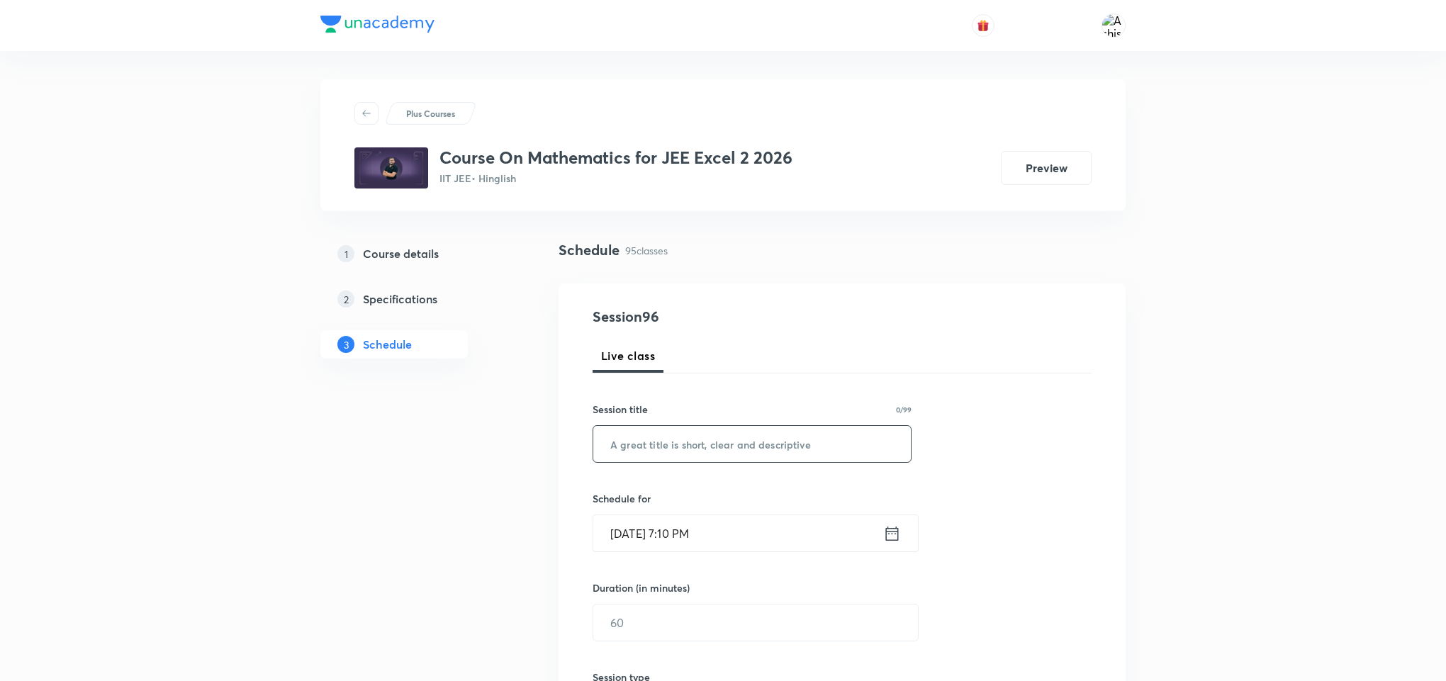
click at [765, 447] on input "text" at bounding box center [751, 444] width 317 height 36
paste input "Indefinite Integration"
type input "Indefinite Integration"
click at [659, 531] on input "Aug 31, 2025, 7:10 PM" at bounding box center [738, 533] width 290 height 36
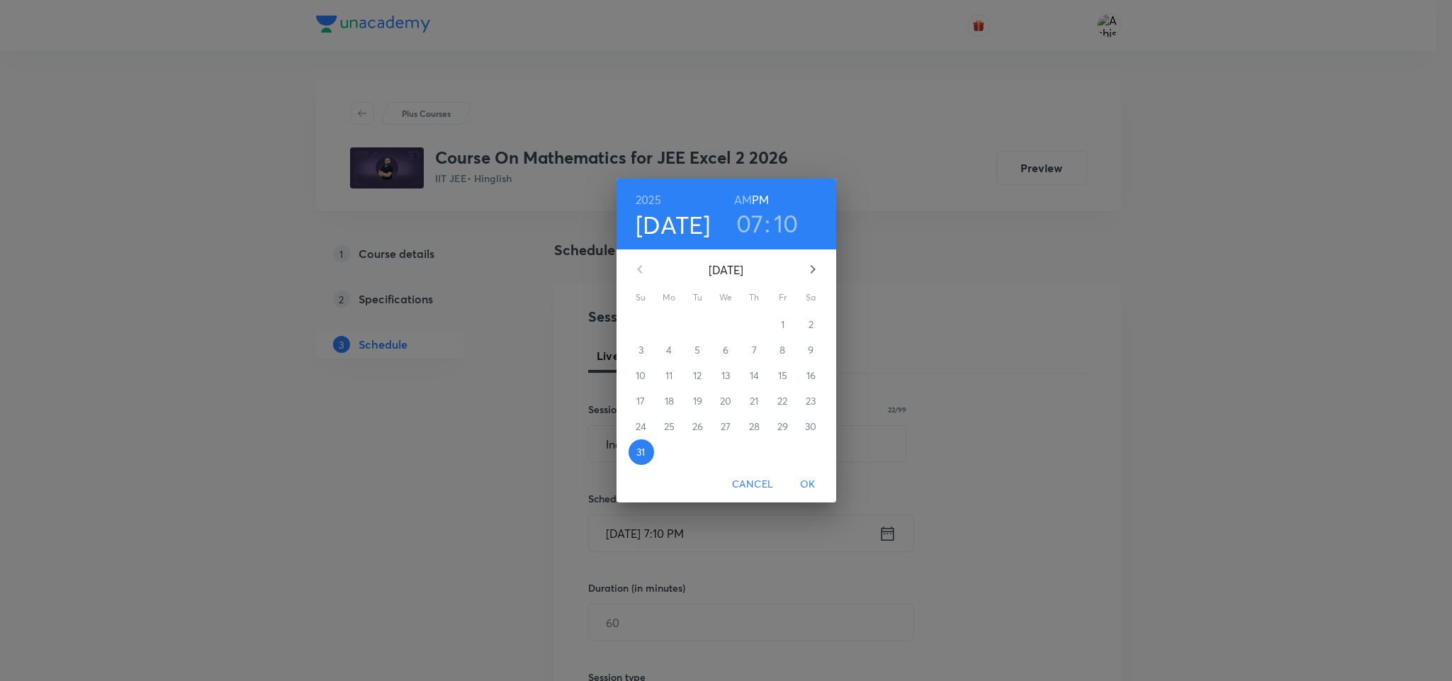
drag, startPoint x: 808, startPoint y: 272, endPoint x: 795, endPoint y: 264, distance: 15.3
click at [808, 273] on icon "button" at bounding box center [812, 269] width 17 height 17
click at [670, 325] on p "1" at bounding box center [670, 324] width 4 height 14
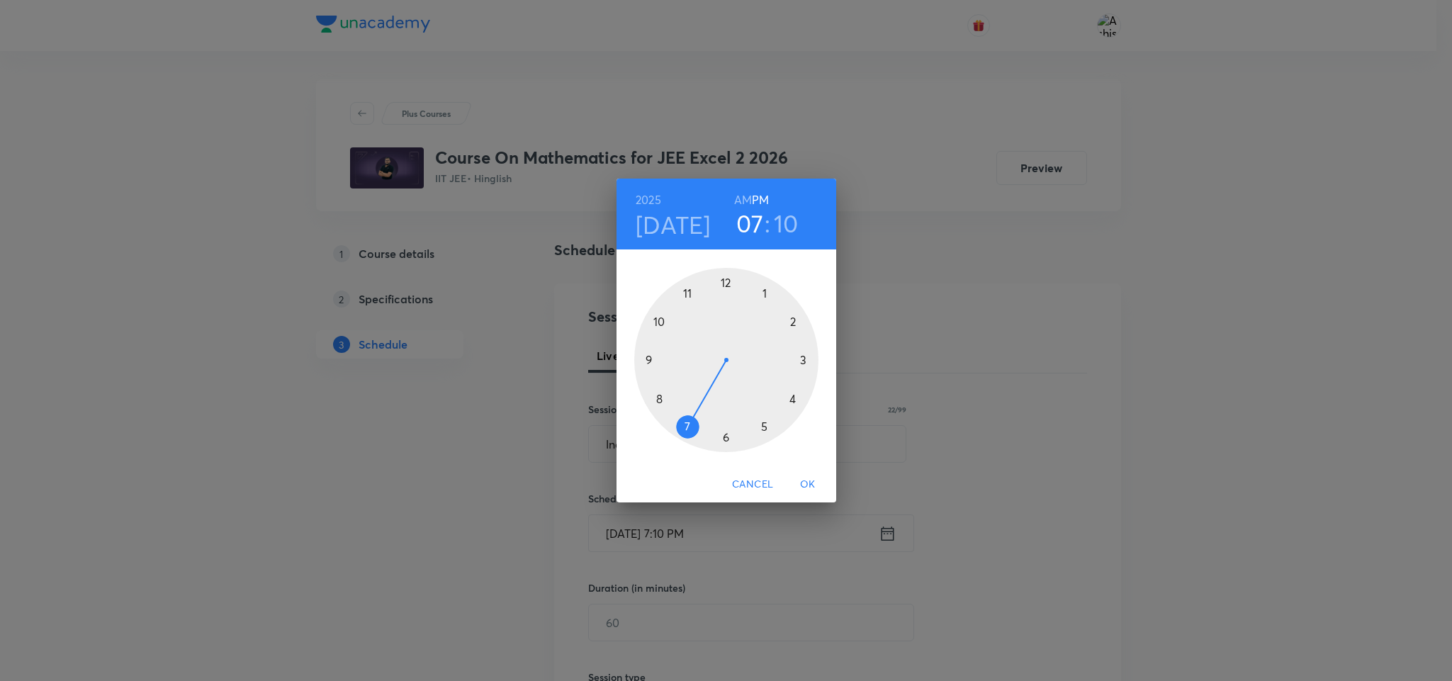
click at [746, 201] on h6 "AM" at bounding box center [743, 200] width 18 height 20
click at [644, 356] on div at bounding box center [726, 360] width 184 height 184
drag, startPoint x: 723, startPoint y: 283, endPoint x: 726, endPoint y: 319, distance: 35.5
click at [723, 285] on div at bounding box center [726, 360] width 184 height 184
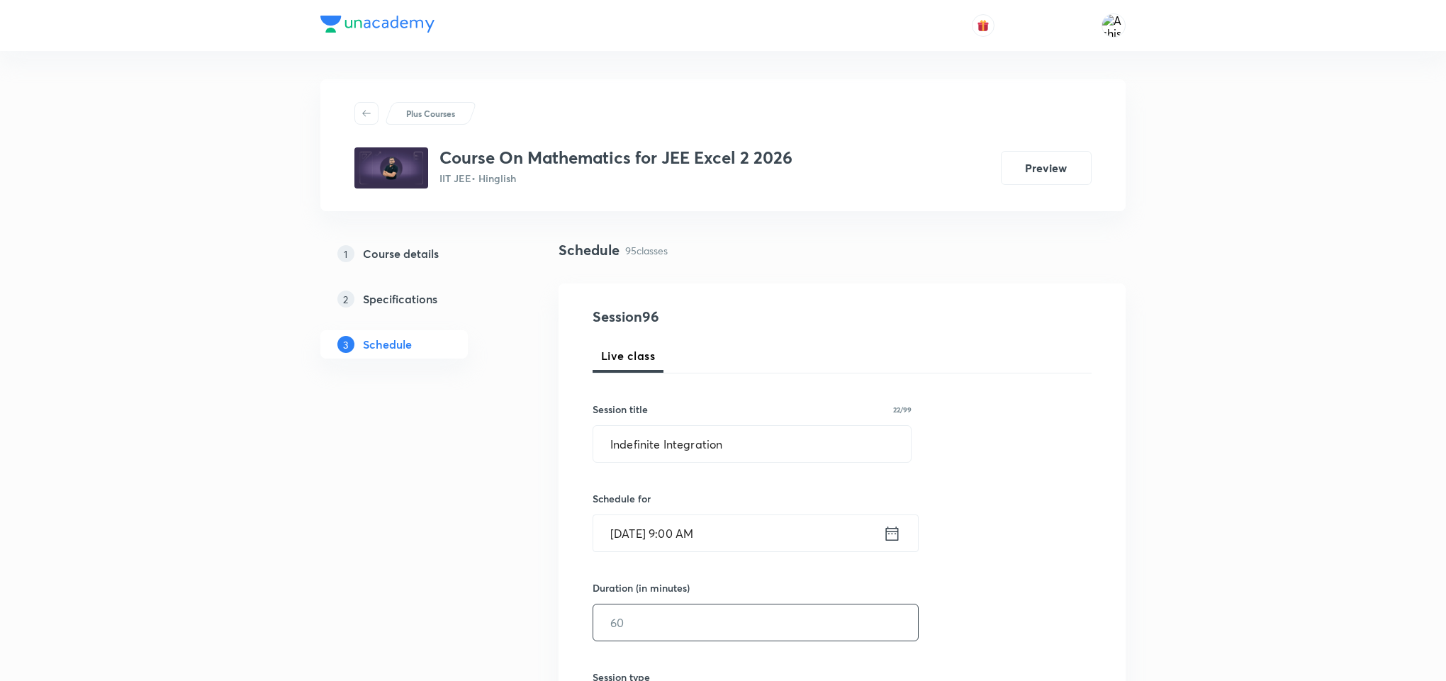
click at [653, 617] on input "text" at bounding box center [755, 622] width 325 height 36
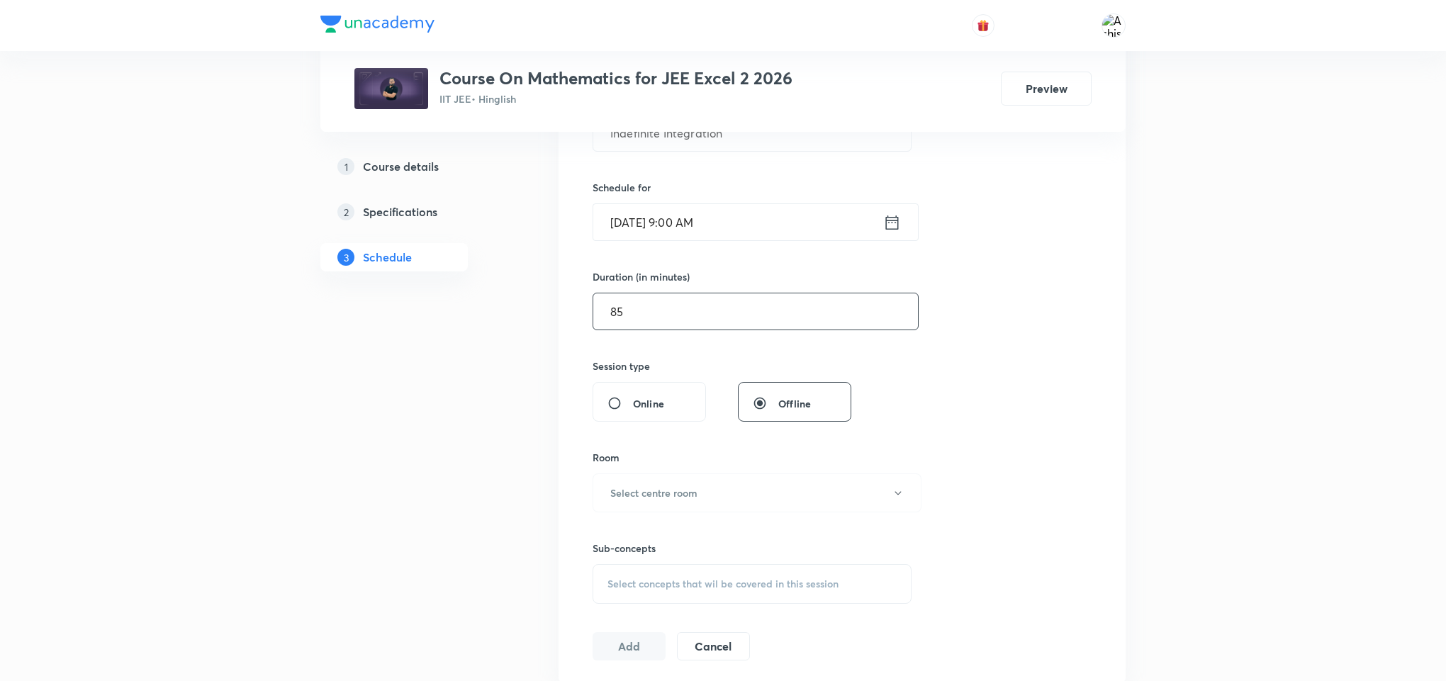
scroll to position [319, 0]
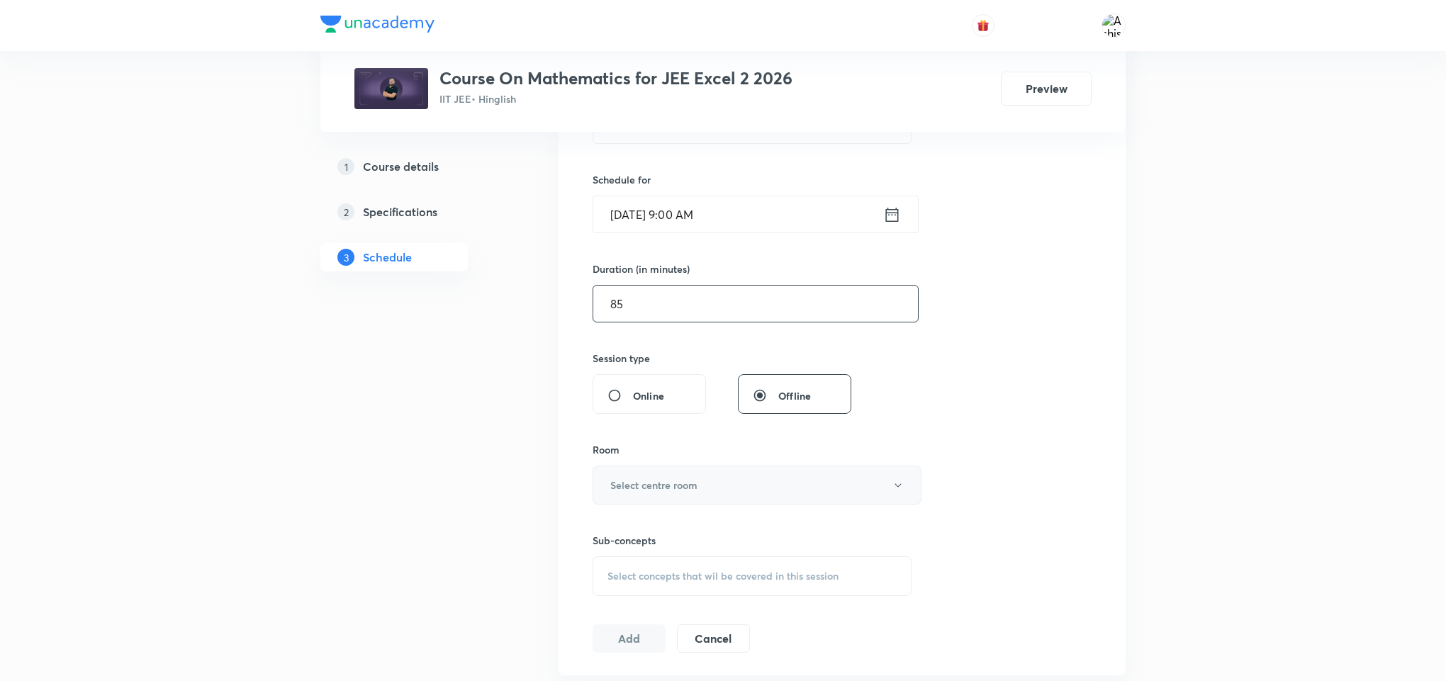
type input "85"
click at [672, 485] on h6 "Select centre room" at bounding box center [653, 485] width 87 height 15
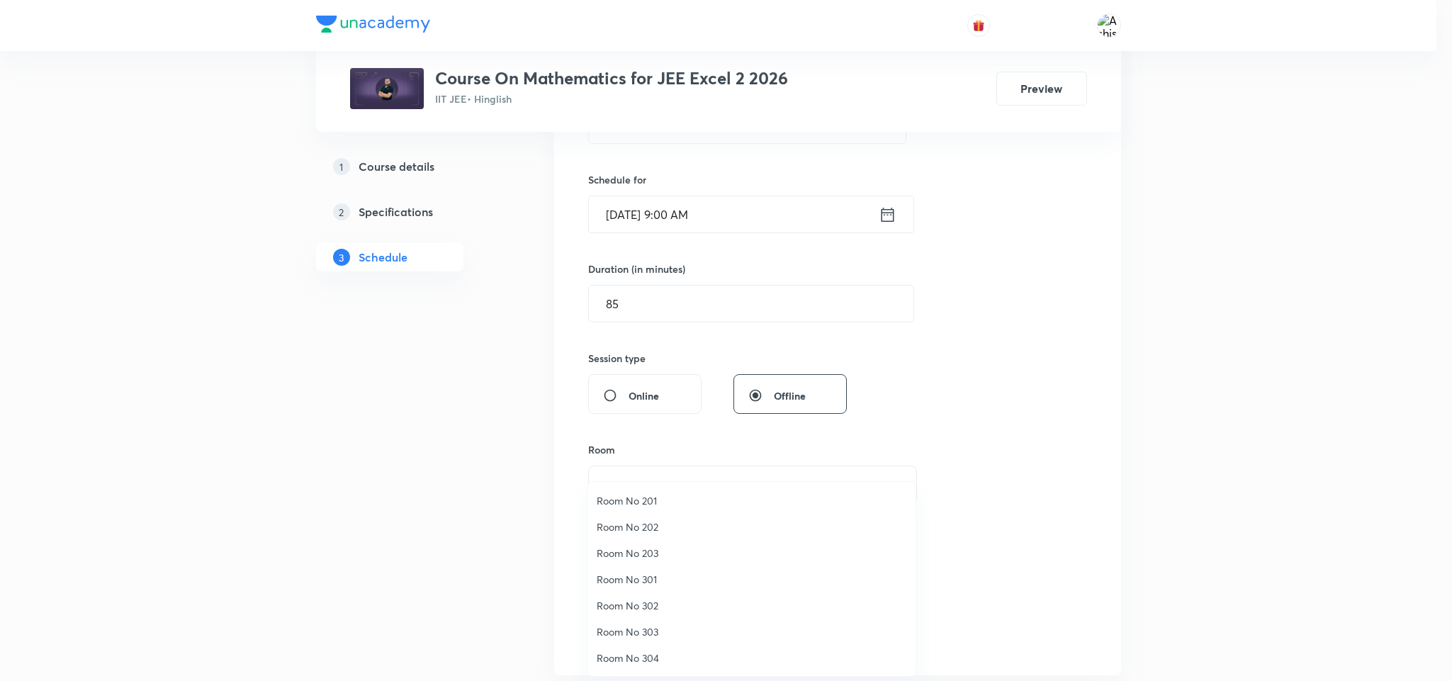
drag, startPoint x: 674, startPoint y: 624, endPoint x: 753, endPoint y: 475, distance: 168.6
click at [674, 625] on span "Room No 303" at bounding box center [752, 631] width 310 height 15
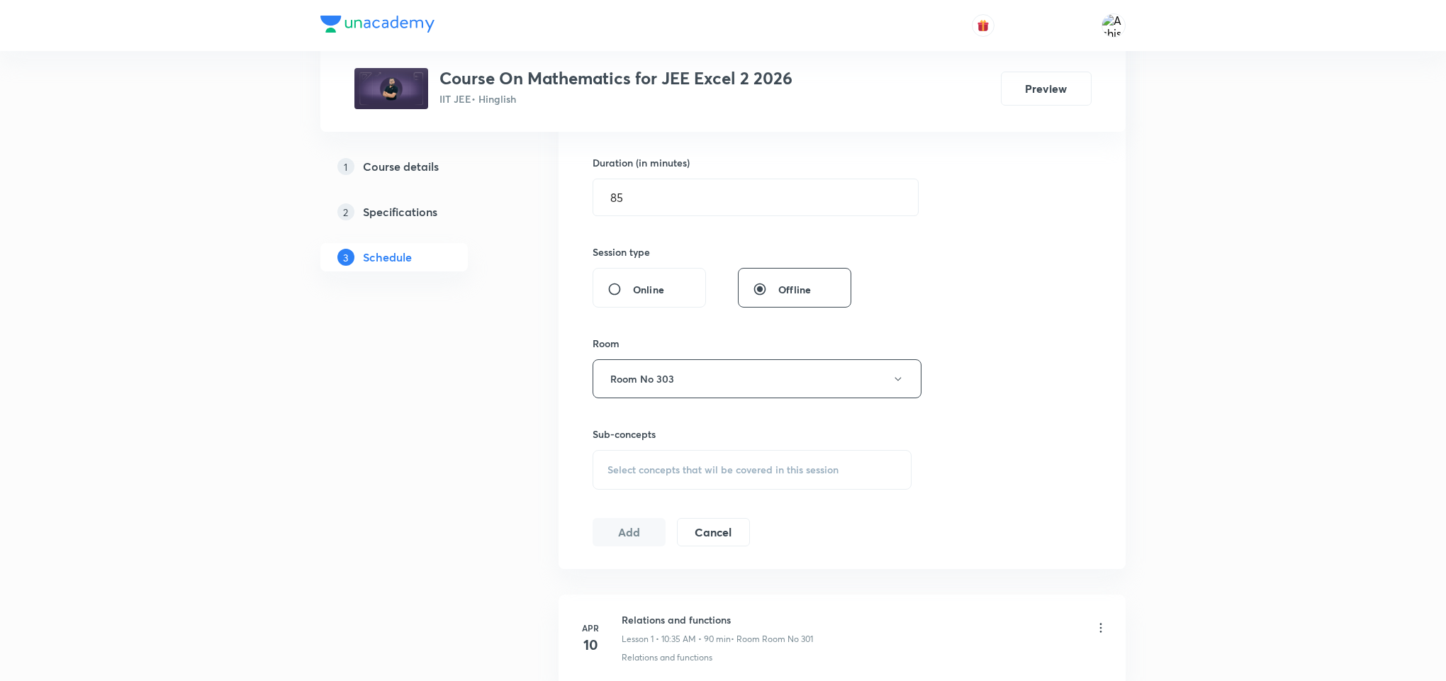
click at [678, 468] on span "Select concepts that wil be covered in this session" at bounding box center [722, 469] width 231 height 11
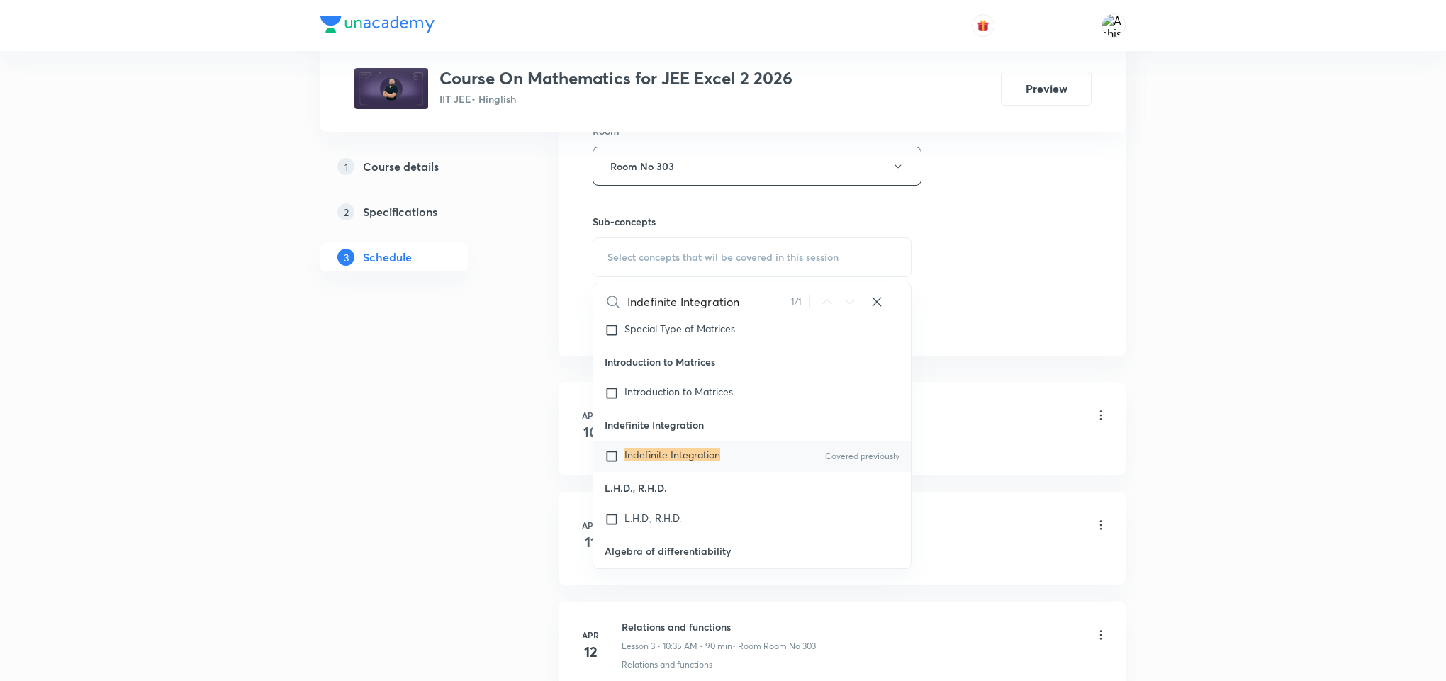
scroll to position [29677, 0]
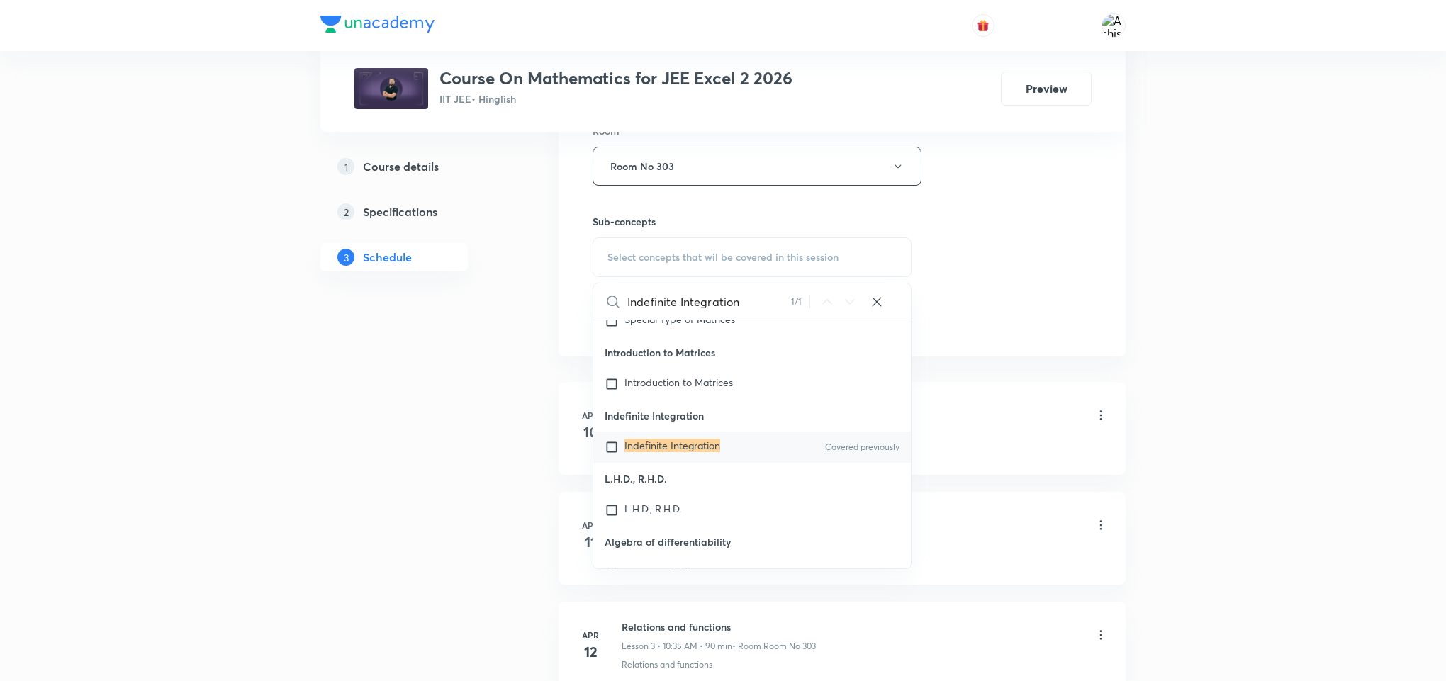
type input "Indefinite Integration"
click at [659, 452] on mark "Indefinite Integration" at bounding box center [672, 445] width 96 height 13
checkbox input "true"
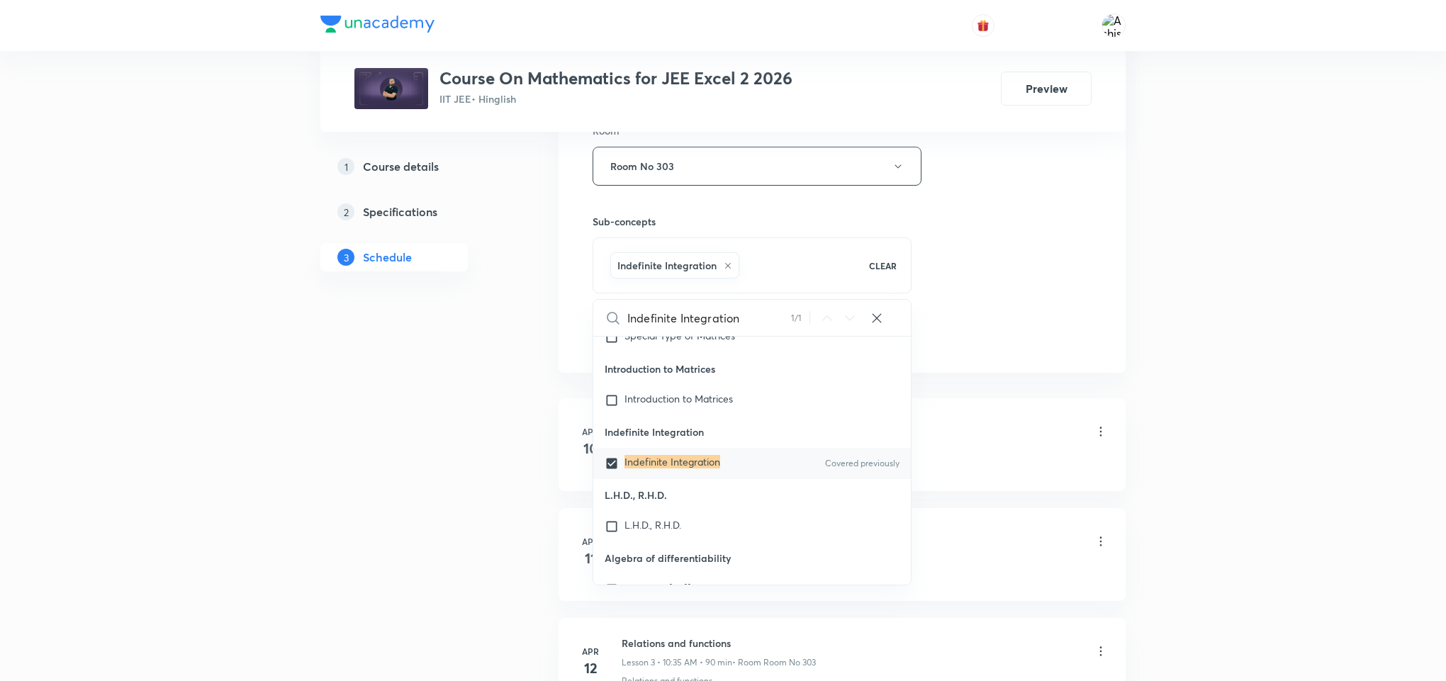
drag, startPoint x: 1016, startPoint y: 334, endPoint x: 966, endPoint y: 351, distance: 53.3
click at [1001, 340] on div "Session 96 Live class Session title 22/99 Indefinite Integration ​ Schedule for…" at bounding box center [841, 9] width 499 height 682
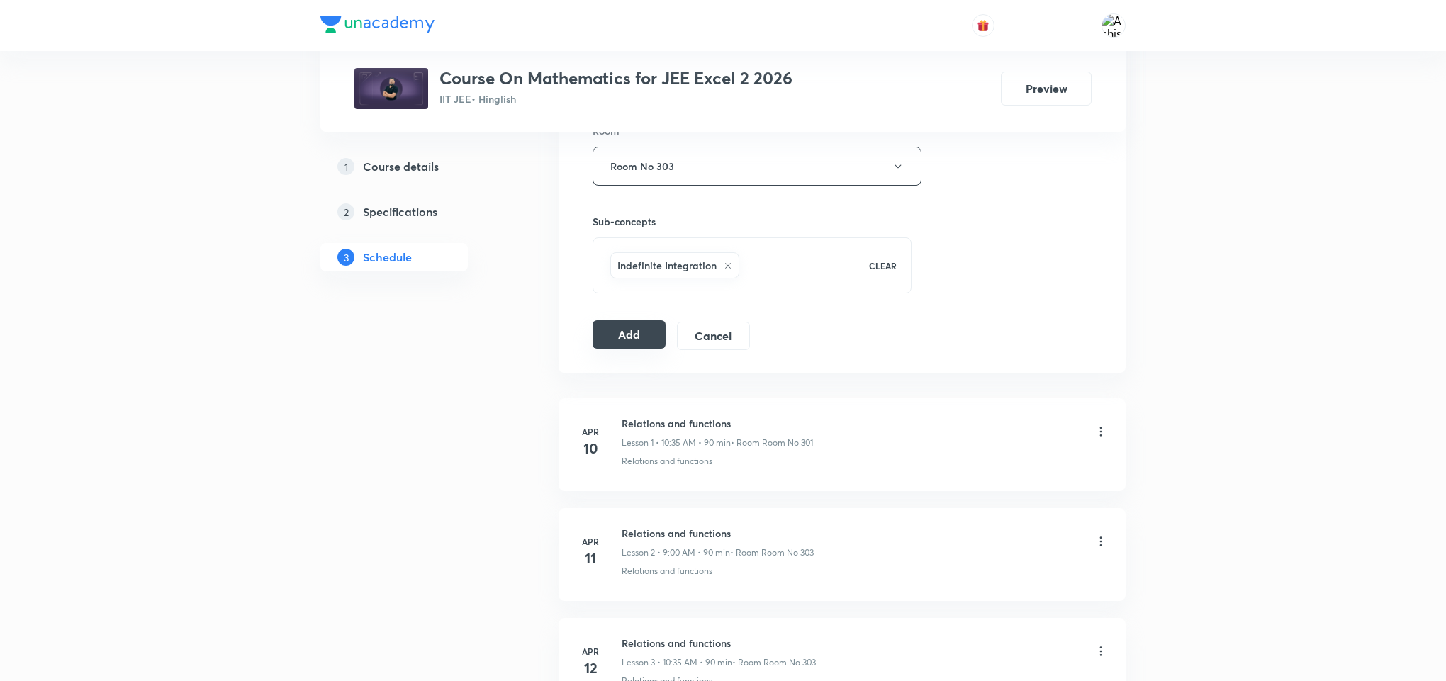
click at [627, 345] on button "Add" at bounding box center [628, 334] width 73 height 28
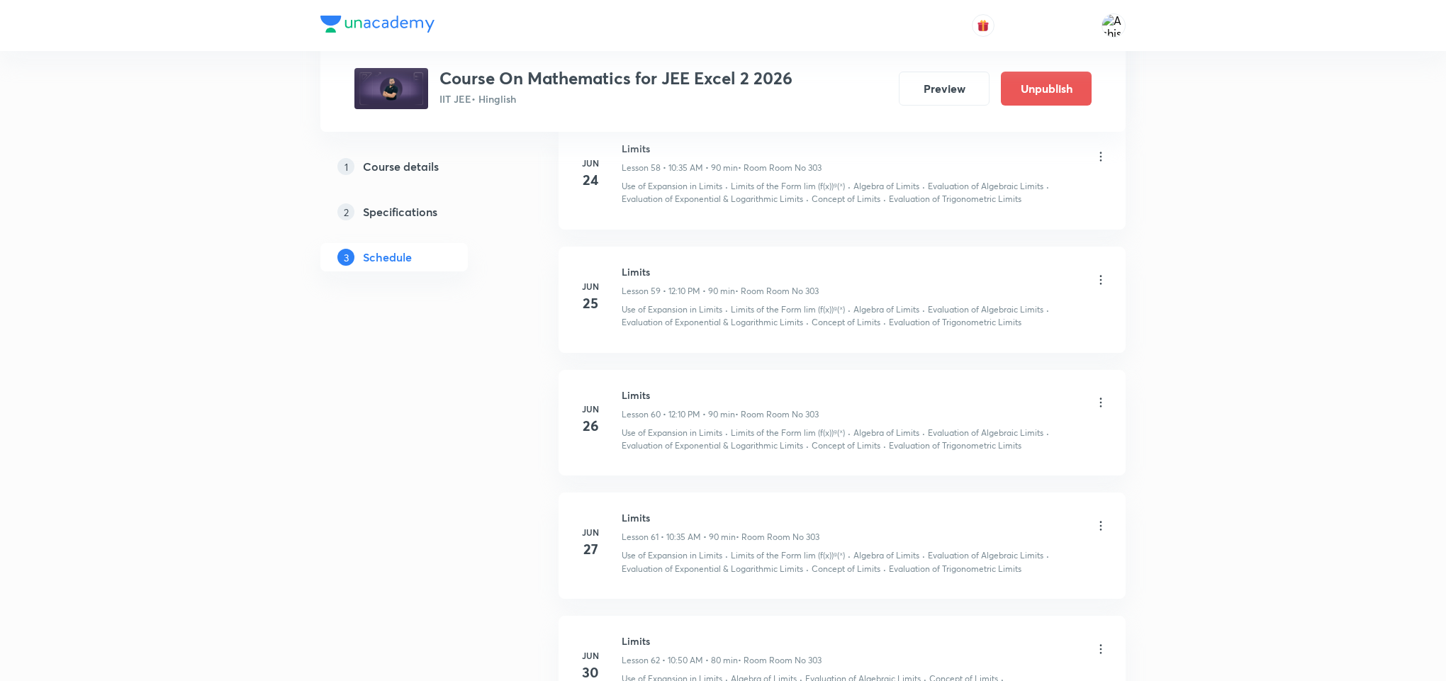
scroll to position [10548, 0]
